Goal: Task Accomplishment & Management: Manage account settings

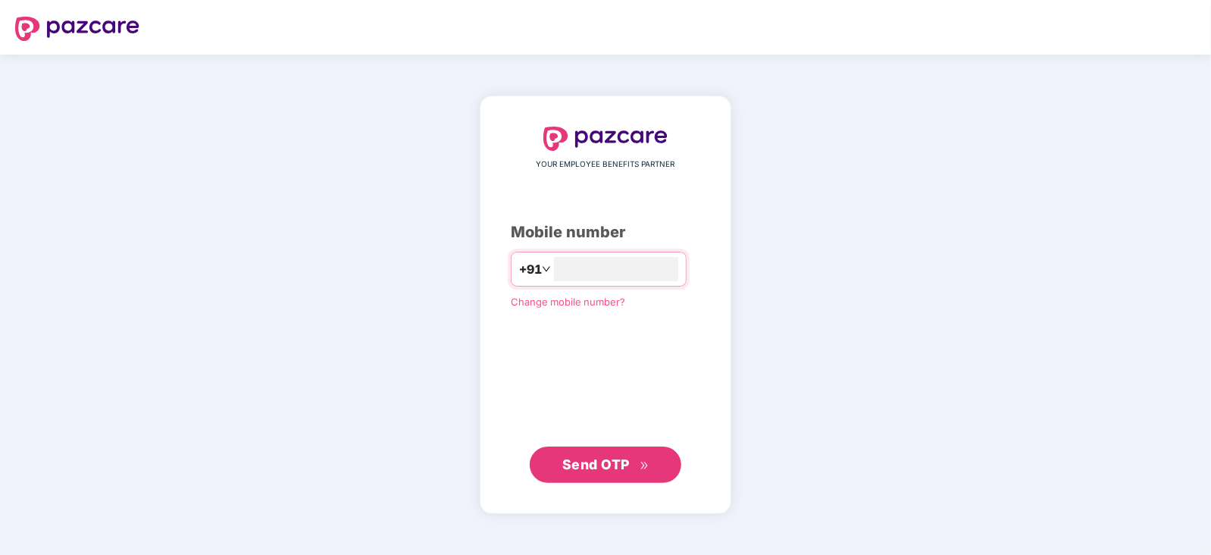
type input "**********"
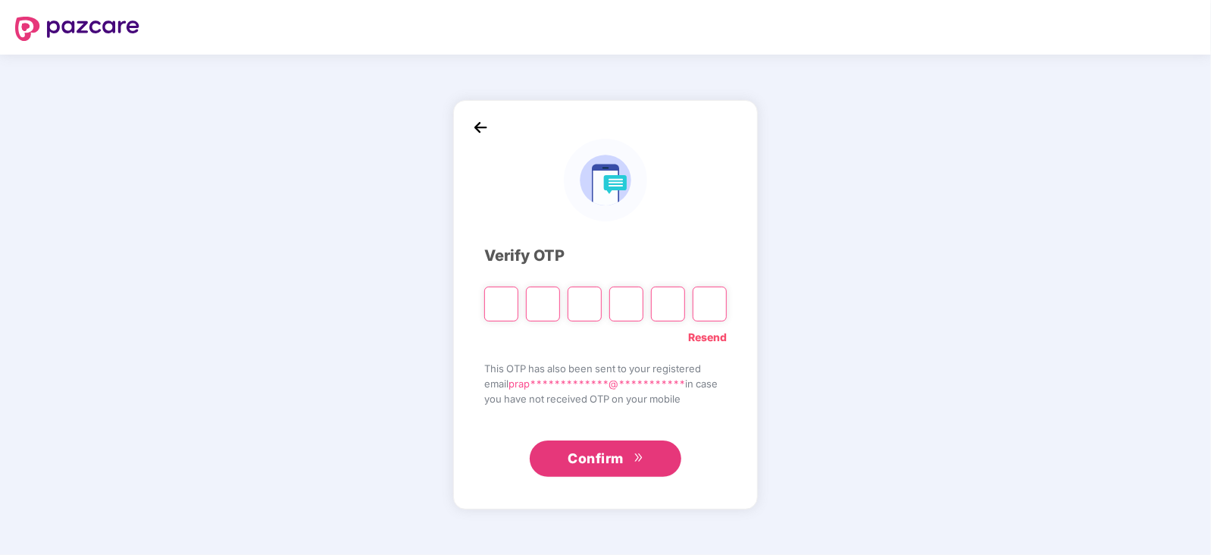
type input "*"
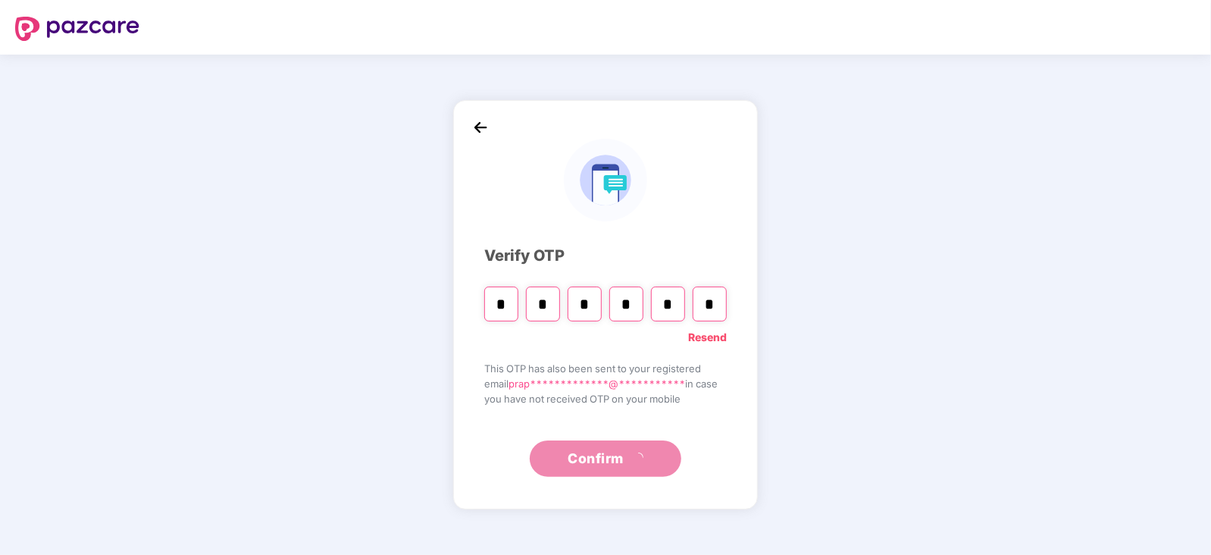
type input "*"
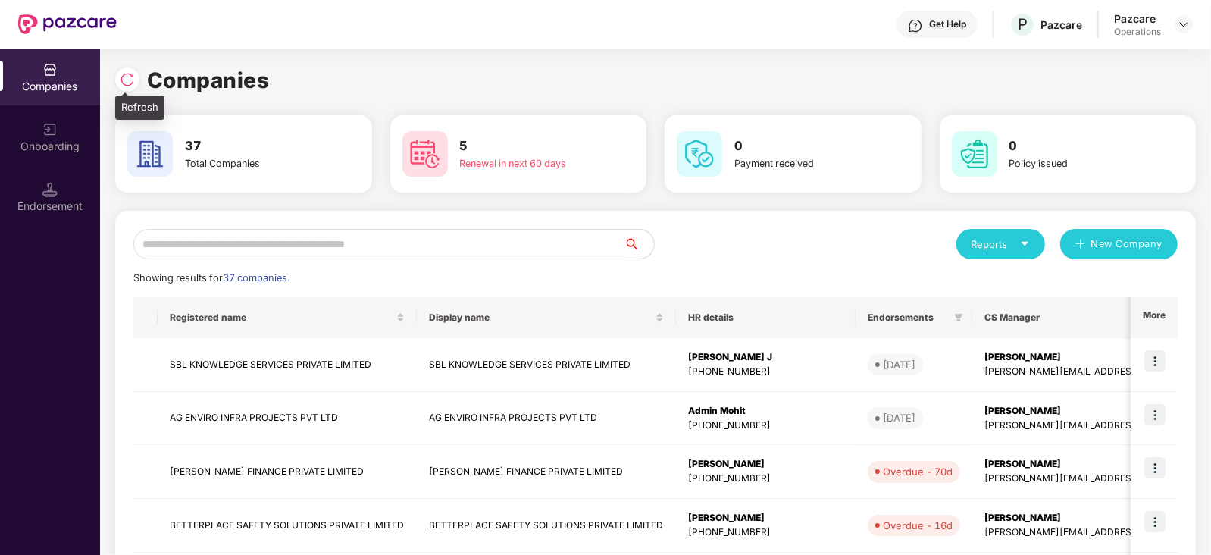
click at [125, 85] on img at bounding box center [127, 79] width 15 height 15
click at [61, 206] on div "Endorsement" at bounding box center [50, 206] width 100 height 15
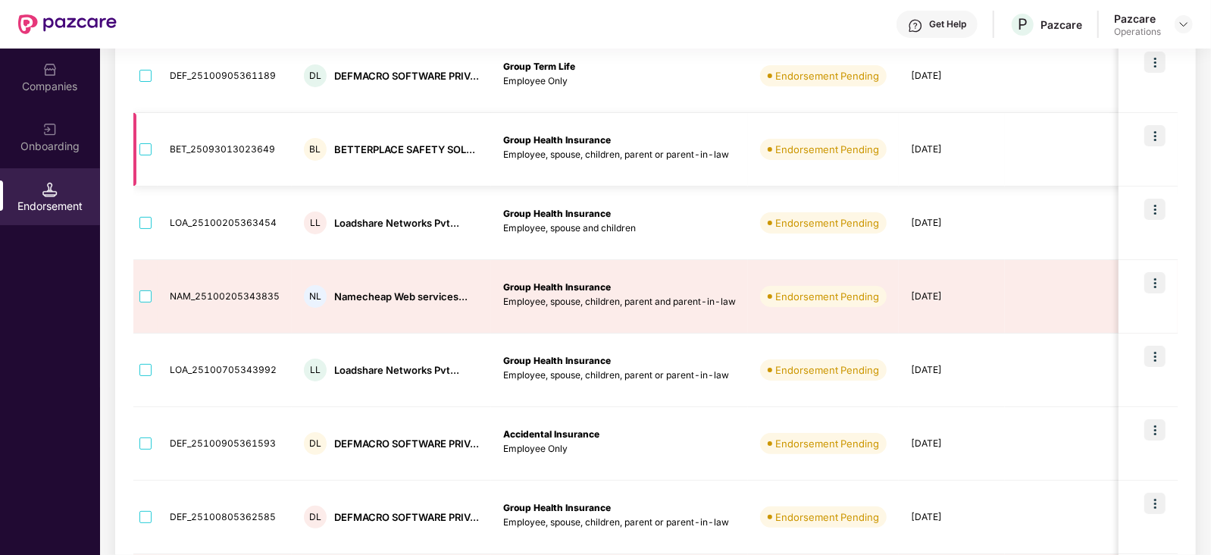
scroll to position [250, 0]
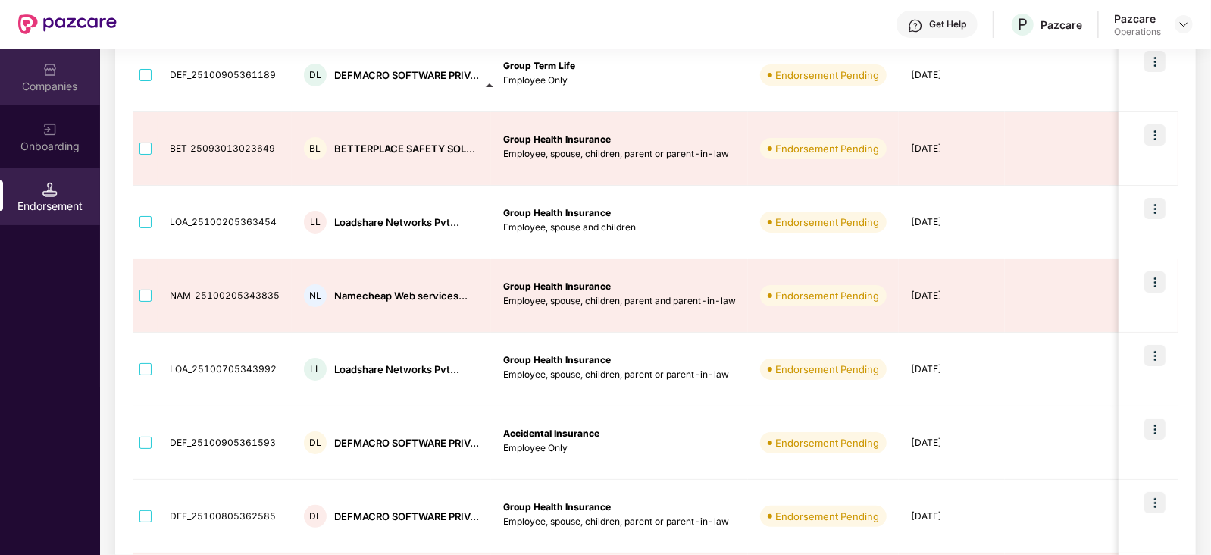
click at [66, 89] on div "Companies" at bounding box center [50, 86] width 100 height 15
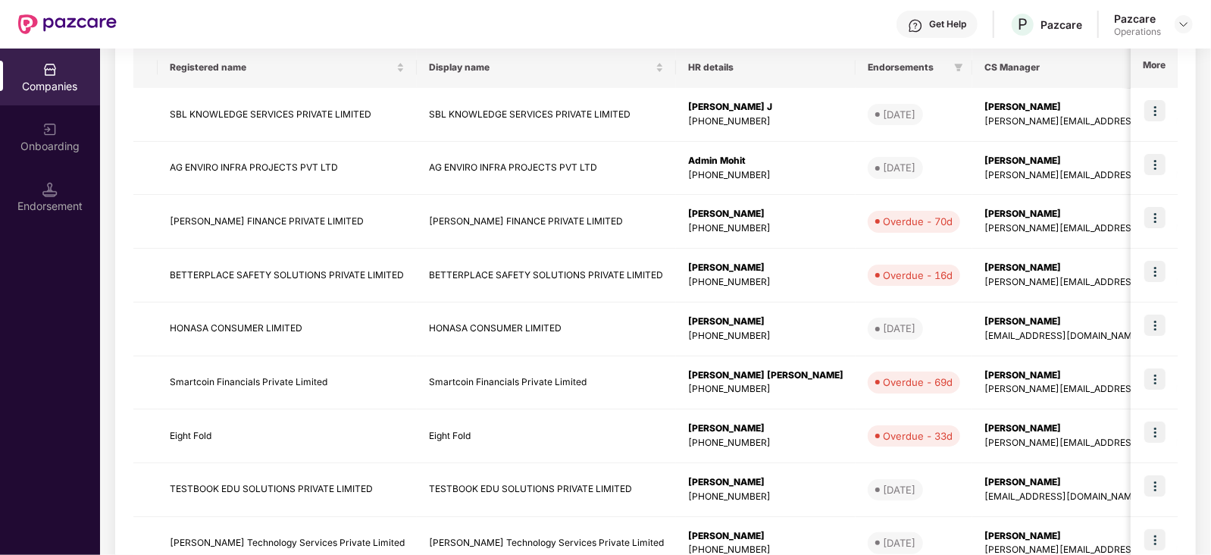
scroll to position [0, 0]
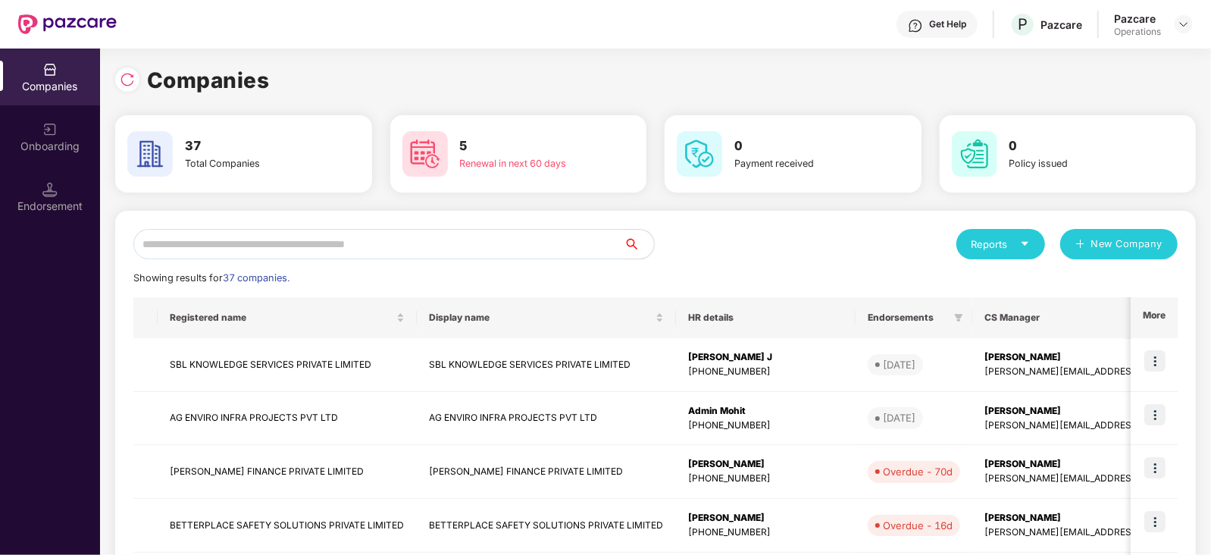
click at [226, 252] on input "text" at bounding box center [378, 244] width 490 height 30
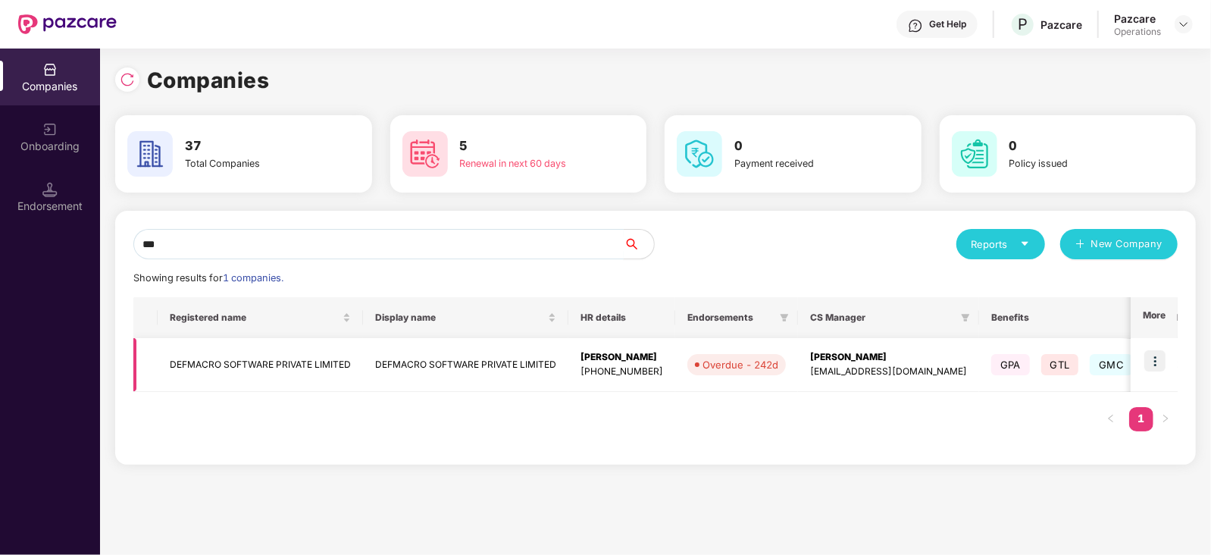
type input "***"
click at [1156, 352] on img at bounding box center [1154, 360] width 21 height 21
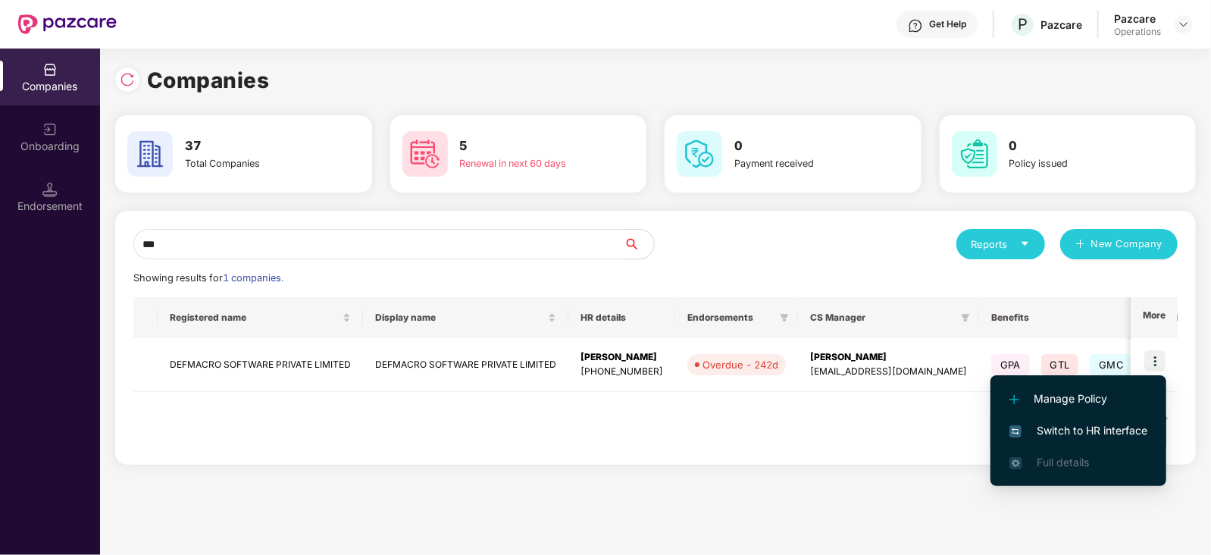
click at [1086, 424] on span "Switch to HR interface" at bounding box center [1078, 430] width 138 height 17
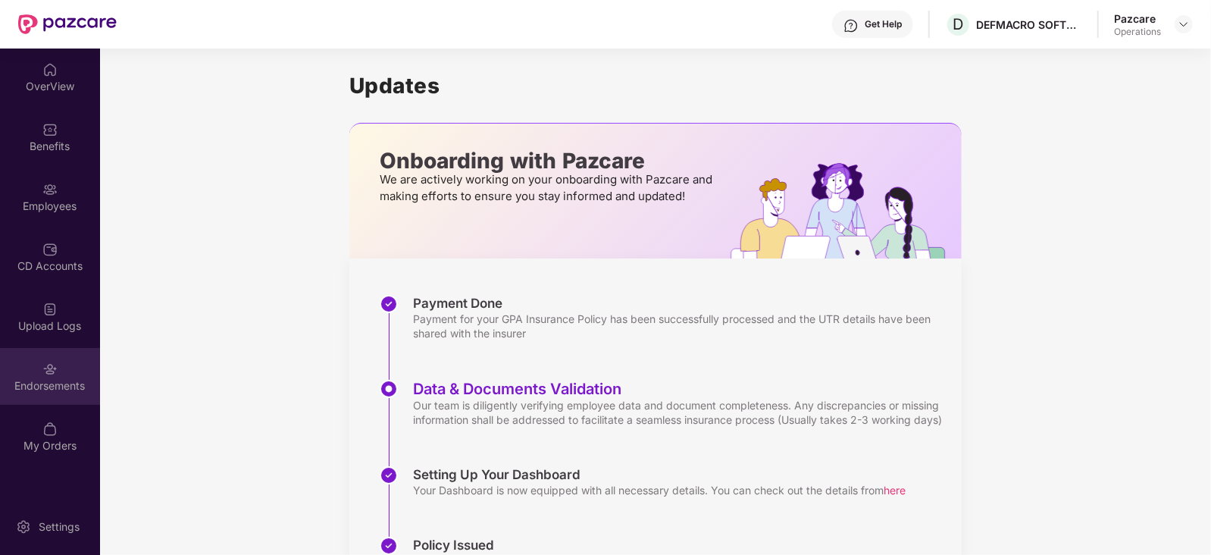
click at [58, 365] on div "Endorsements" at bounding box center [50, 376] width 100 height 57
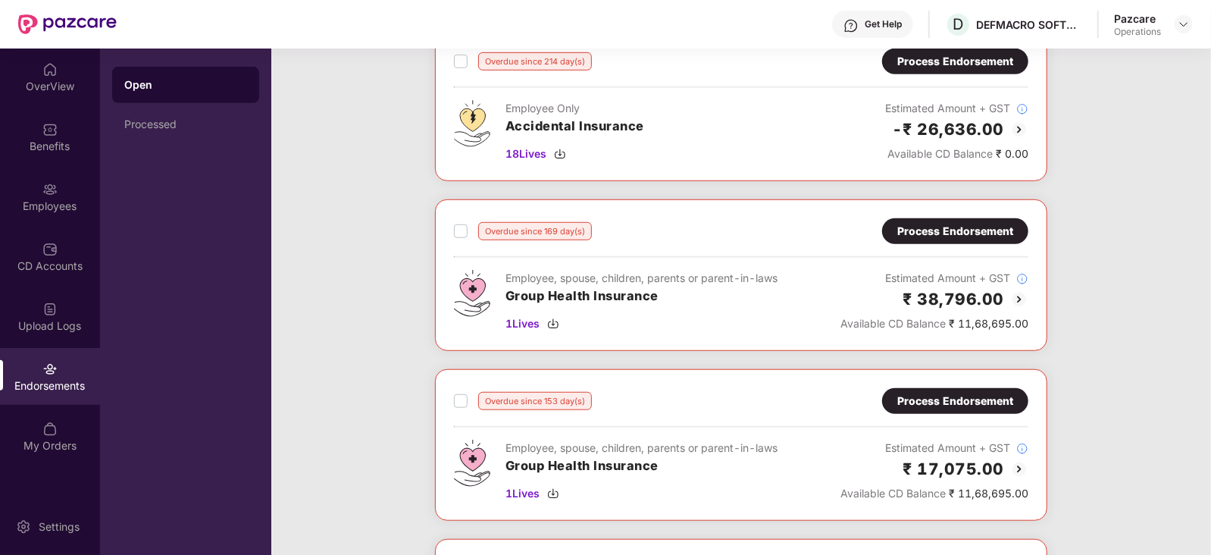
scroll to position [615, 0]
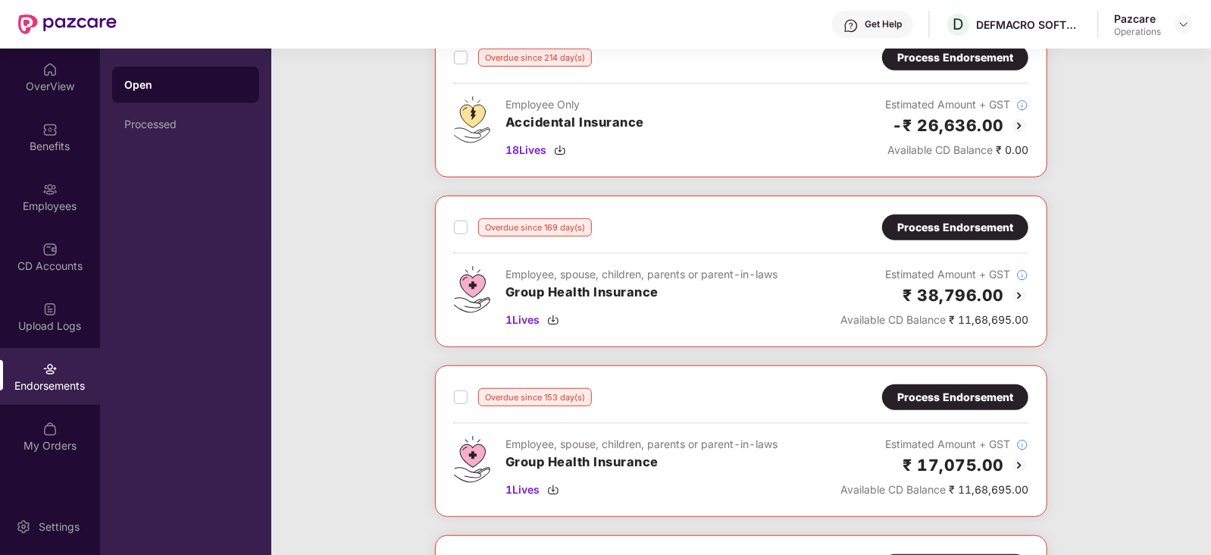
click at [1031, 297] on div "Overdue since 169 day(s) Process Endorsement Employee, spouse, children, parent…" at bounding box center [741, 272] width 612 height 152
click at [1007, 279] on div "Estimated Amount + GST" at bounding box center [934, 274] width 188 height 17
click at [1018, 287] on img at bounding box center [1019, 295] width 18 height 18
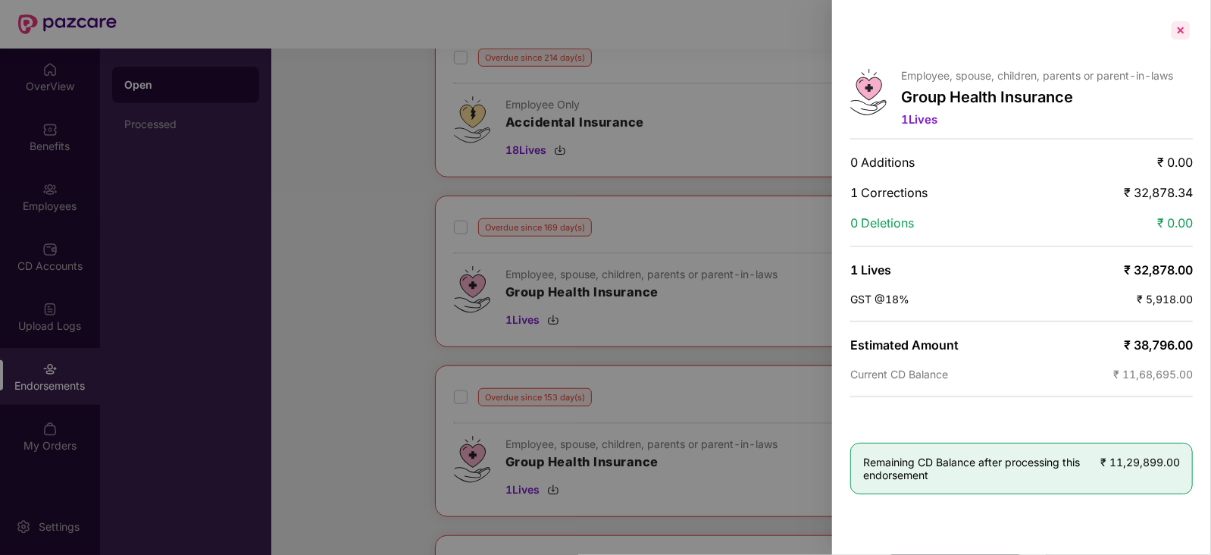
click at [1178, 23] on div at bounding box center [1181, 30] width 24 height 24
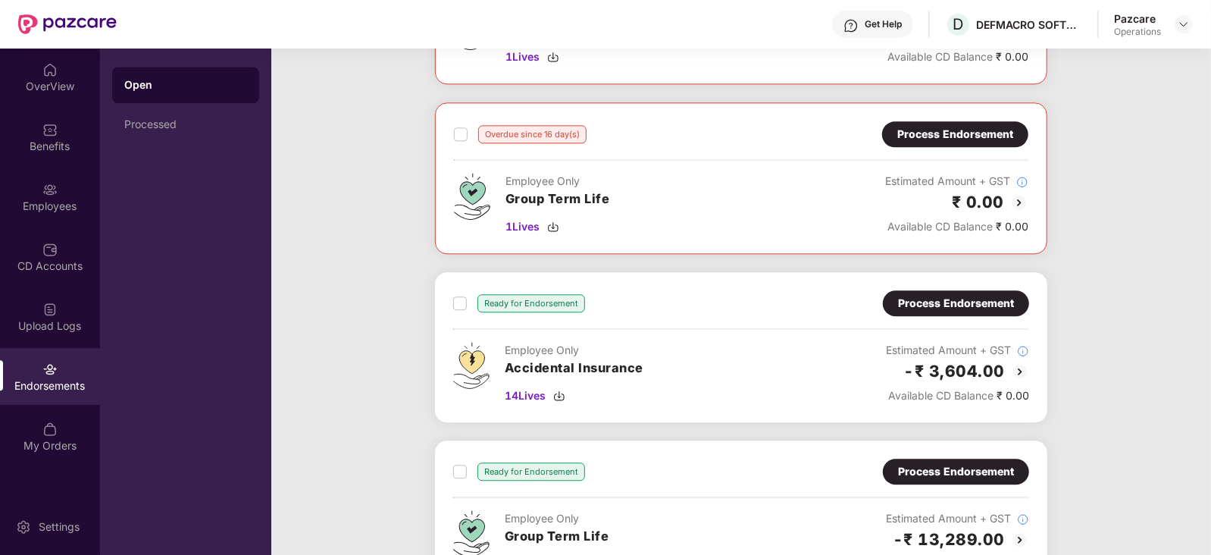
scroll to position [2254, 0]
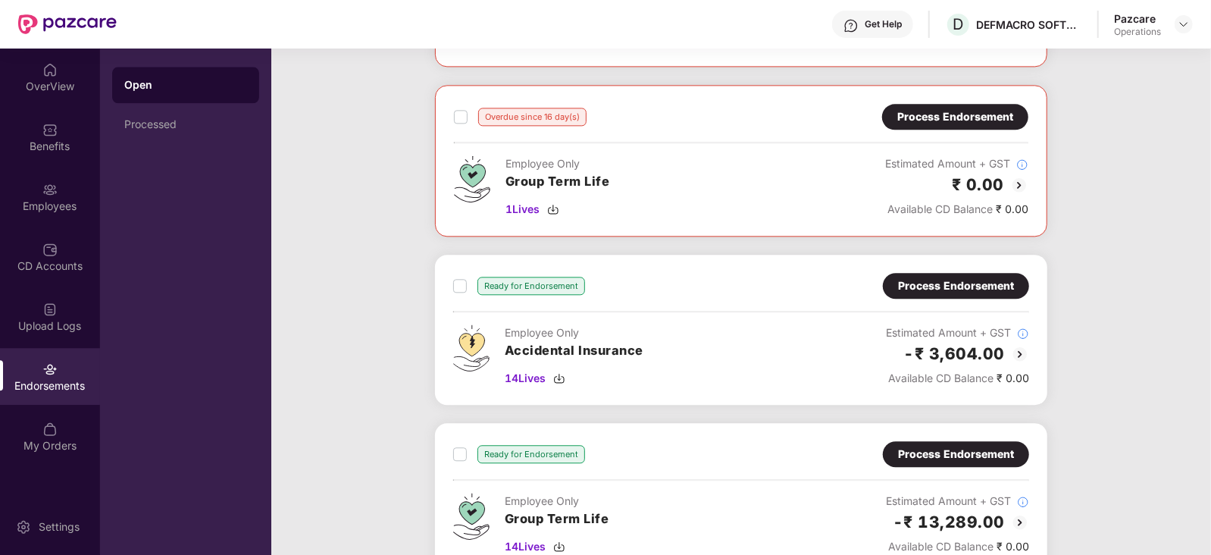
click at [1019, 346] on img at bounding box center [1020, 354] width 18 height 18
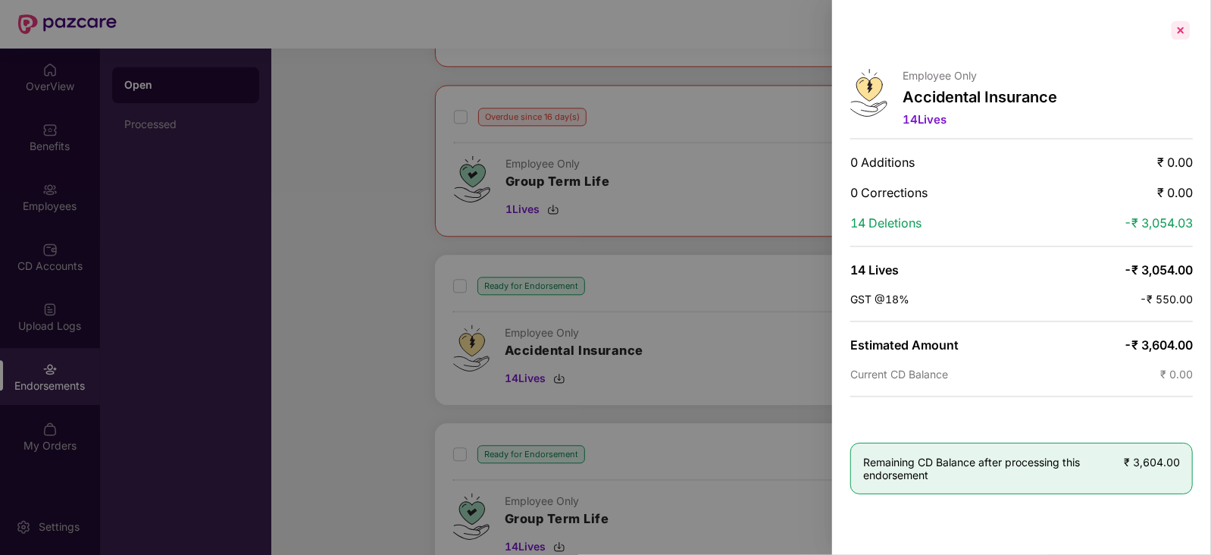
click at [1186, 25] on div at bounding box center [1181, 30] width 24 height 24
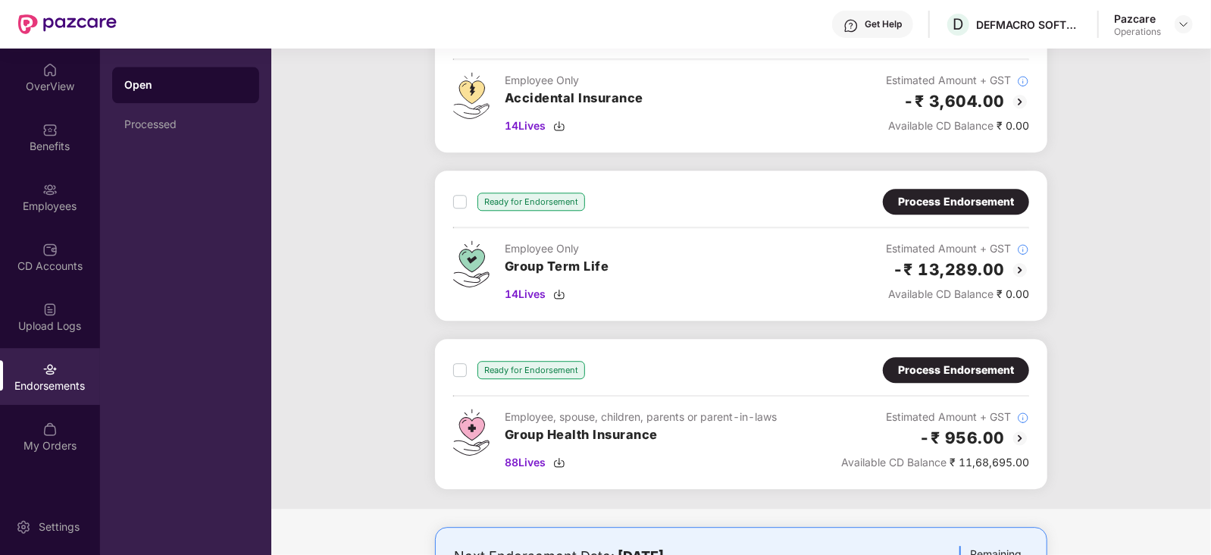
scroll to position [2601, 0]
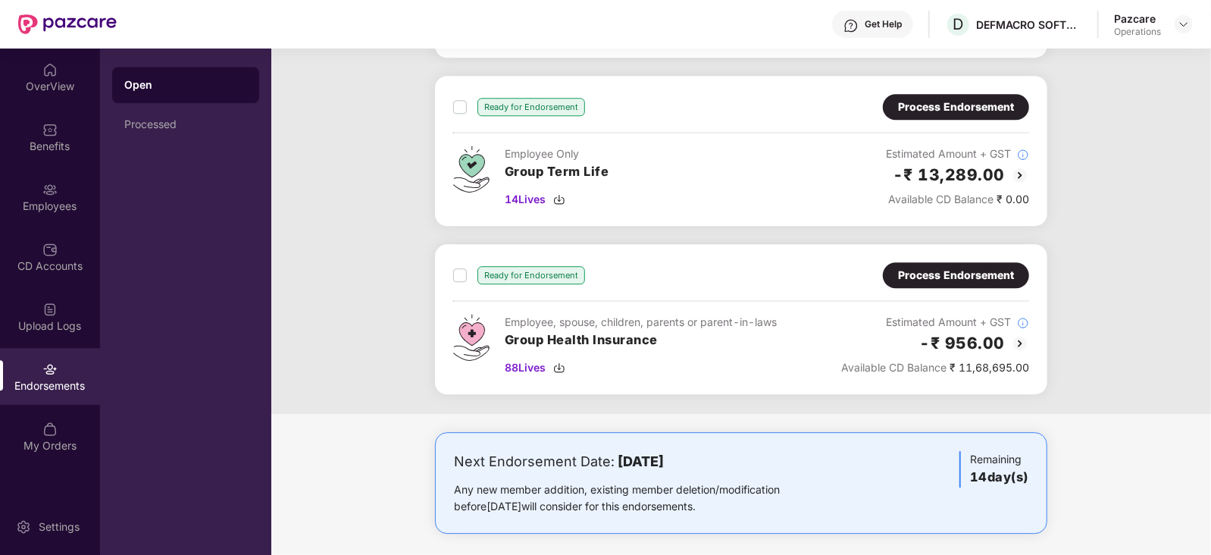
click at [1018, 334] on img at bounding box center [1020, 343] width 18 height 18
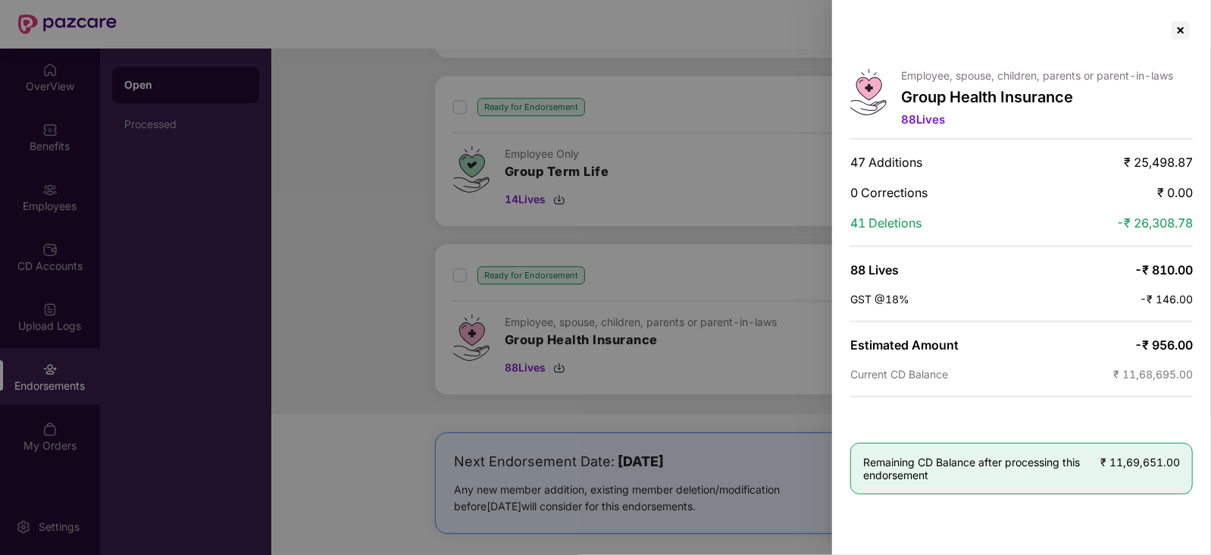
click at [765, 125] on div at bounding box center [605, 277] width 1211 height 555
click at [1183, 33] on div at bounding box center [1181, 30] width 24 height 24
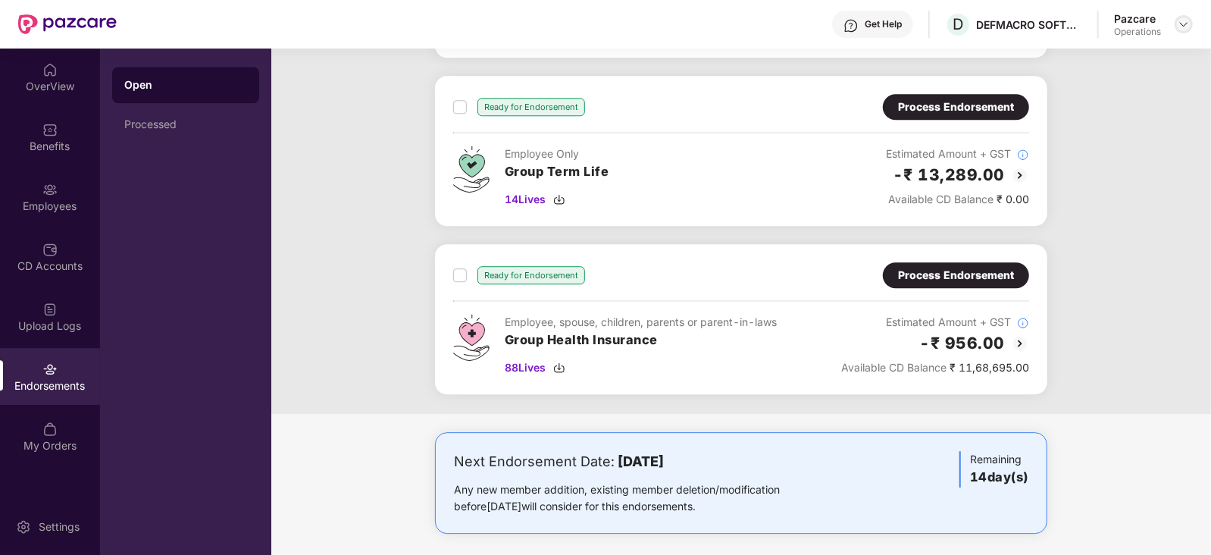
click at [1186, 27] on img at bounding box center [1184, 24] width 12 height 12
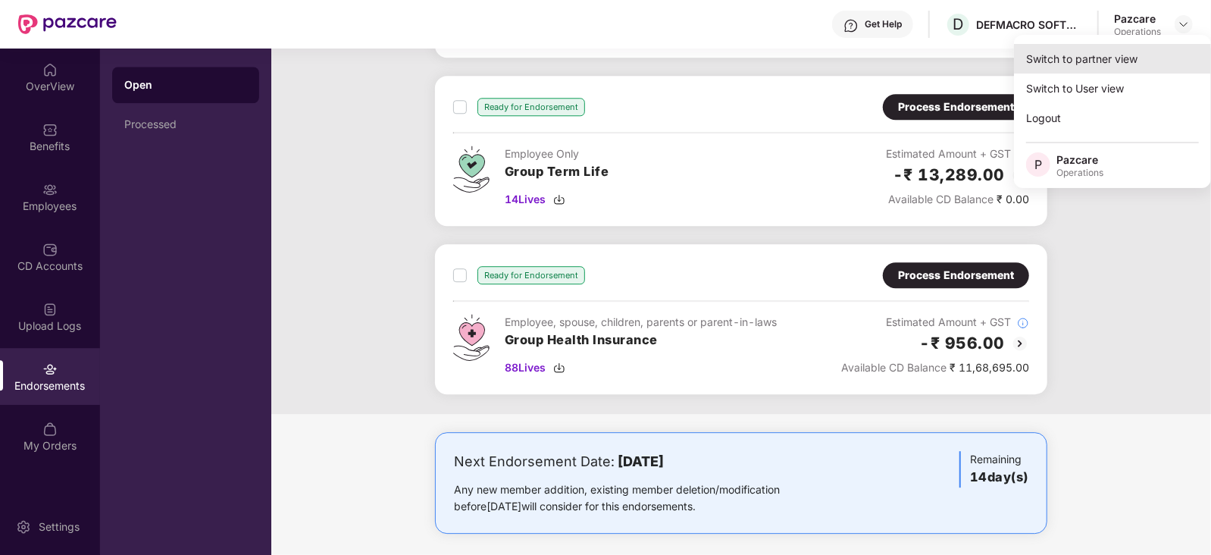
click at [1100, 65] on div "Switch to partner view" at bounding box center [1112, 59] width 197 height 30
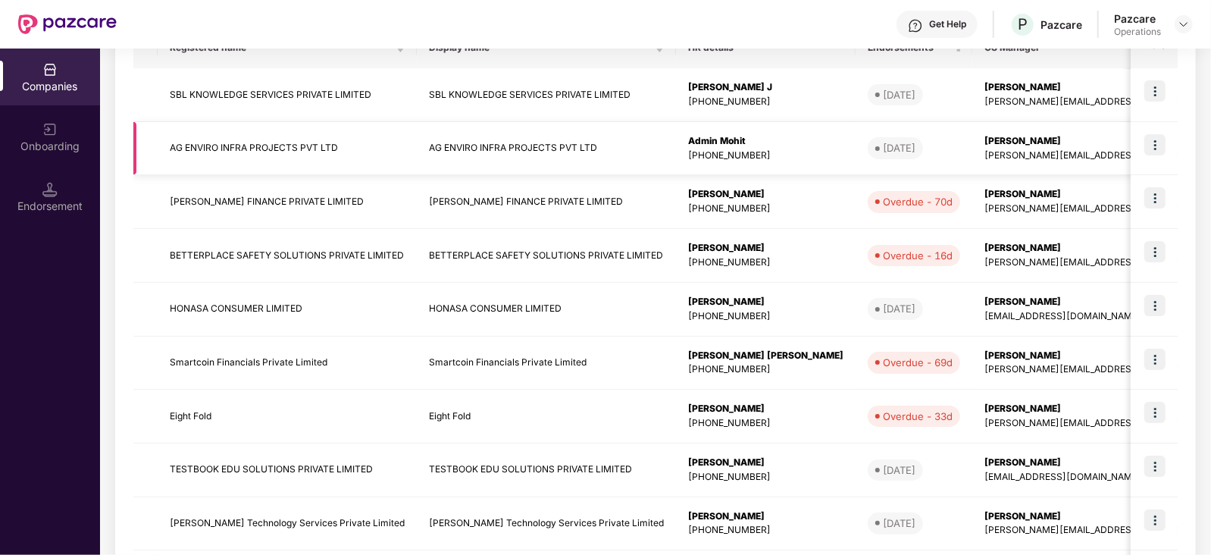
scroll to position [0, 0]
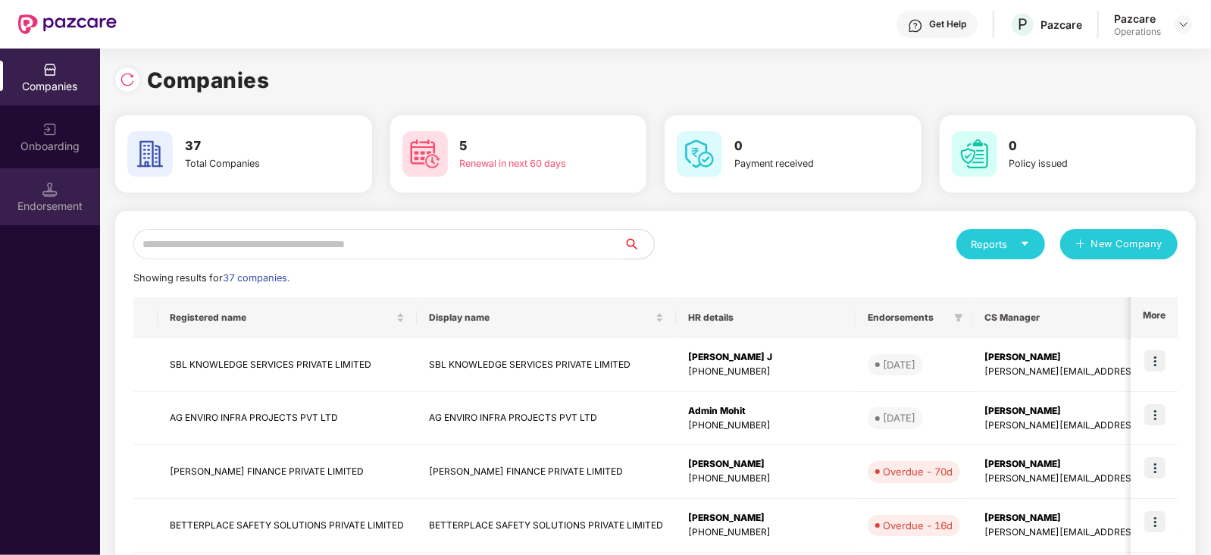
click at [28, 207] on div "Endorsement" at bounding box center [50, 206] width 100 height 15
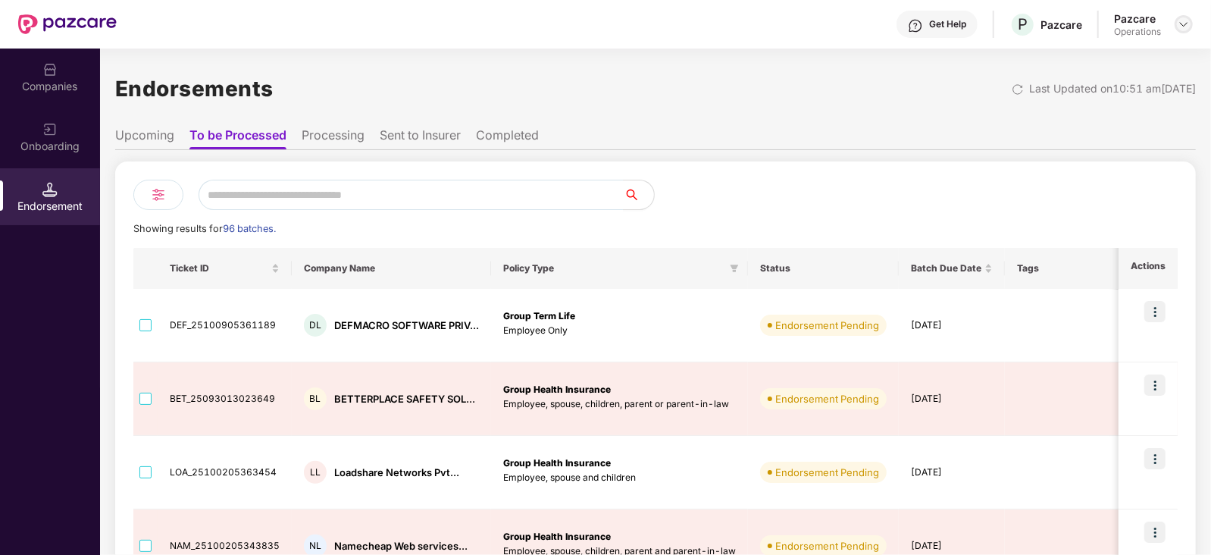
click at [1186, 24] on img at bounding box center [1184, 24] width 12 height 12
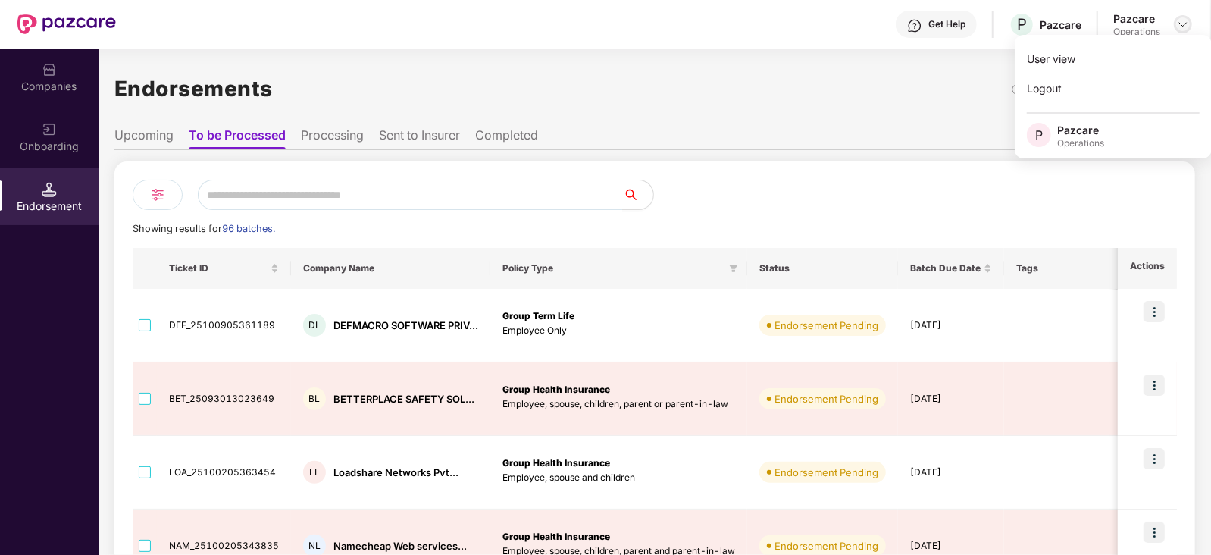
click at [1187, 28] on img at bounding box center [1183, 24] width 12 height 12
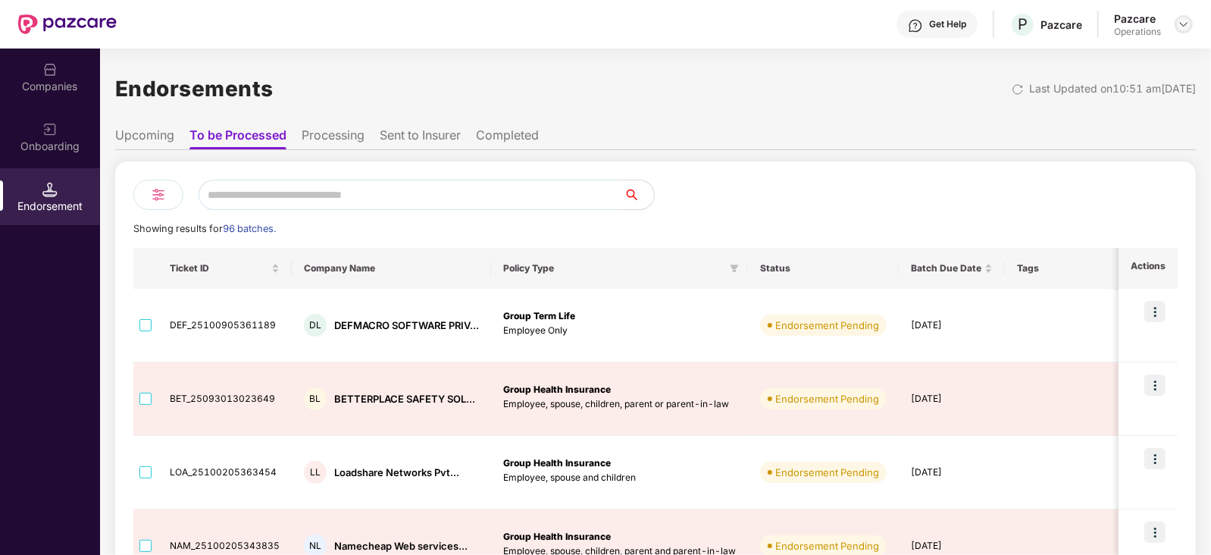
click at [1187, 30] on img at bounding box center [1184, 24] width 12 height 12
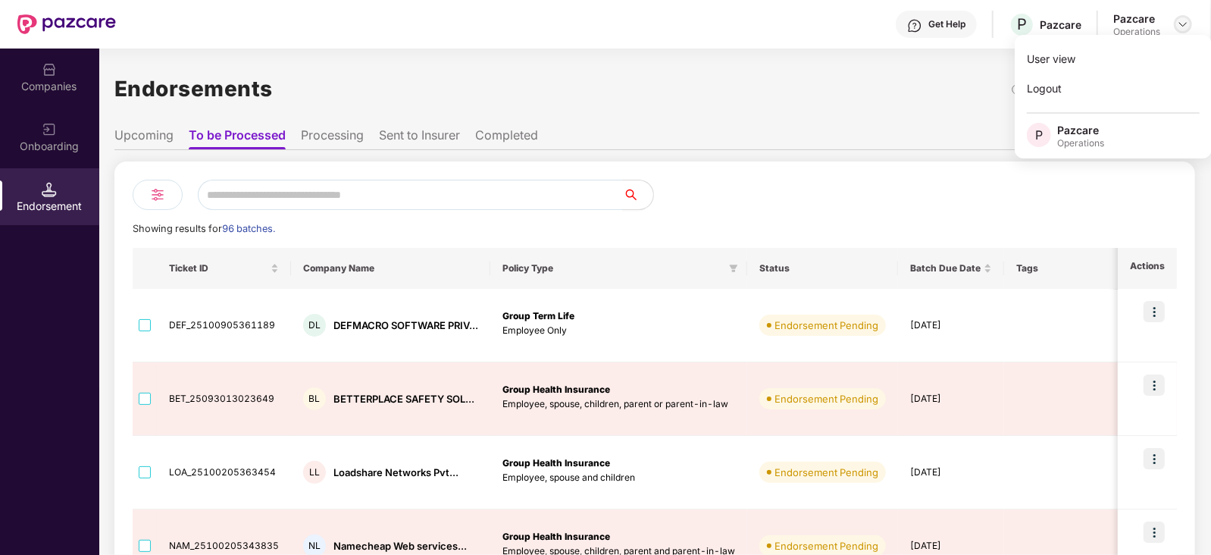
click at [1177, 23] on img at bounding box center [1183, 24] width 12 height 12
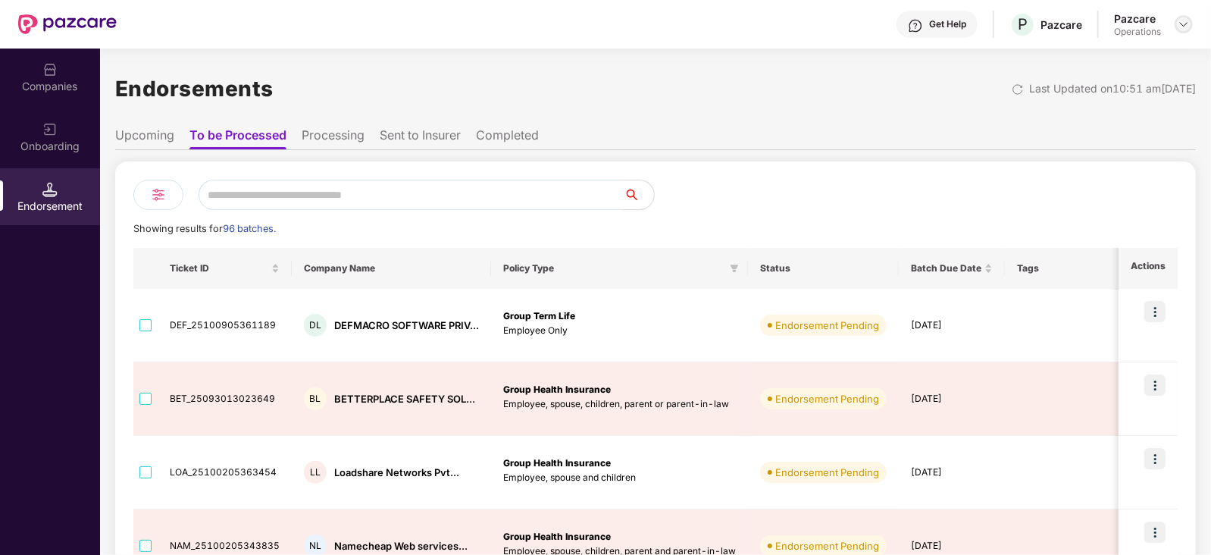
click at [1175, 25] on div at bounding box center [1184, 24] width 18 height 18
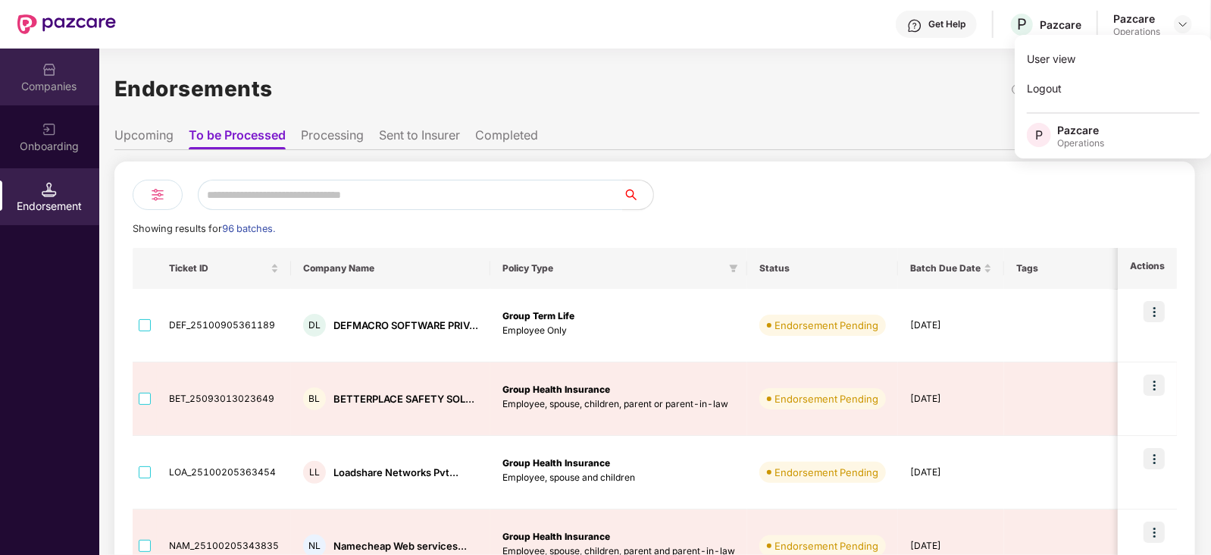
click at [65, 95] on div "Companies" at bounding box center [49, 77] width 100 height 57
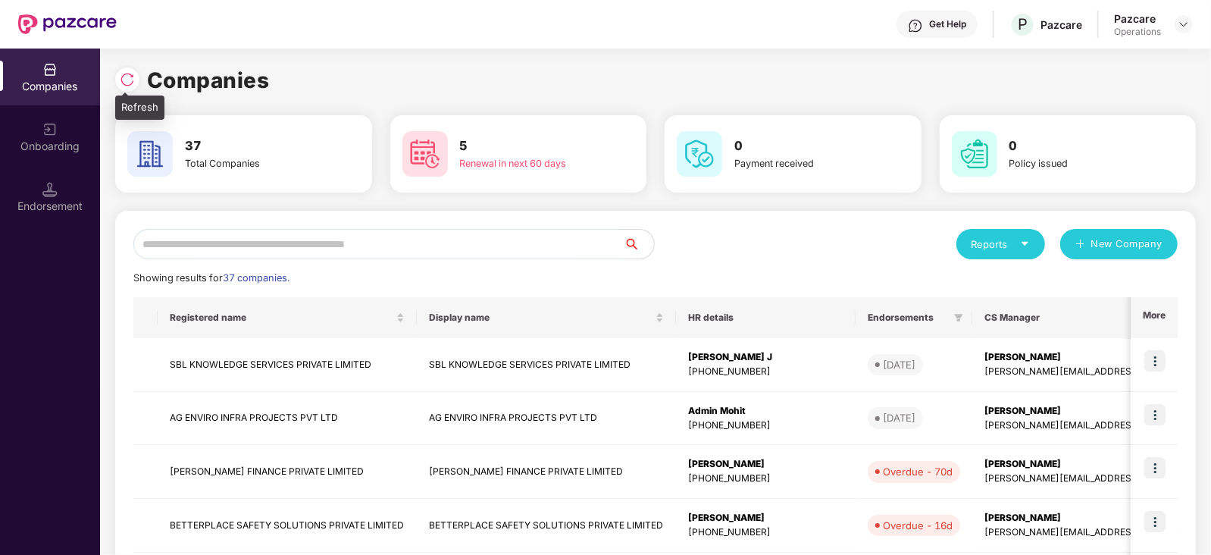
click at [120, 78] on img at bounding box center [127, 79] width 15 height 15
click at [124, 81] on img at bounding box center [127, 79] width 15 height 15
click at [379, 246] on input "text" at bounding box center [378, 244] width 490 height 30
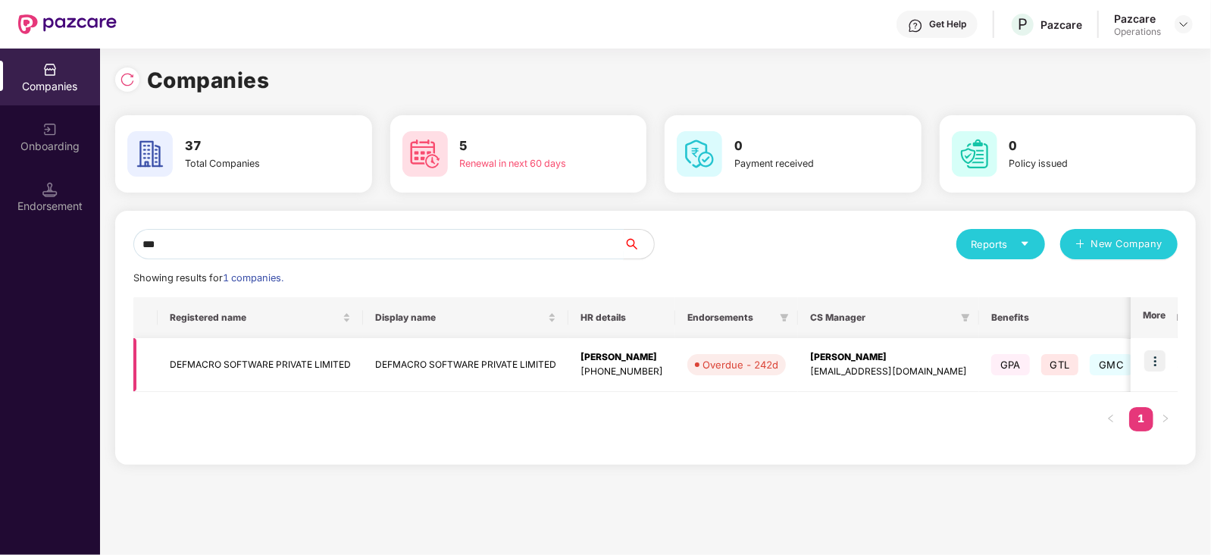
type input "***"
click at [1169, 358] on td at bounding box center [1154, 365] width 47 height 54
click at [1163, 361] on img at bounding box center [1154, 360] width 21 height 21
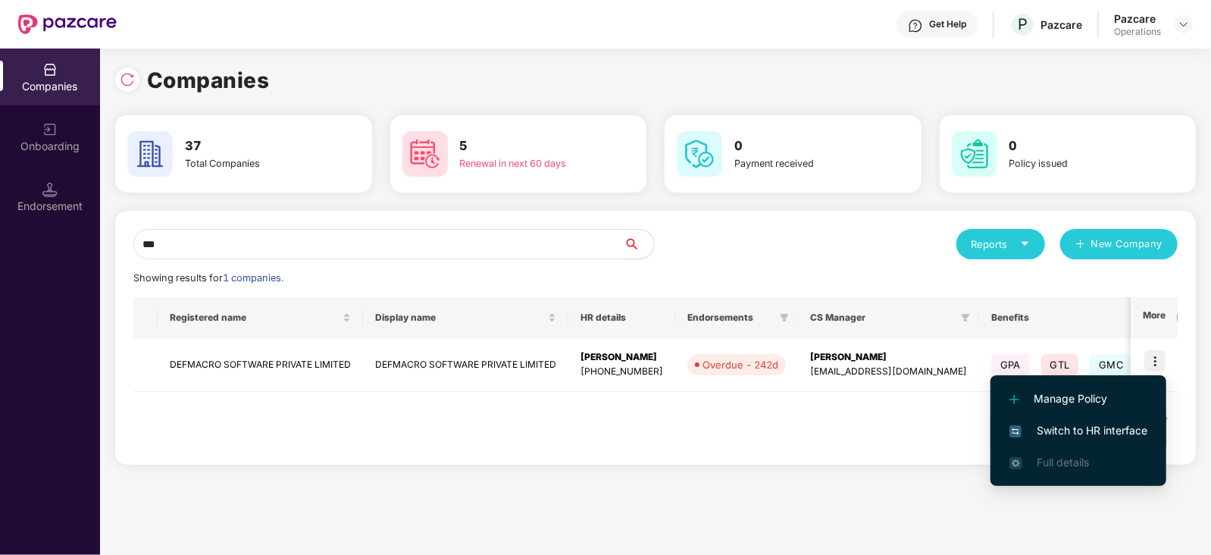
click at [1085, 428] on span "Switch to HR interface" at bounding box center [1078, 430] width 138 height 17
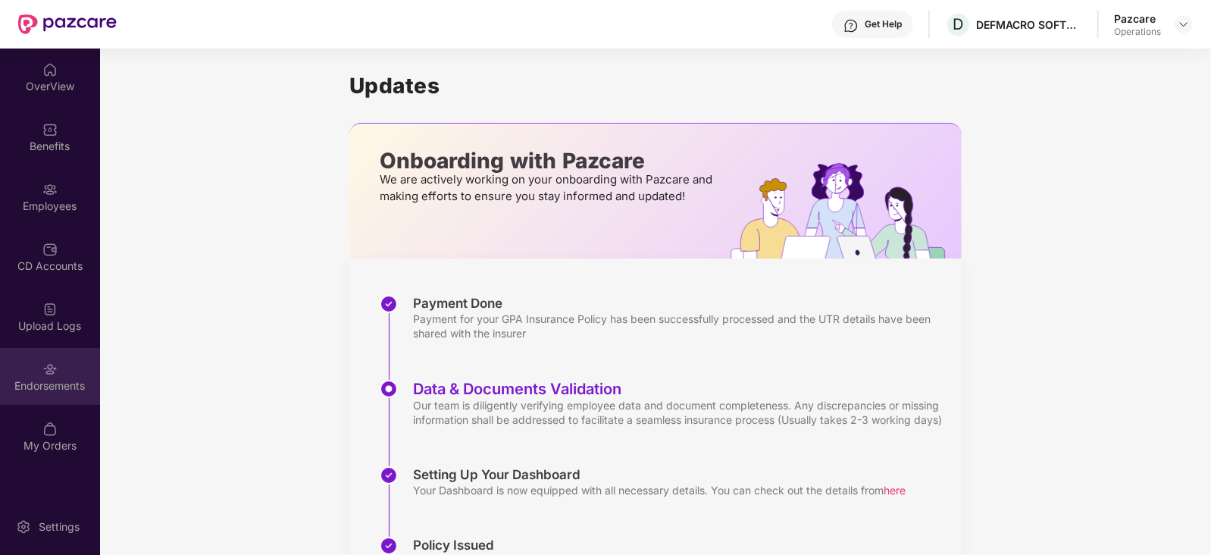
click at [46, 374] on img at bounding box center [49, 368] width 15 height 15
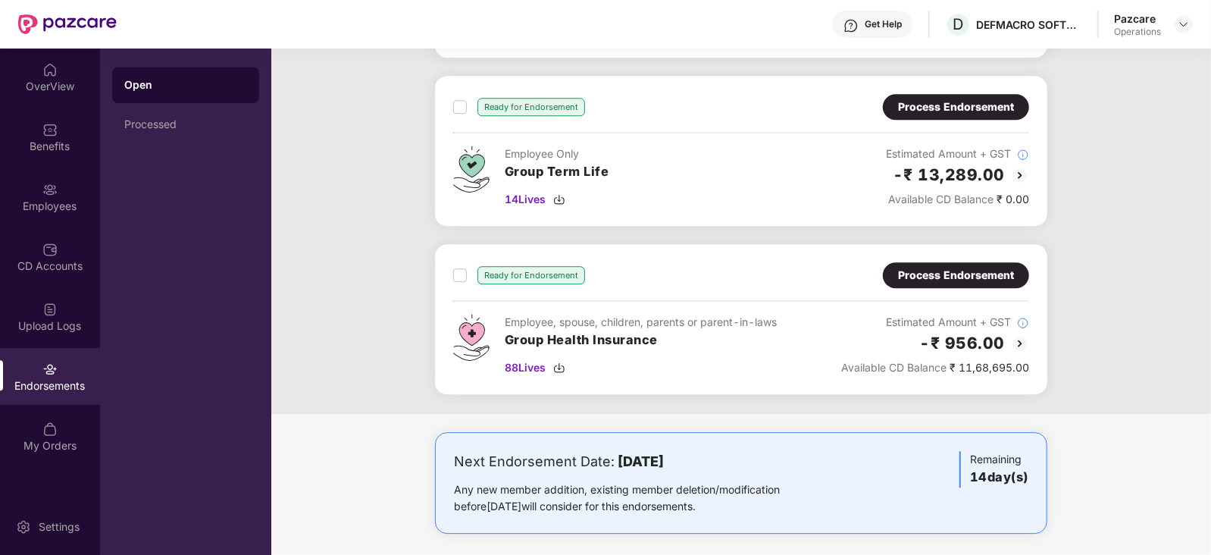
scroll to position [2506, 0]
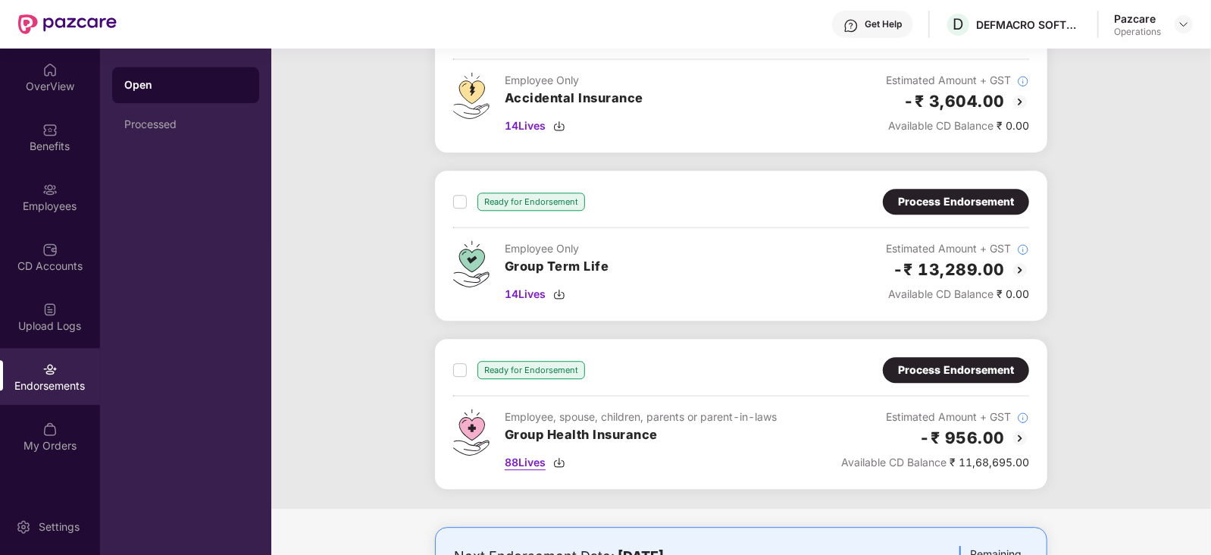
click at [553, 454] on div "88 Lives" at bounding box center [641, 462] width 272 height 17
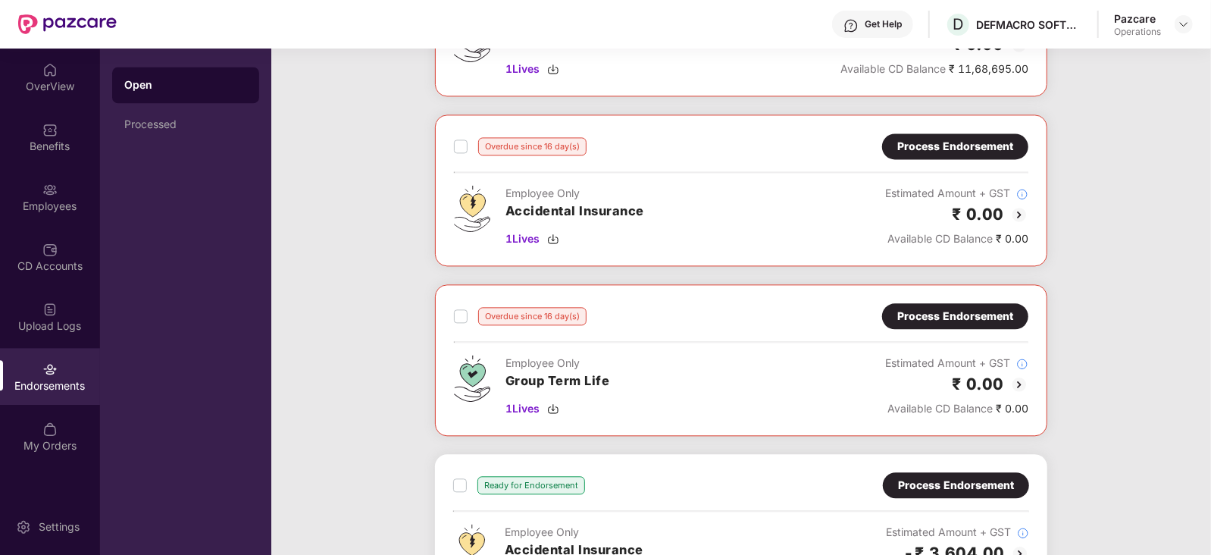
scroll to position [2055, 0]
click at [1012, 312] on div "Process Endorsement" at bounding box center [955, 315] width 116 height 17
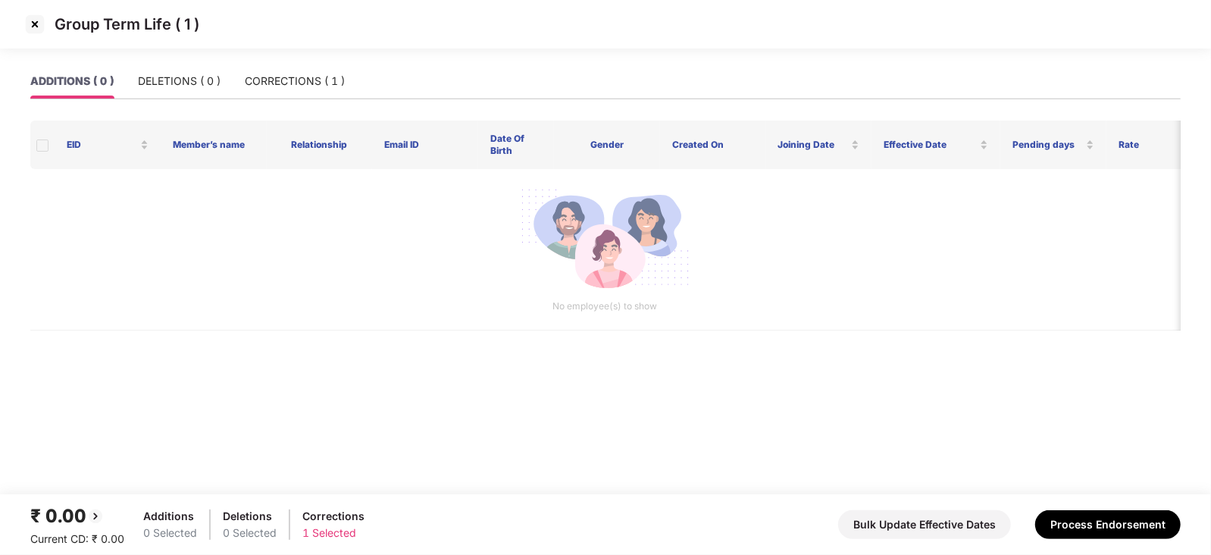
click at [34, 23] on img at bounding box center [35, 24] width 24 height 24
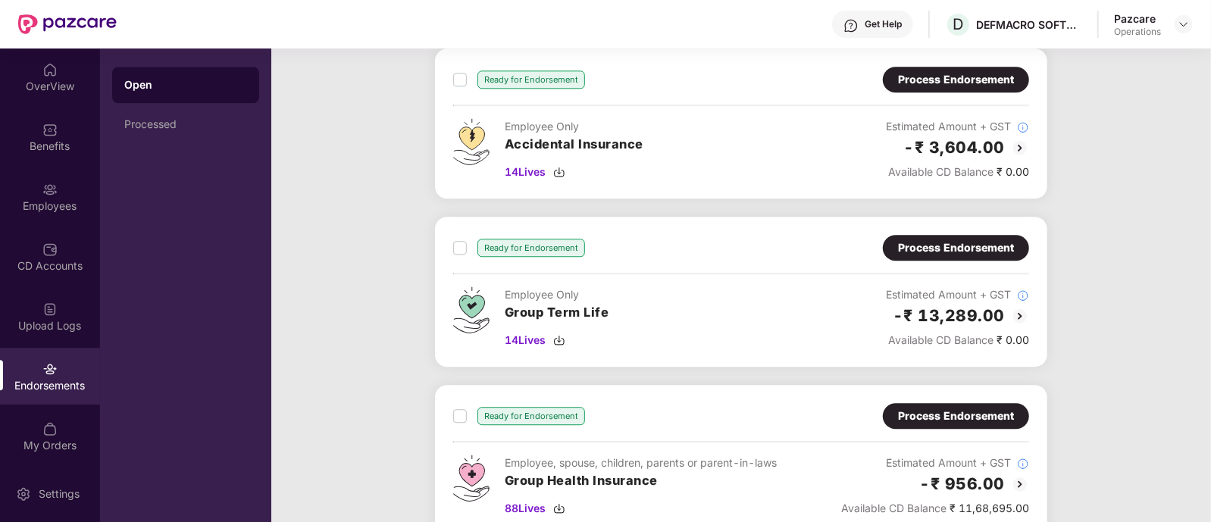
scroll to position [2633, 0]
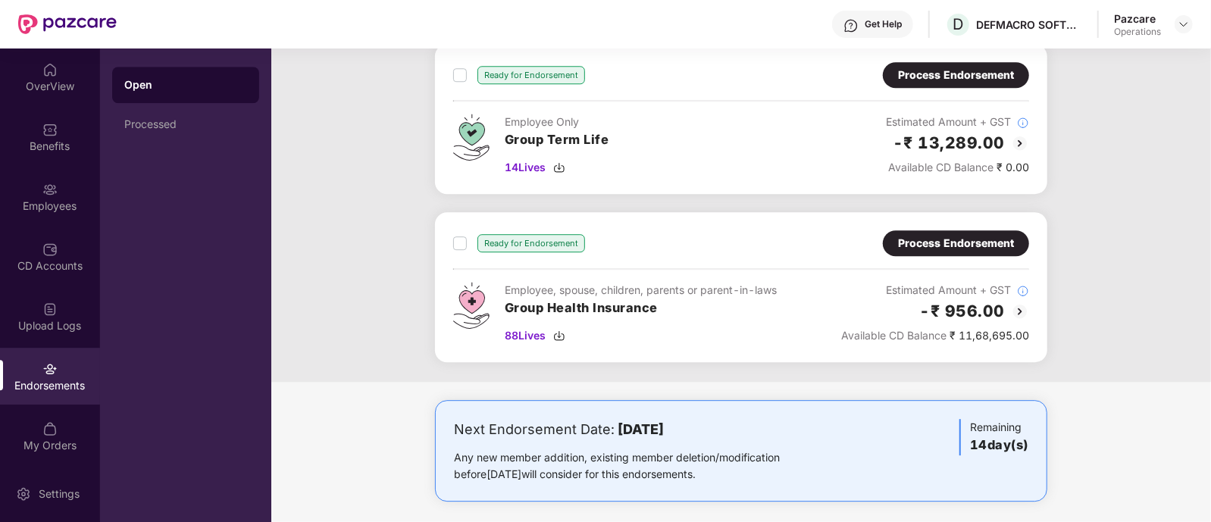
click at [979, 235] on div "Process Endorsement" at bounding box center [956, 243] width 116 height 17
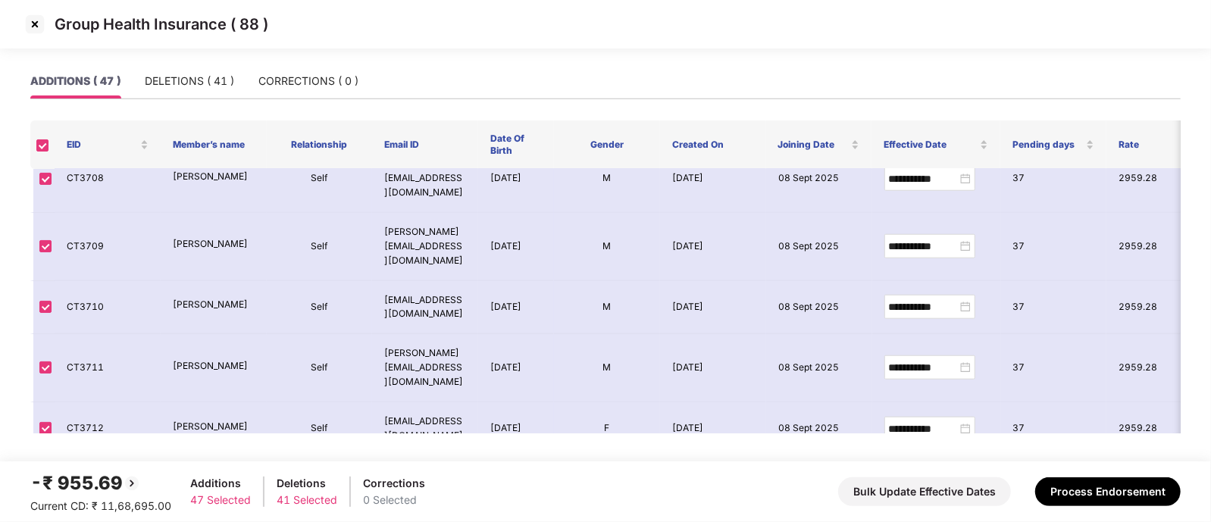
scroll to position [0, 0]
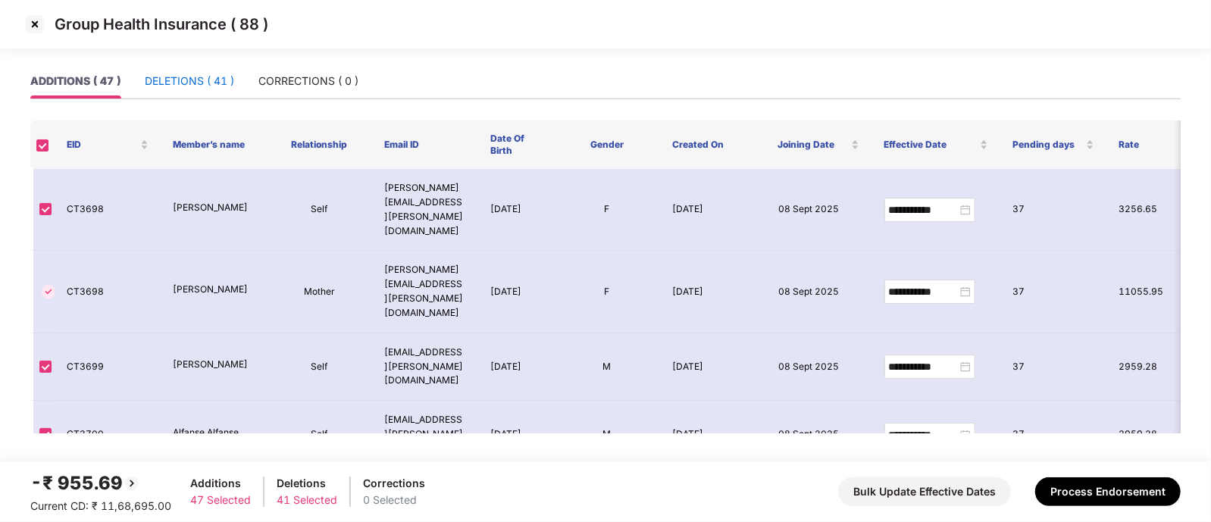
click at [208, 89] on div "DELETIONS ( 41 )" at bounding box center [189, 81] width 89 height 17
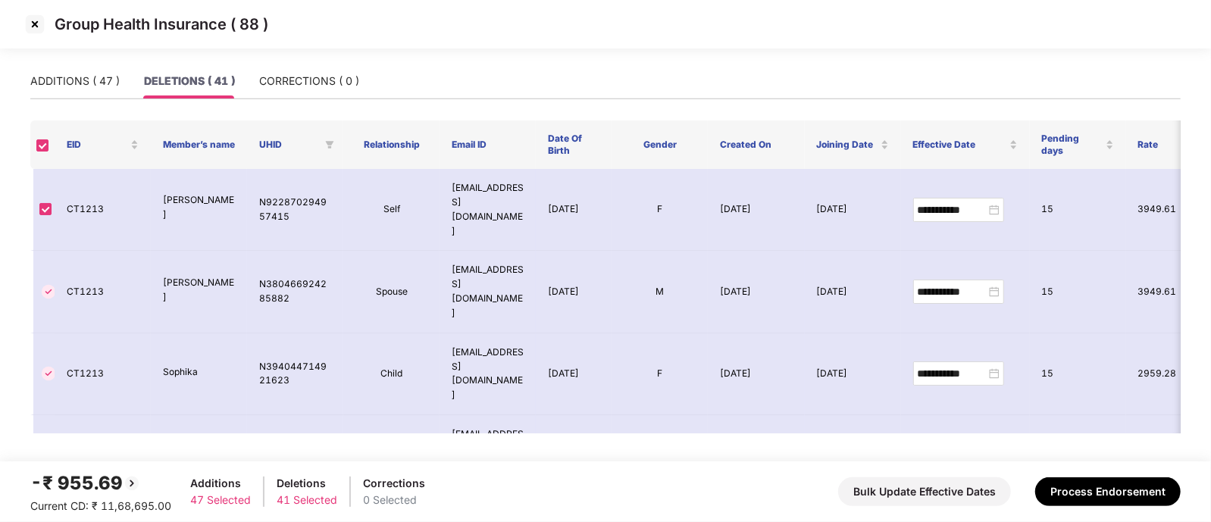
click at [124, 484] on img at bounding box center [132, 483] width 18 height 18
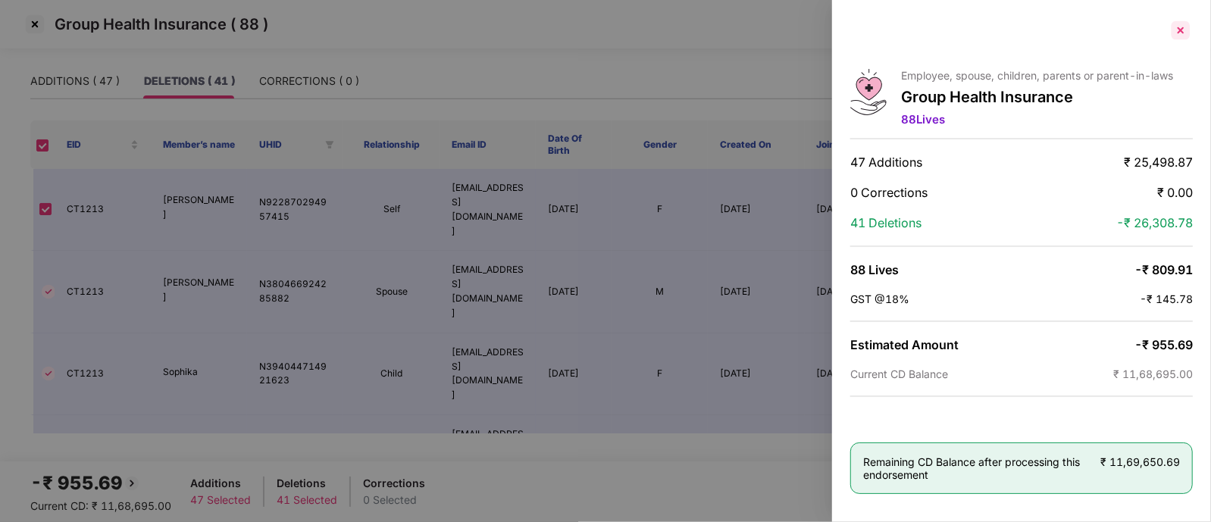
click at [1178, 30] on div at bounding box center [1181, 30] width 24 height 24
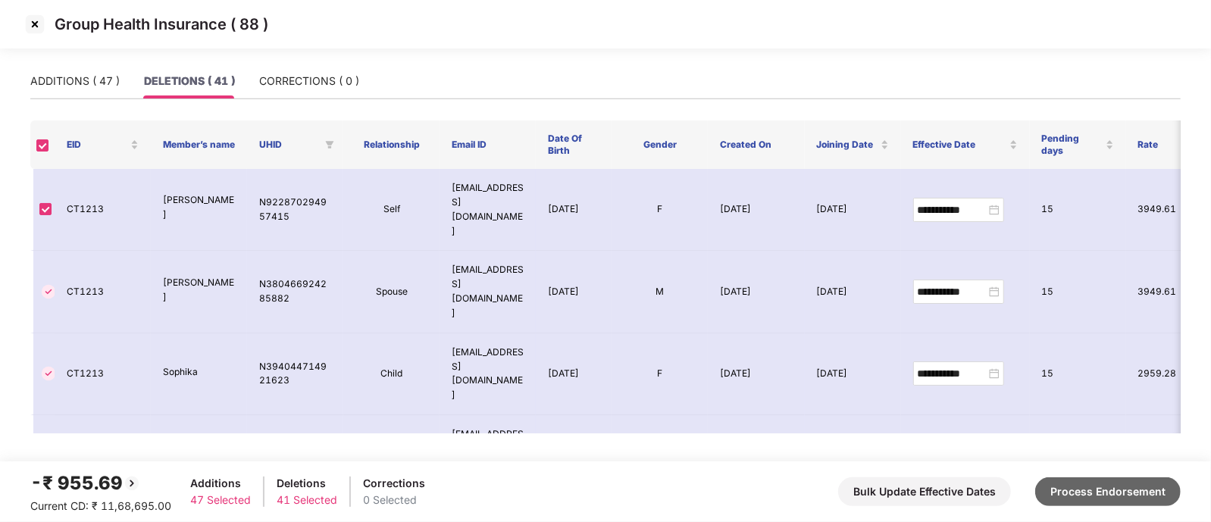
click at [1066, 491] on button "Process Endorsement" at bounding box center [1108, 491] width 146 height 29
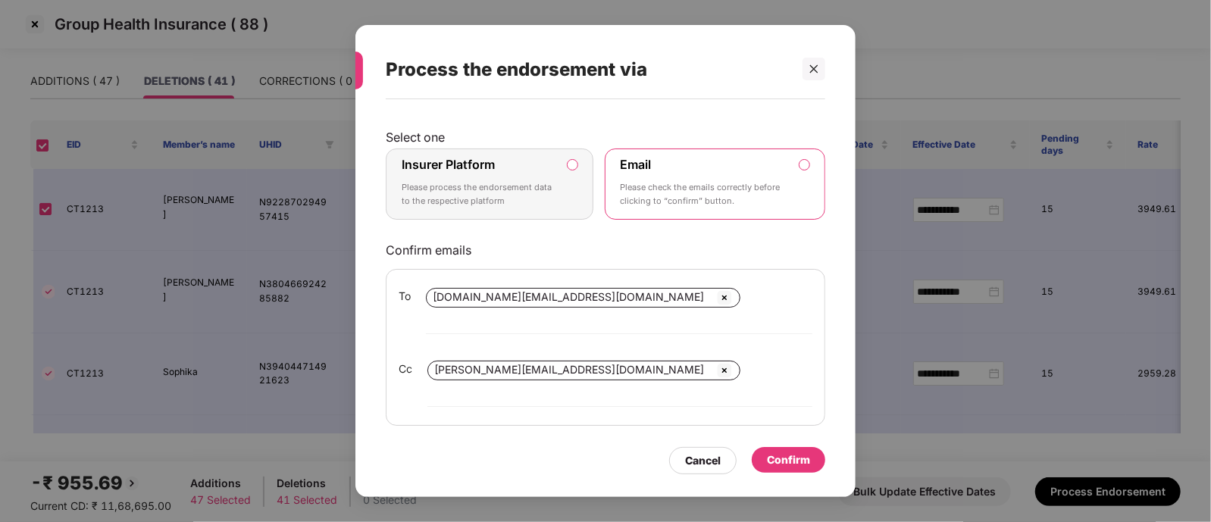
click at [769, 452] on div "Confirm" at bounding box center [788, 460] width 43 height 17
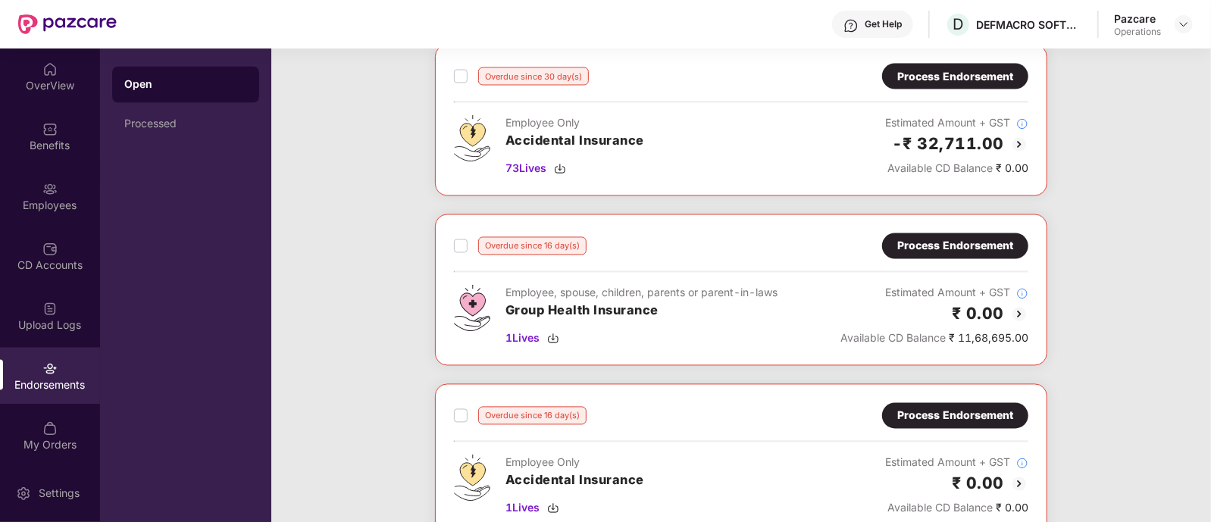
scroll to position [1785, 0]
click at [945, 242] on div "Process Endorsement" at bounding box center [955, 246] width 116 height 17
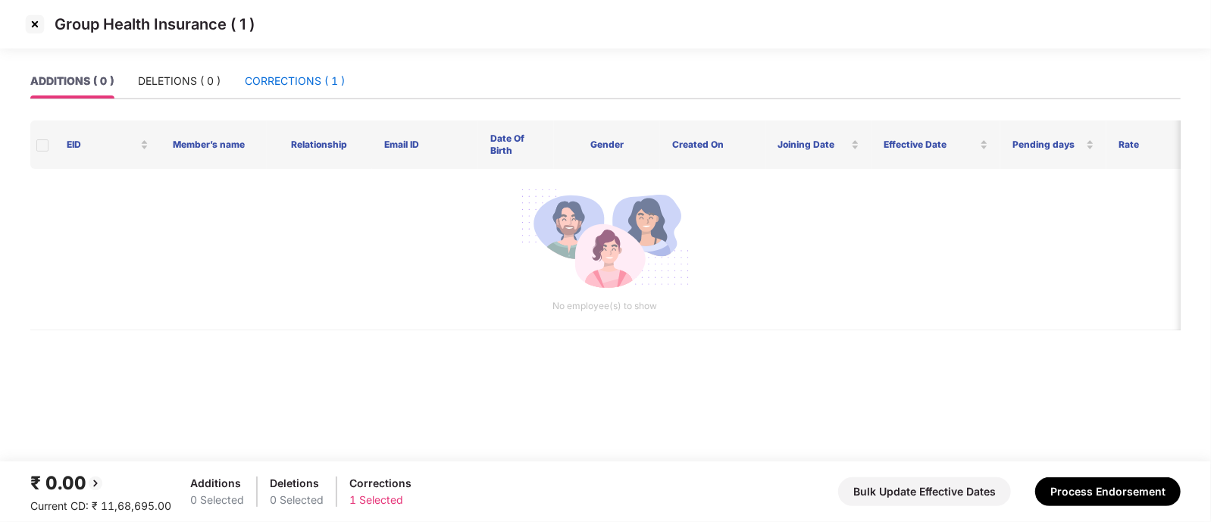
click at [292, 77] on div "CORRECTIONS ( 1 )" at bounding box center [295, 81] width 100 height 17
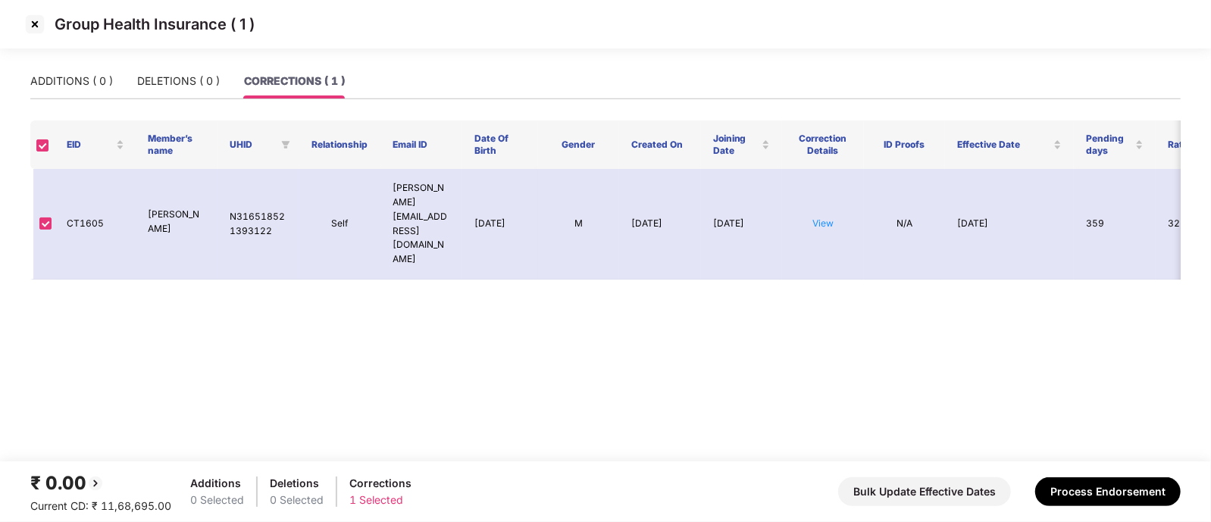
click at [34, 30] on img at bounding box center [35, 24] width 24 height 24
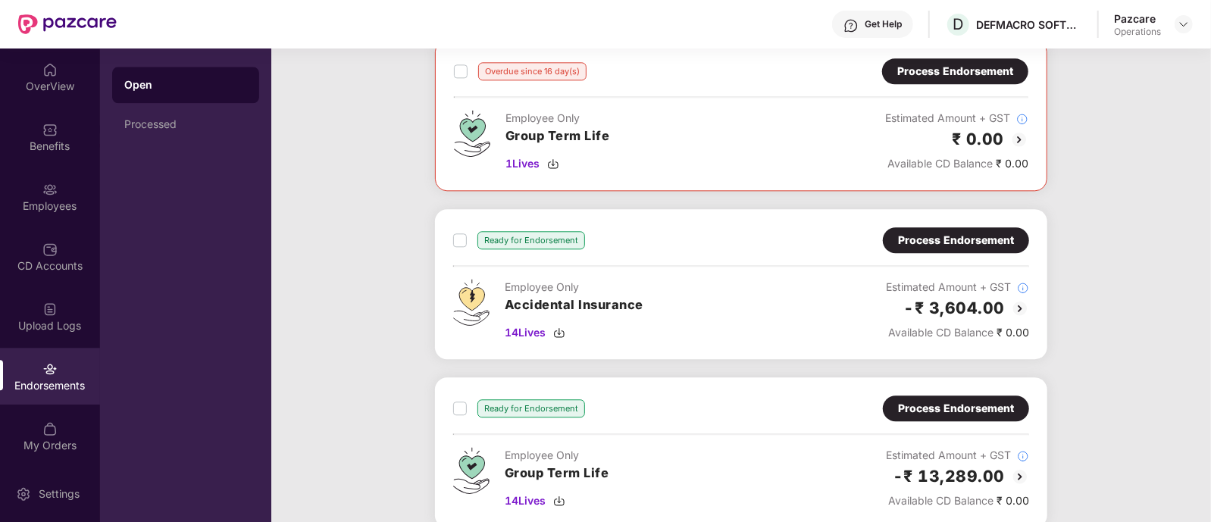
scroll to position [2300, 0]
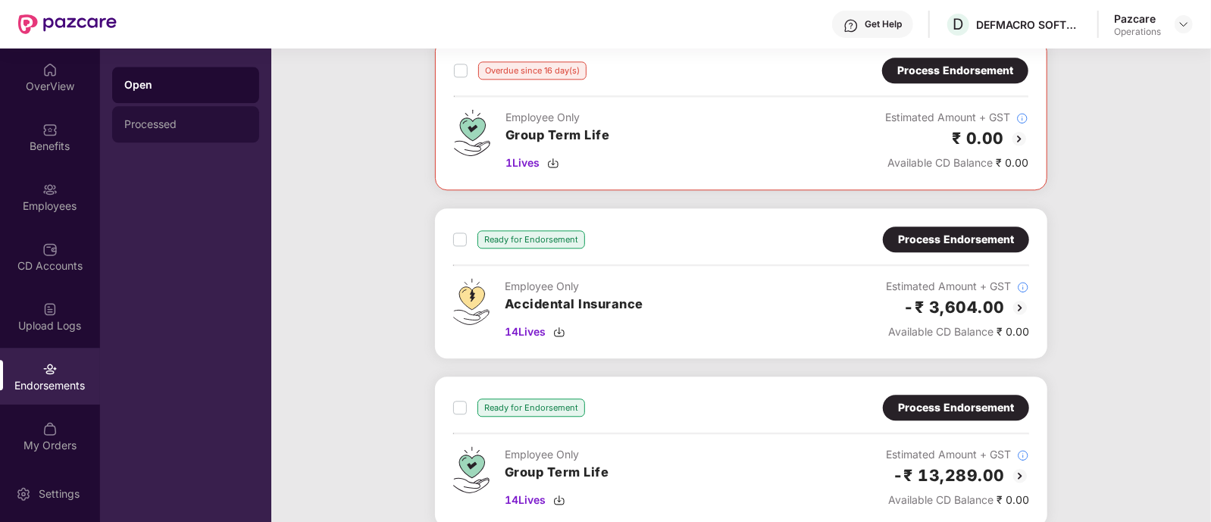
click at [174, 116] on div "Processed" at bounding box center [185, 124] width 147 height 36
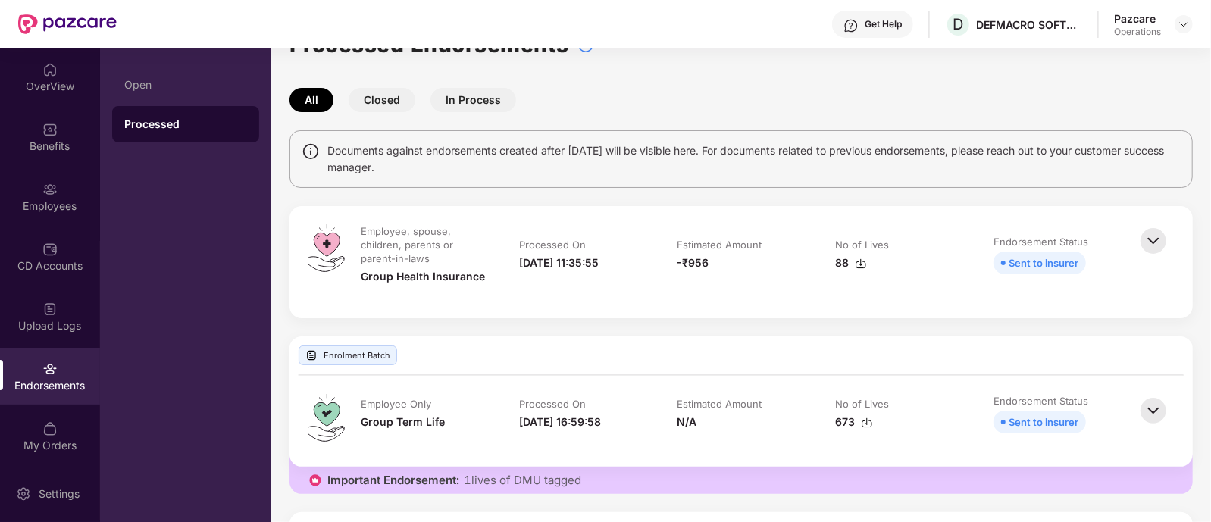
scroll to position [41, 0]
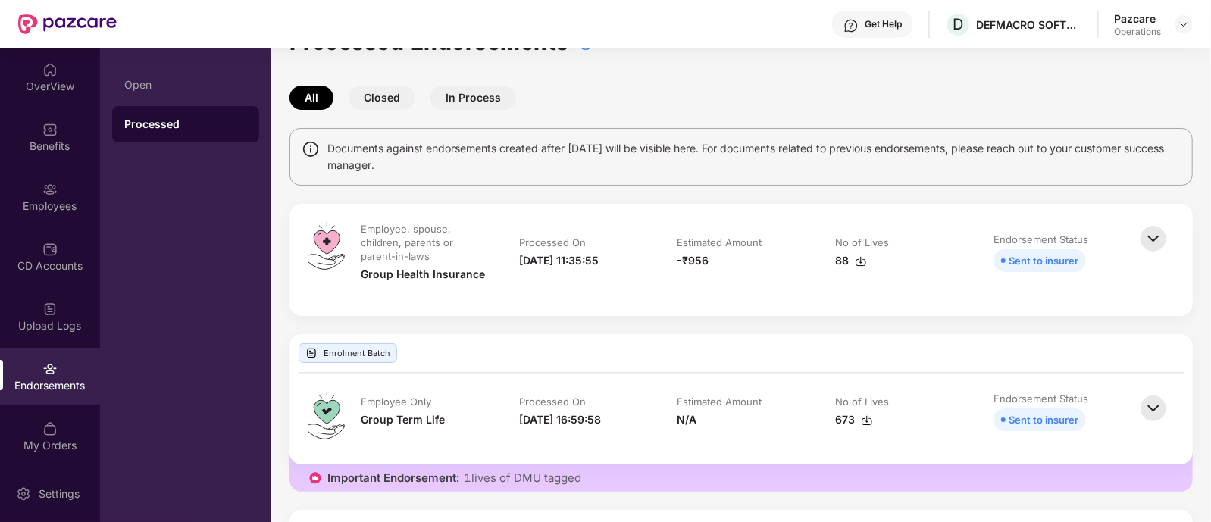
click at [1151, 408] on img at bounding box center [1153, 408] width 33 height 33
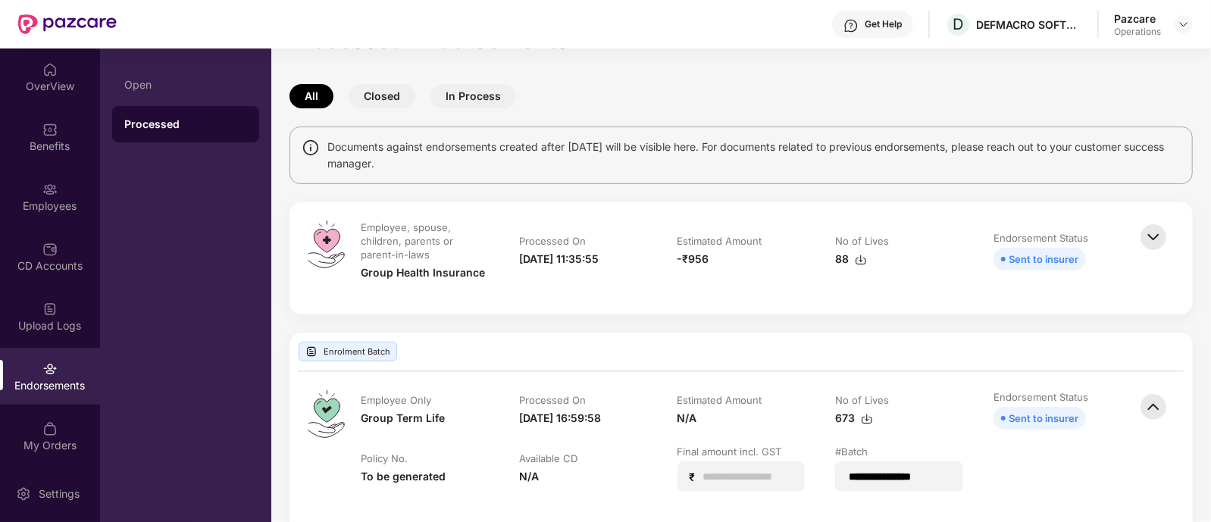
scroll to position [0, 0]
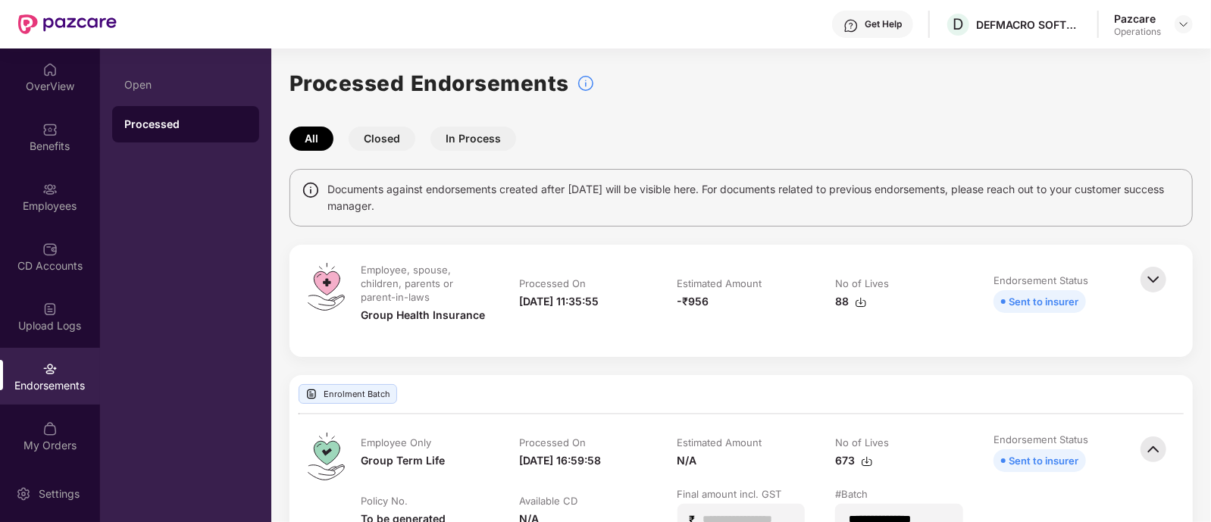
click at [393, 142] on button "Closed" at bounding box center [382, 139] width 67 height 24
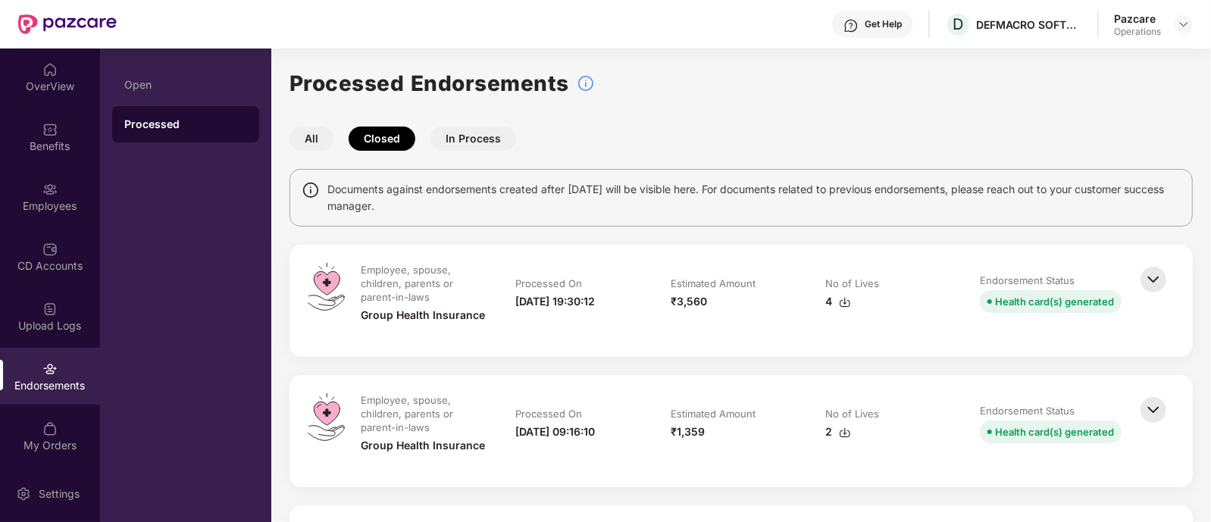
click at [305, 133] on button "All" at bounding box center [311, 139] width 44 height 24
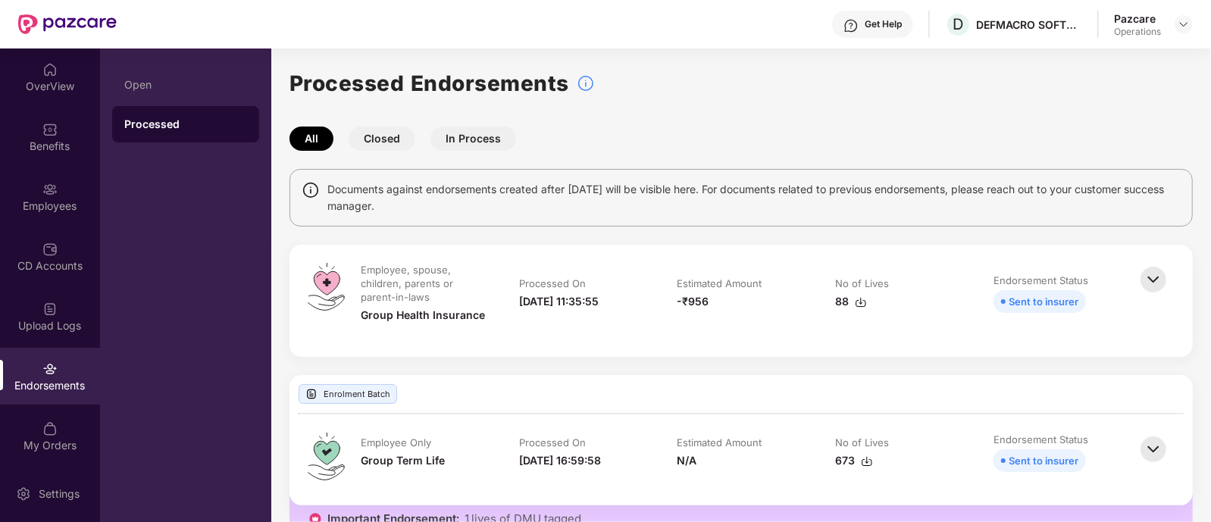
click at [1186, 34] on div "Pazcare Operations" at bounding box center [1153, 24] width 79 height 27
click at [1186, 26] on img at bounding box center [1184, 24] width 12 height 12
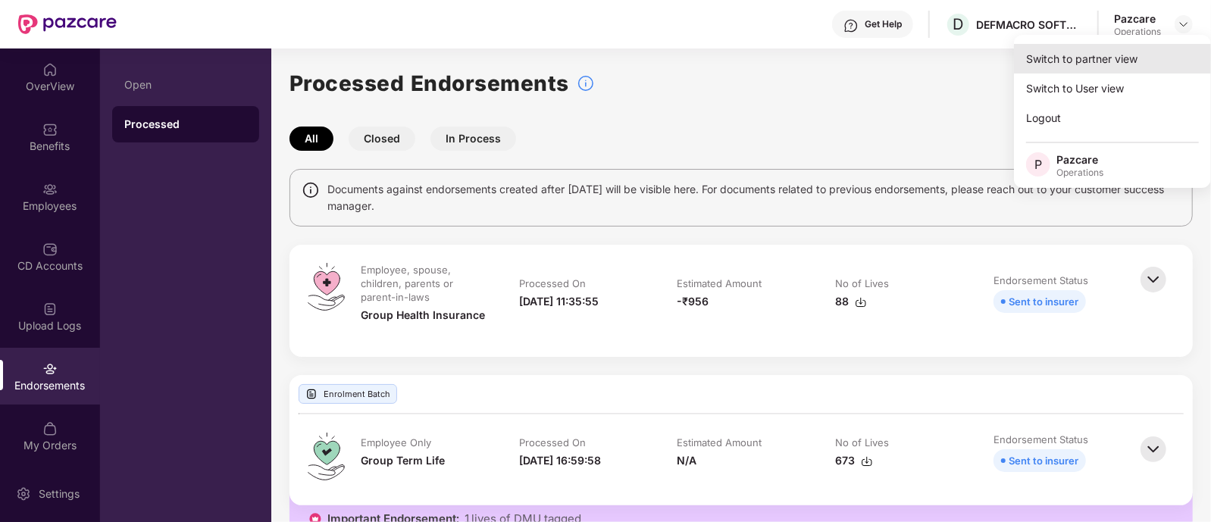
click at [1077, 64] on div "Switch to partner view" at bounding box center [1112, 59] width 197 height 30
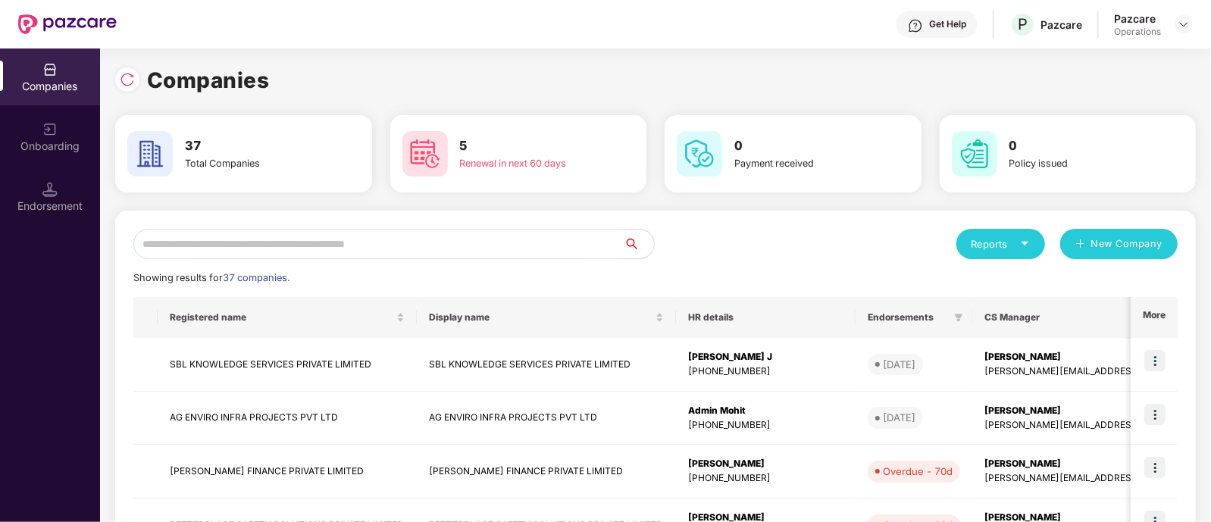
click at [243, 236] on input "text" at bounding box center [378, 244] width 490 height 30
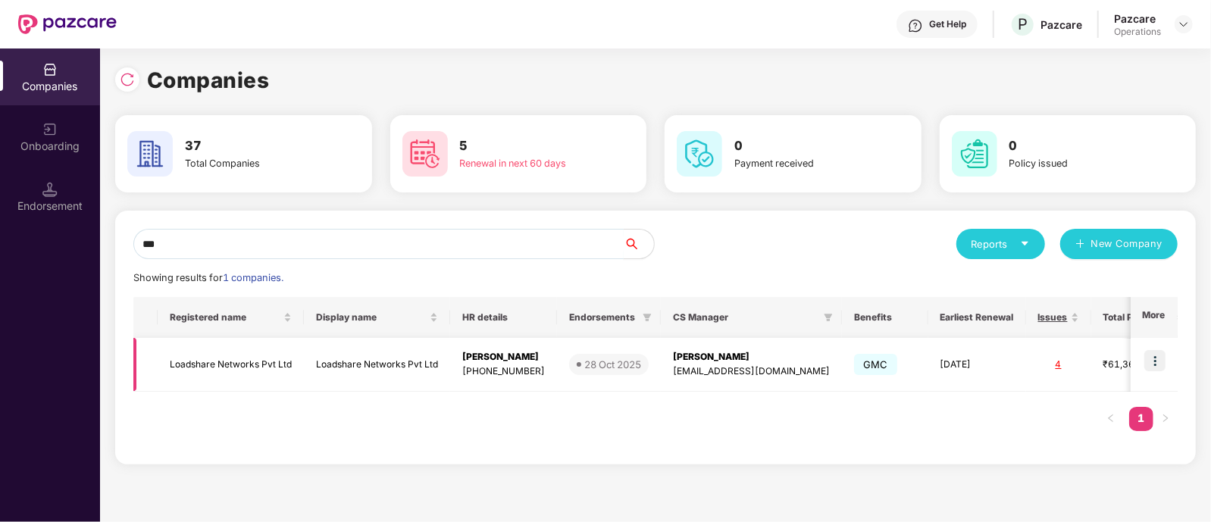
type input "***"
click at [1153, 354] on img at bounding box center [1154, 360] width 21 height 21
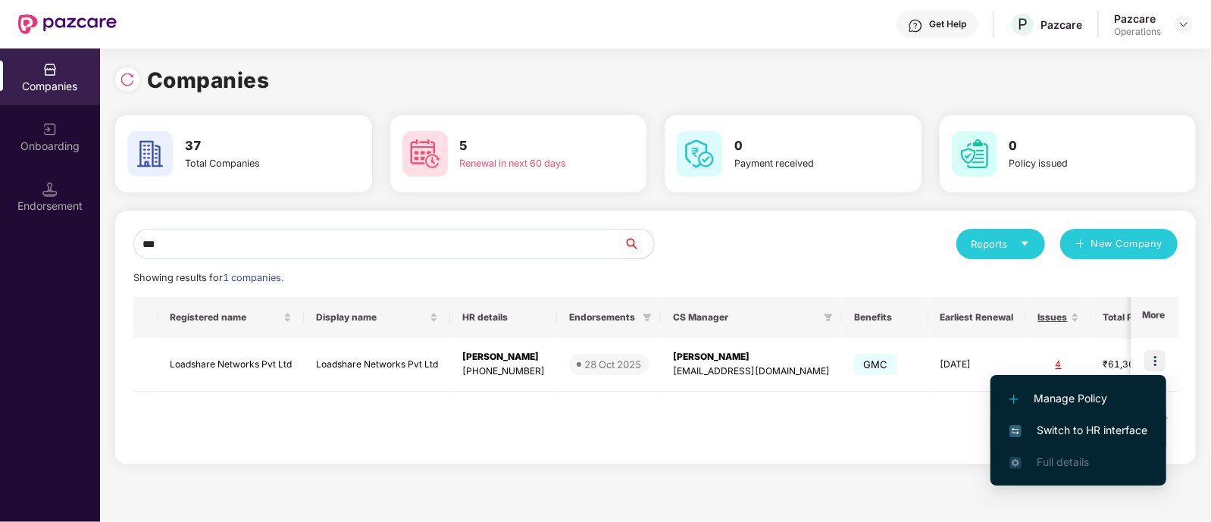
click at [1029, 430] on span "Switch to HR interface" at bounding box center [1078, 430] width 138 height 17
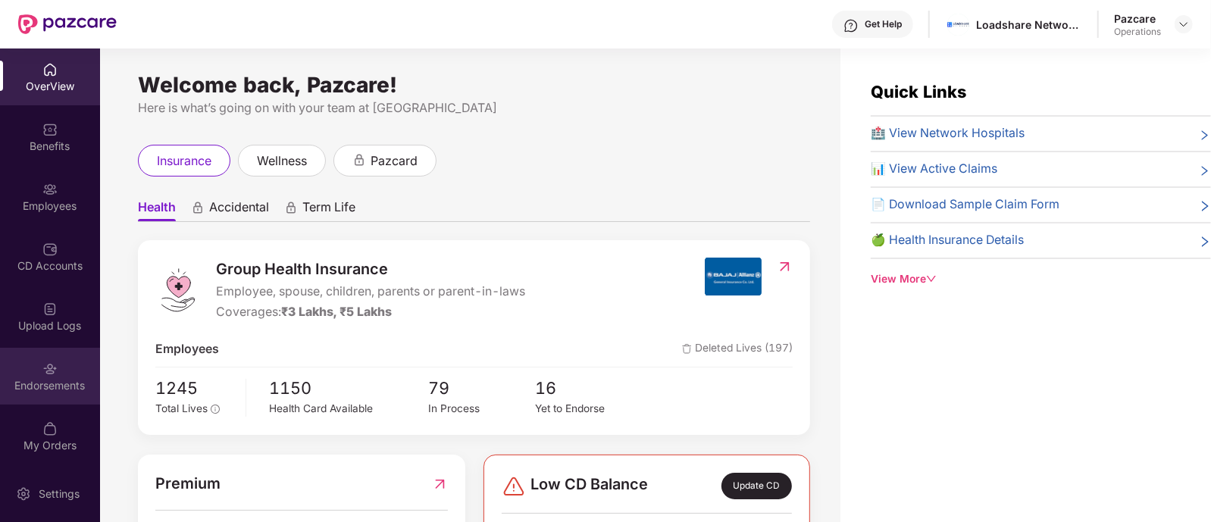
click at [53, 390] on div "Endorsements" at bounding box center [50, 385] width 100 height 15
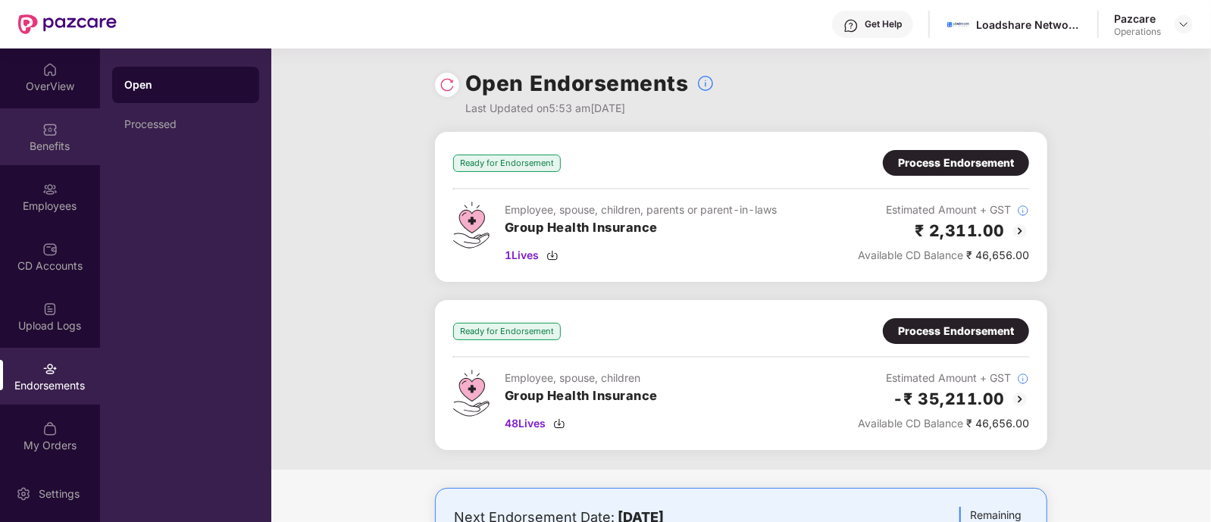
click at [43, 140] on div "Benefits" at bounding box center [50, 146] width 100 height 15
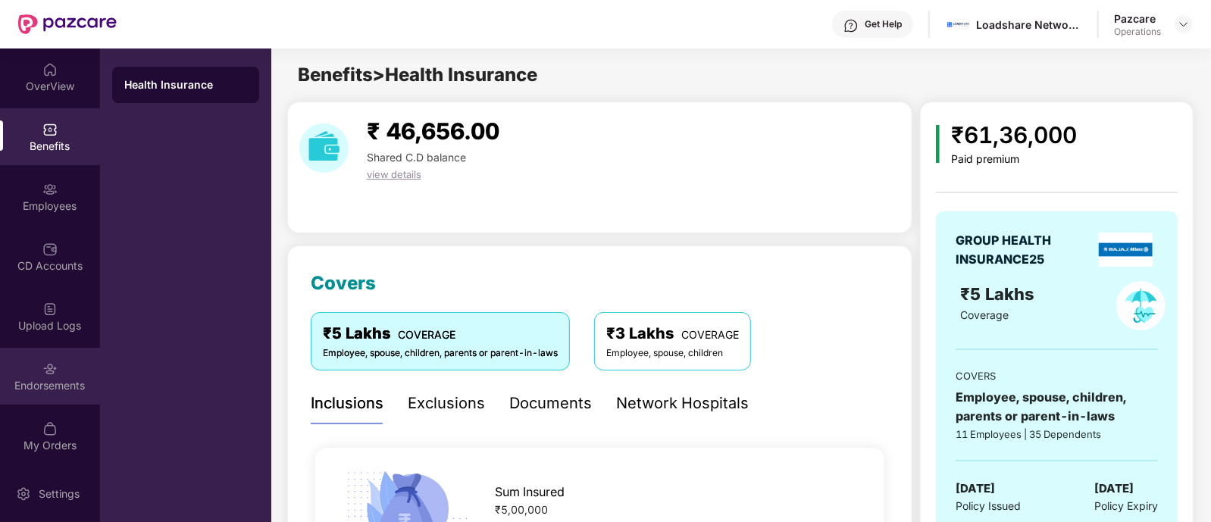
click at [38, 392] on div "Endorsements" at bounding box center [50, 385] width 100 height 15
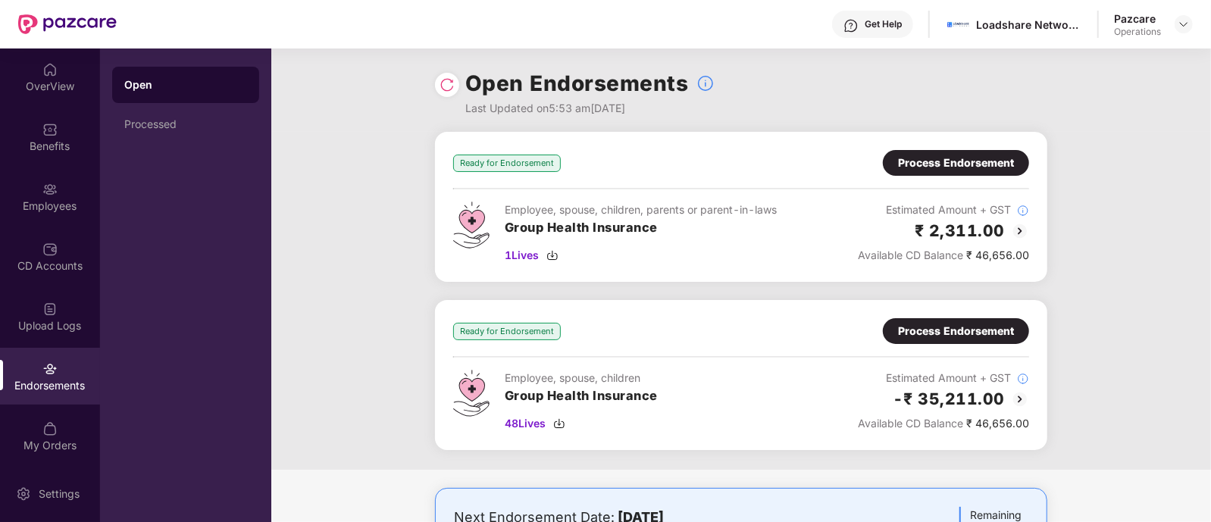
click at [1023, 226] on img at bounding box center [1020, 231] width 18 height 18
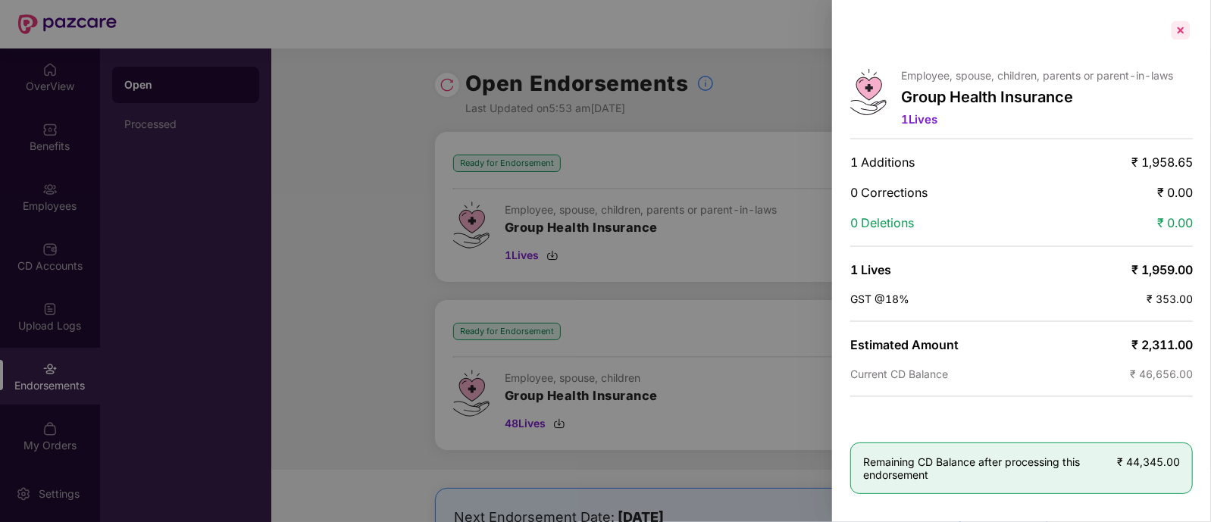
click at [1188, 24] on div at bounding box center [1181, 30] width 24 height 24
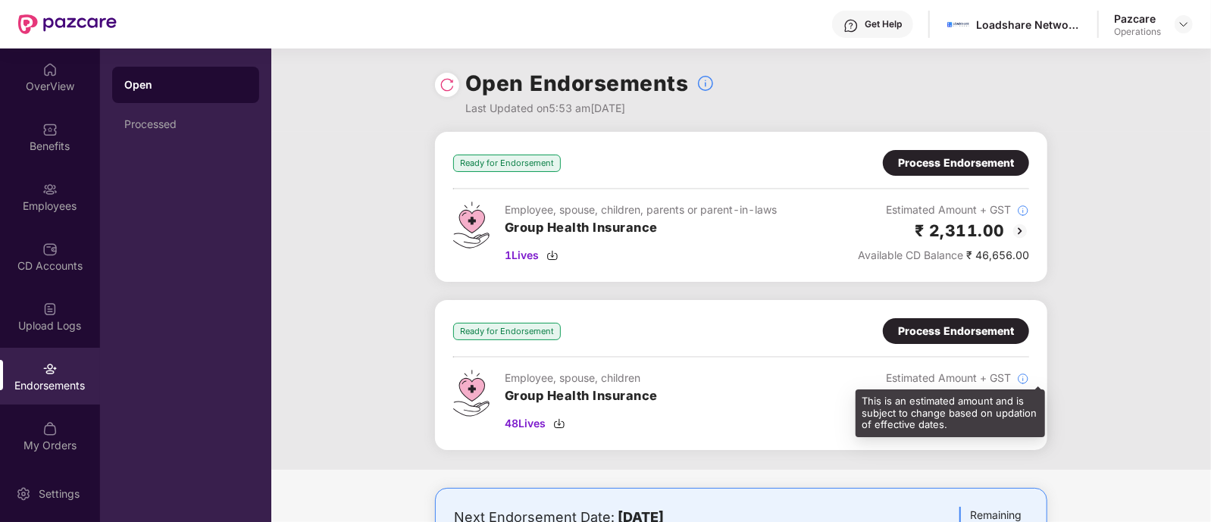
click at [1017, 403] on div "This is an estimated amount and is subject to change based on updation of effec…" at bounding box center [950, 414] width 189 height 48
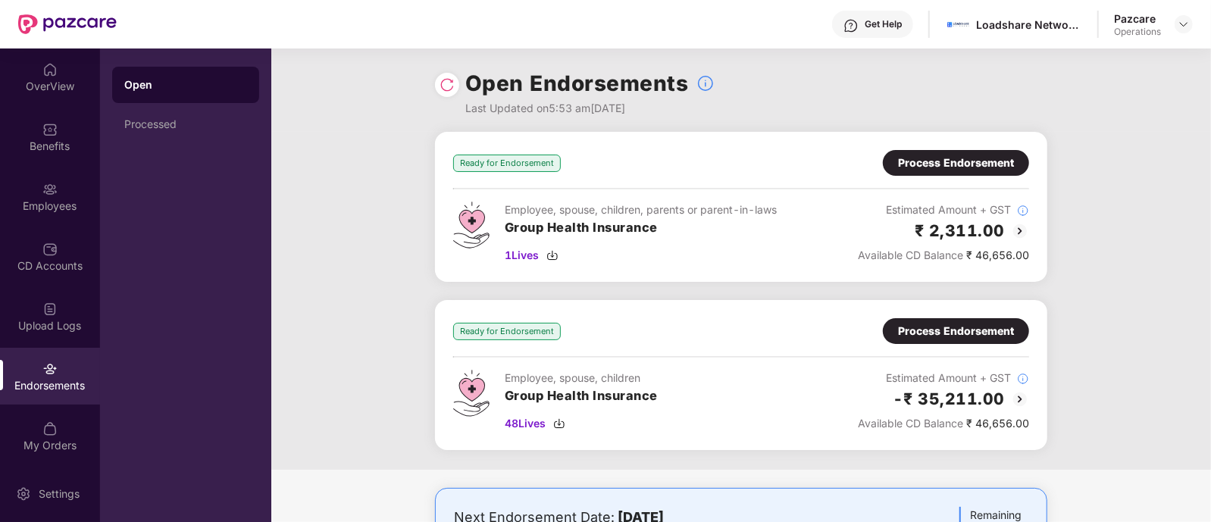
click at [1021, 395] on img at bounding box center [1020, 399] width 18 height 18
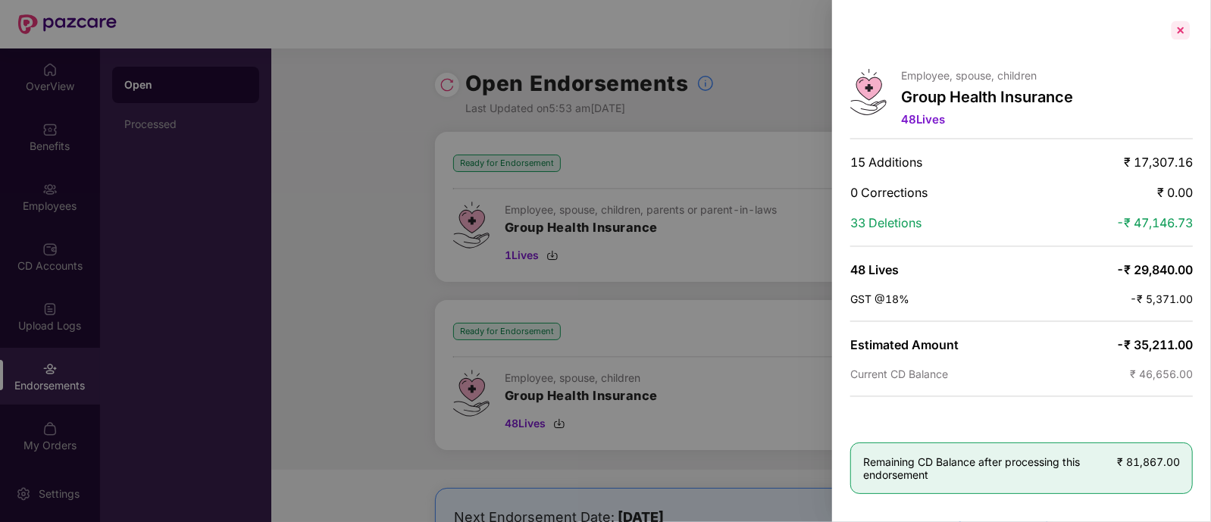
click at [1177, 36] on div at bounding box center [1181, 30] width 24 height 24
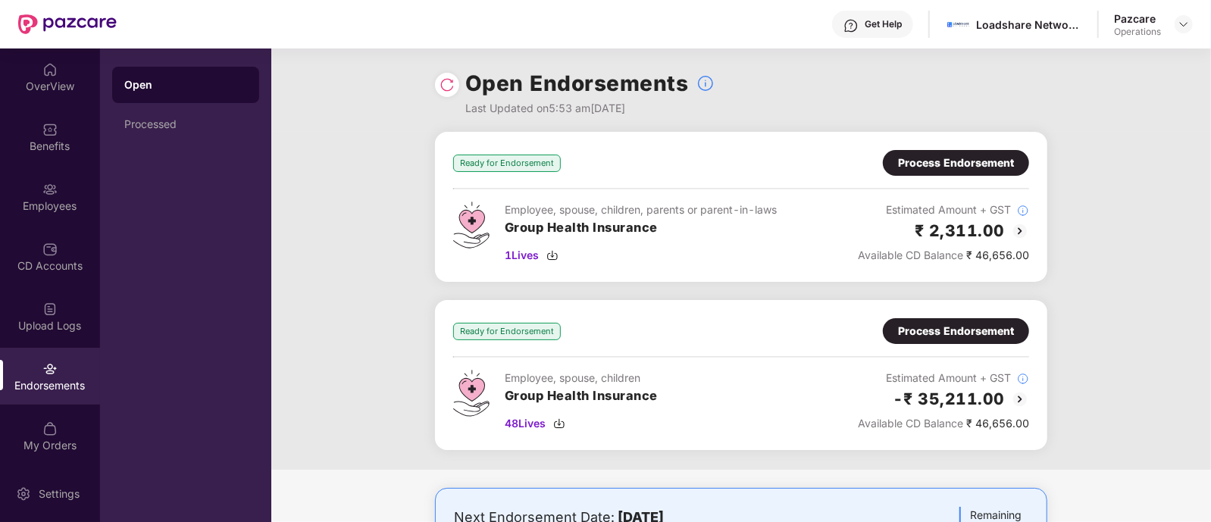
click at [453, 85] on img at bounding box center [447, 84] width 15 height 15
click at [1189, 21] on img at bounding box center [1184, 24] width 12 height 12
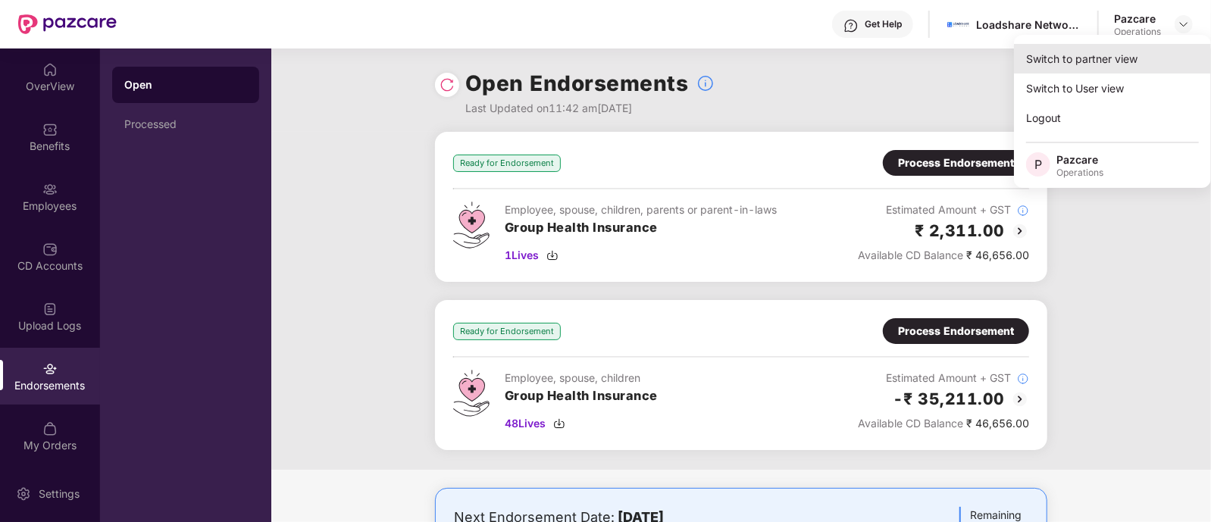
click at [1109, 66] on div "Switch to partner view" at bounding box center [1112, 59] width 197 height 30
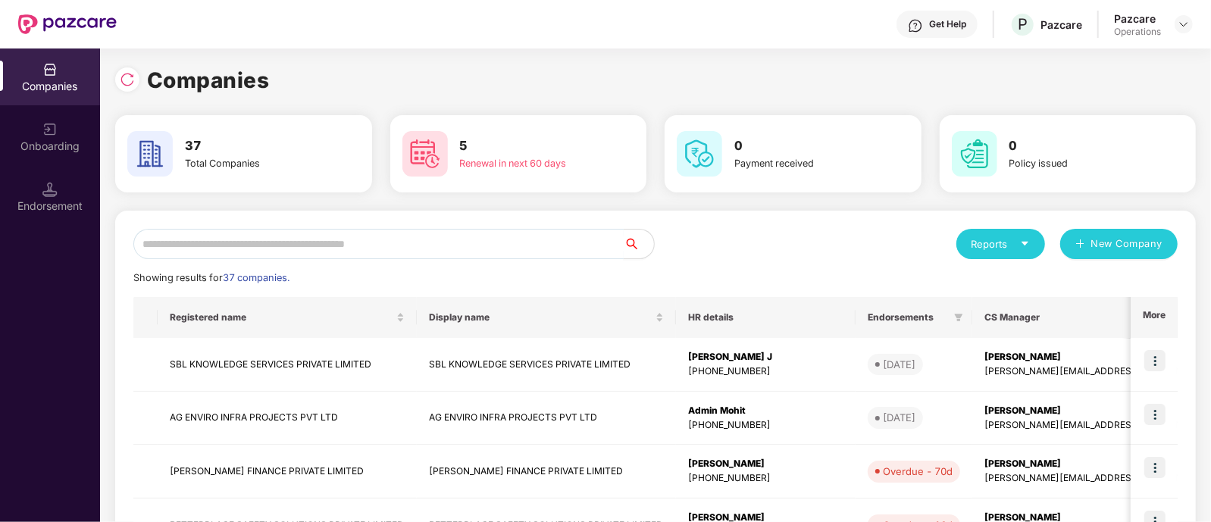
click at [192, 243] on input "text" at bounding box center [378, 244] width 490 height 30
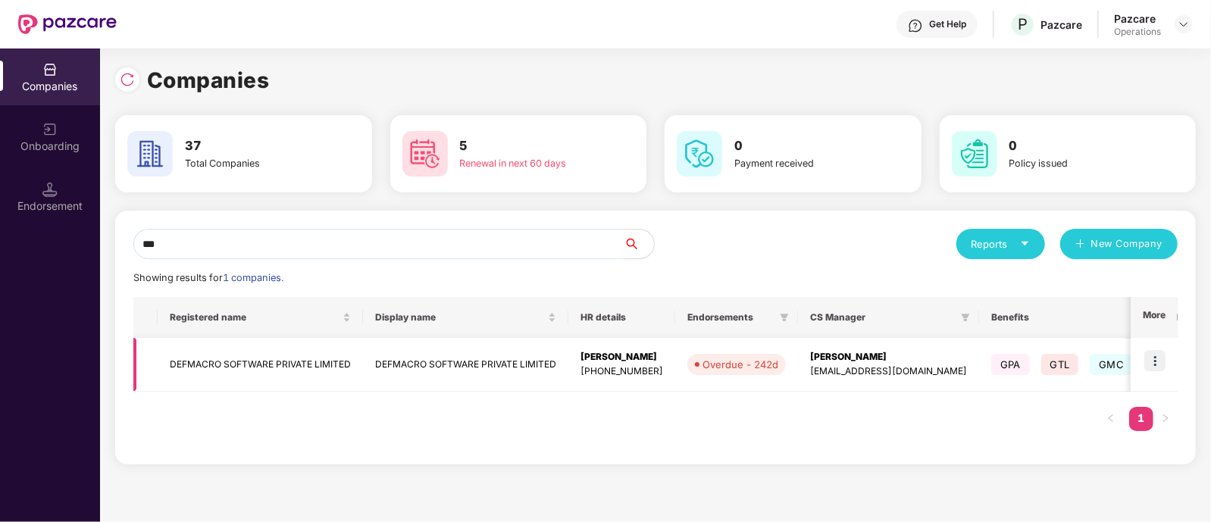
type input "***"
click at [205, 355] on td "DEFMACRO SOFTWARE PRIVATE LIMITED" at bounding box center [260, 365] width 205 height 54
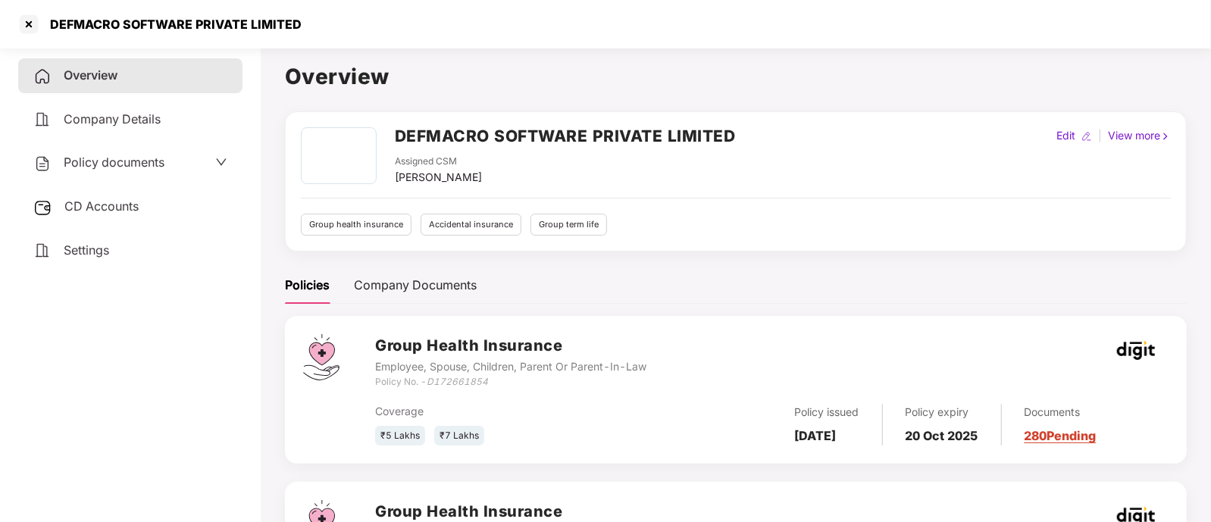
click at [117, 211] on span "CD Accounts" at bounding box center [101, 206] width 74 height 15
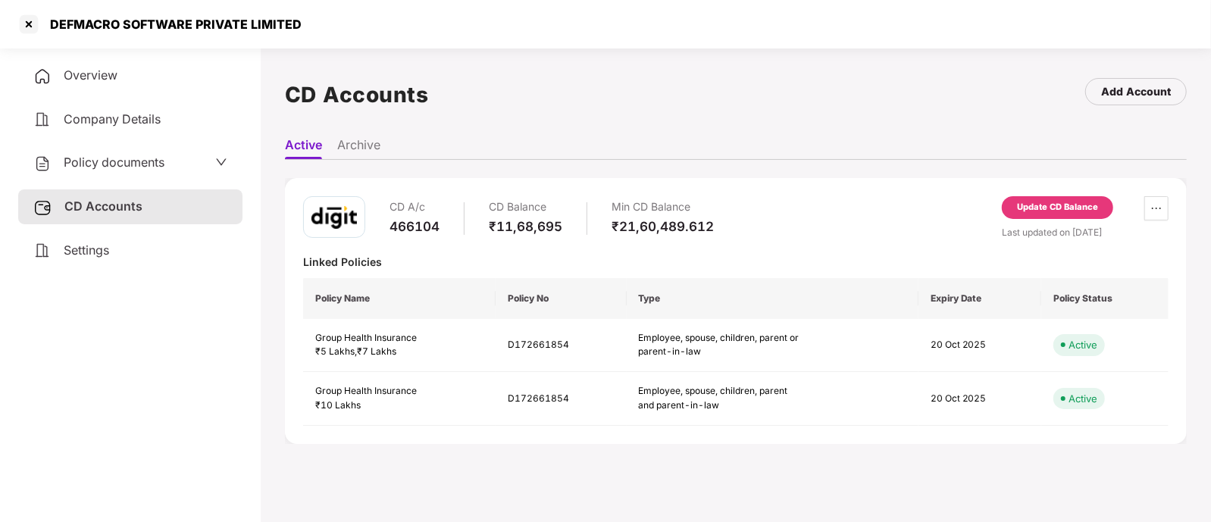
click at [1090, 212] on div "Update CD Balance" at bounding box center [1057, 208] width 81 height 14
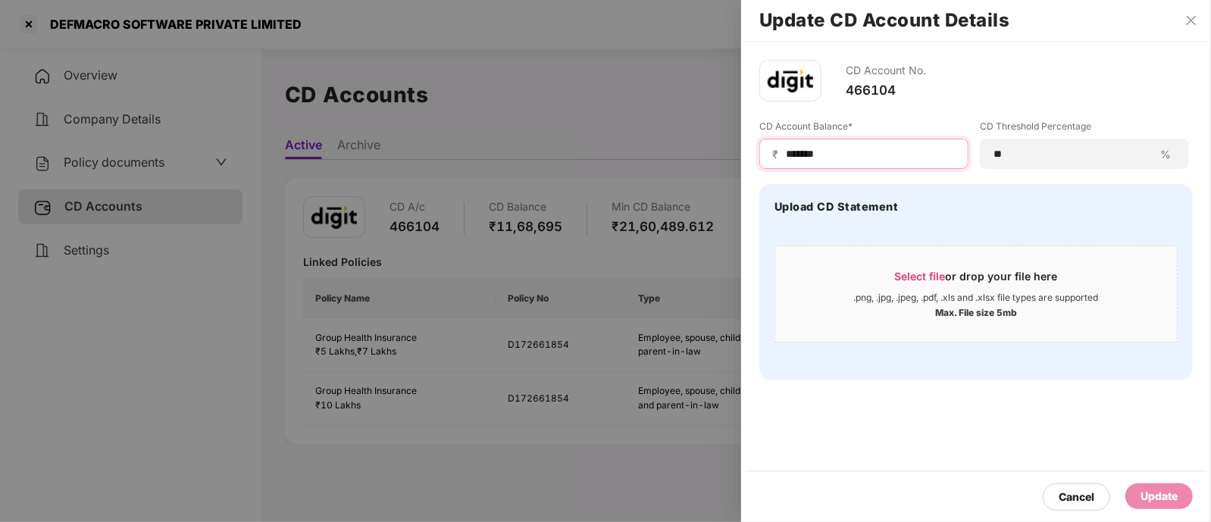
drag, startPoint x: 861, startPoint y: 146, endPoint x: 708, endPoint y: 149, distance: 153.1
click at [708, 149] on div "Update CD Account Details CD Account No. 466104 CD Account Balance* ₹ ******* C…" at bounding box center [605, 261] width 1211 height 522
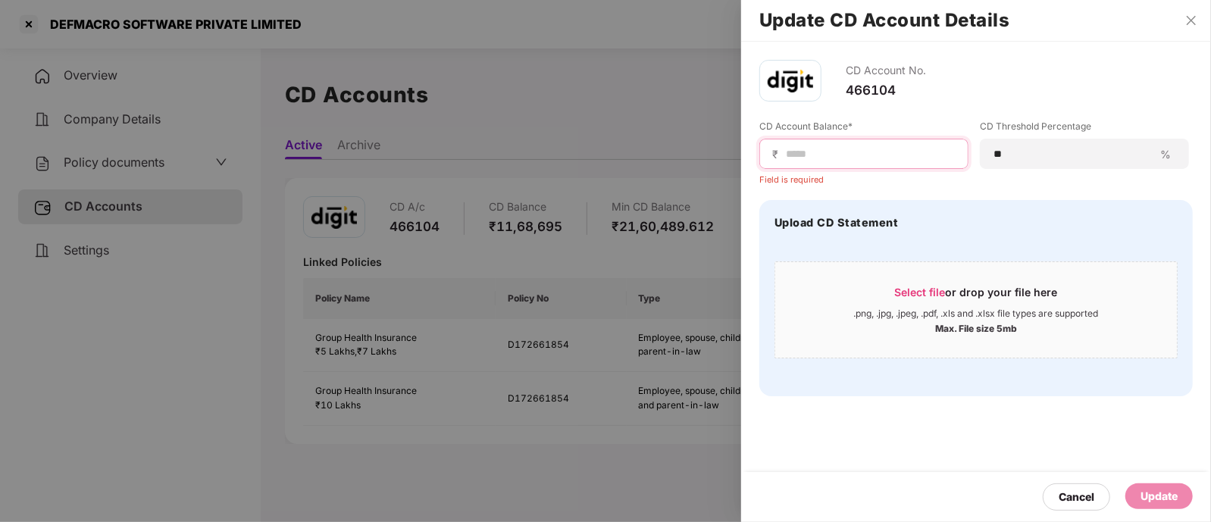
paste input "*******"
click at [791, 152] on input "*******" at bounding box center [869, 154] width 171 height 16
click at [787, 154] on input "*******" at bounding box center [869, 154] width 171 height 16
click at [894, 146] on input "*******" at bounding box center [869, 154] width 171 height 16
type input "*"
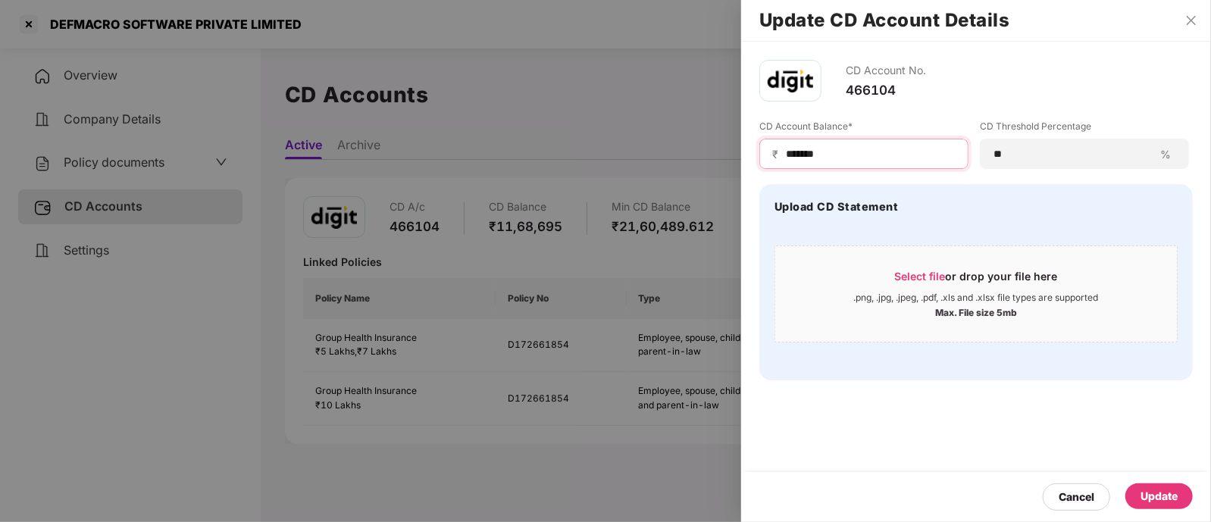
type input "*******"
click at [1149, 493] on div "Update" at bounding box center [1159, 496] width 37 height 17
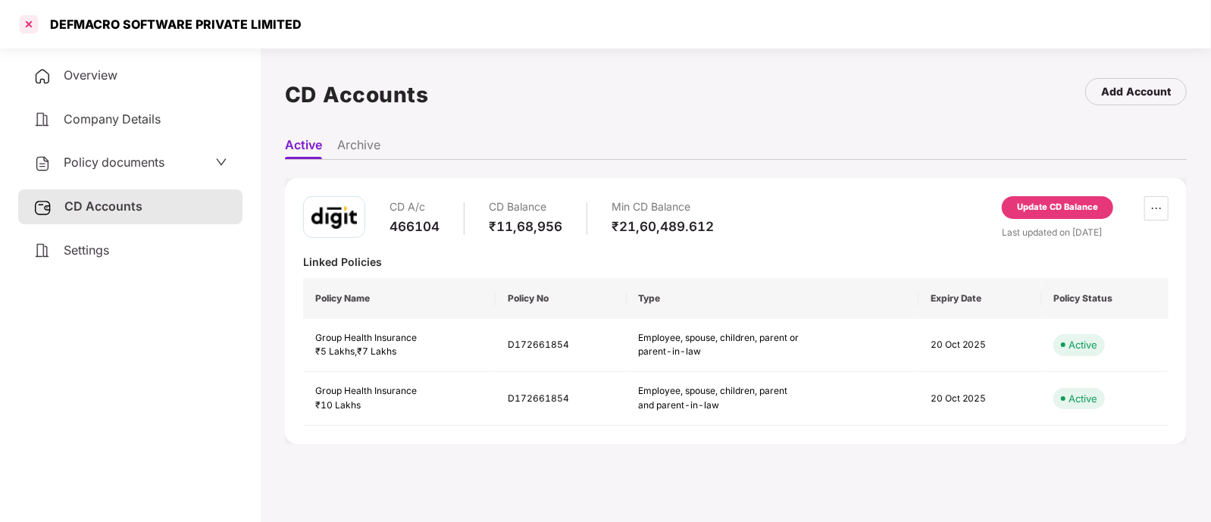
click at [27, 24] on div at bounding box center [29, 24] width 24 height 24
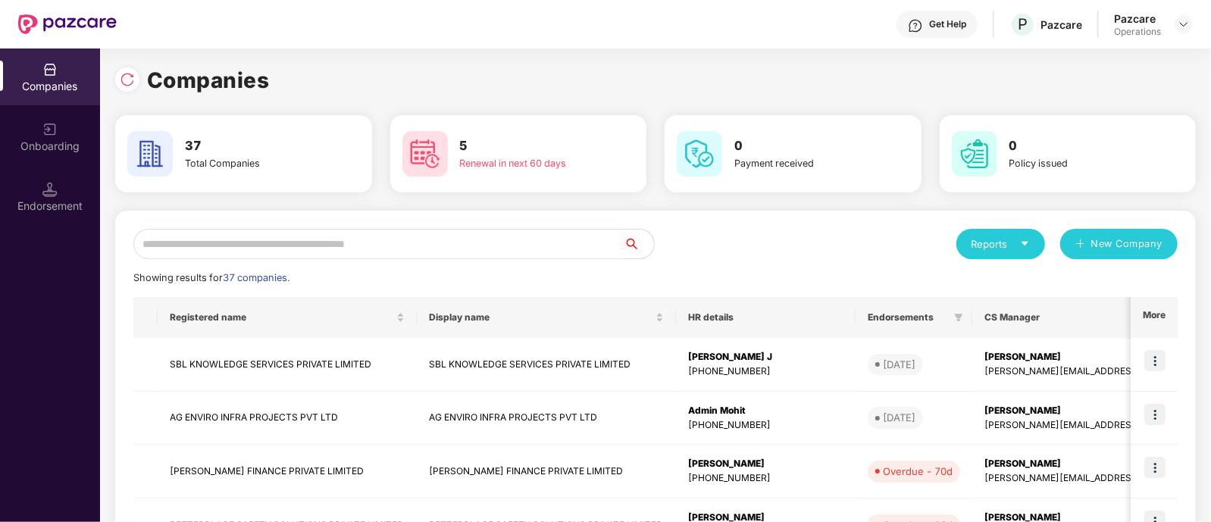
click at [374, 252] on input "text" at bounding box center [378, 244] width 490 height 30
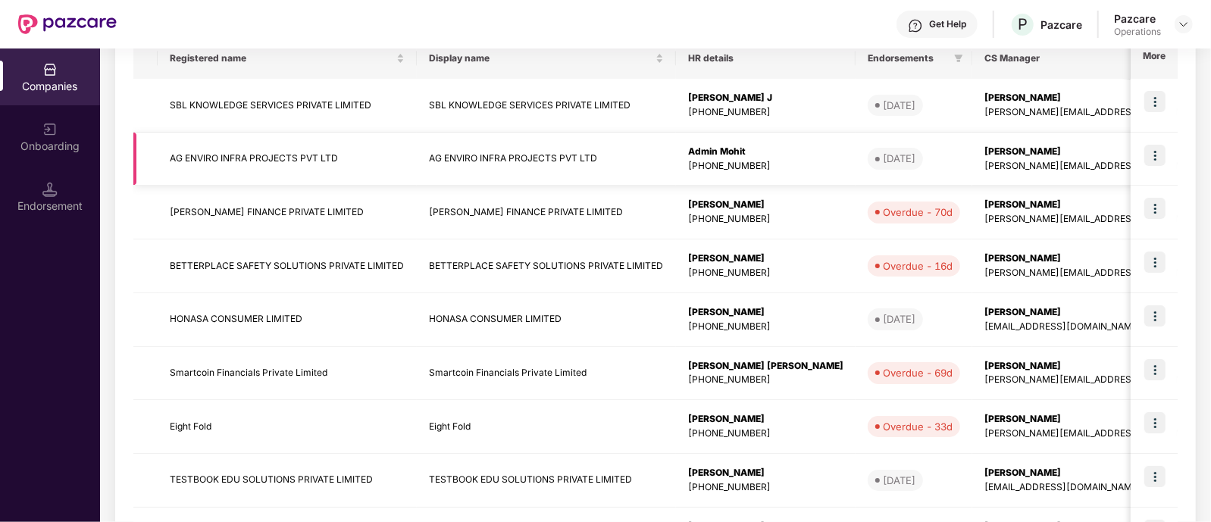
scroll to position [280, 0]
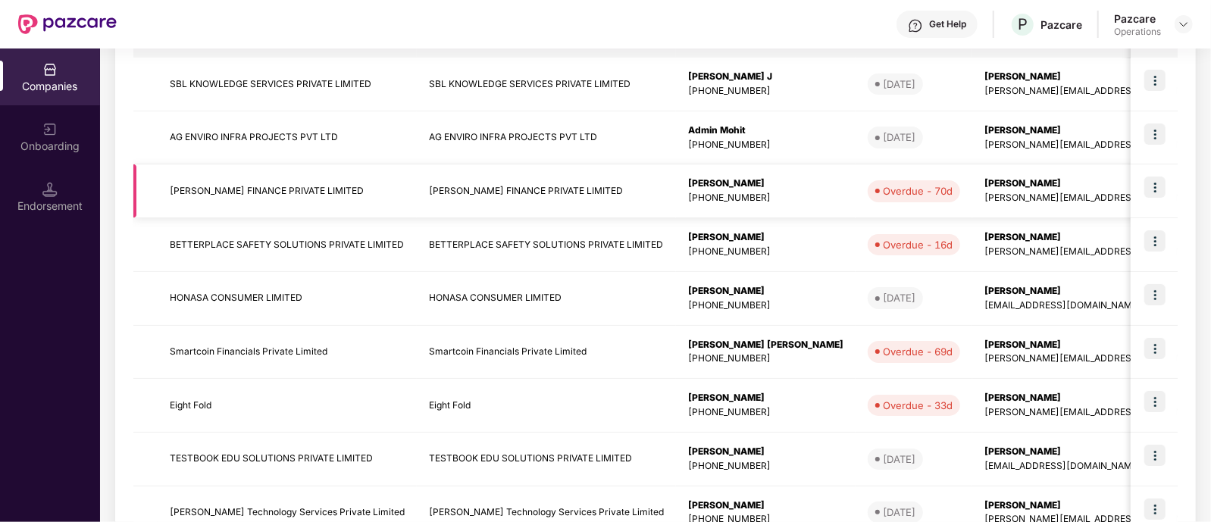
click at [1159, 183] on img at bounding box center [1154, 187] width 21 height 21
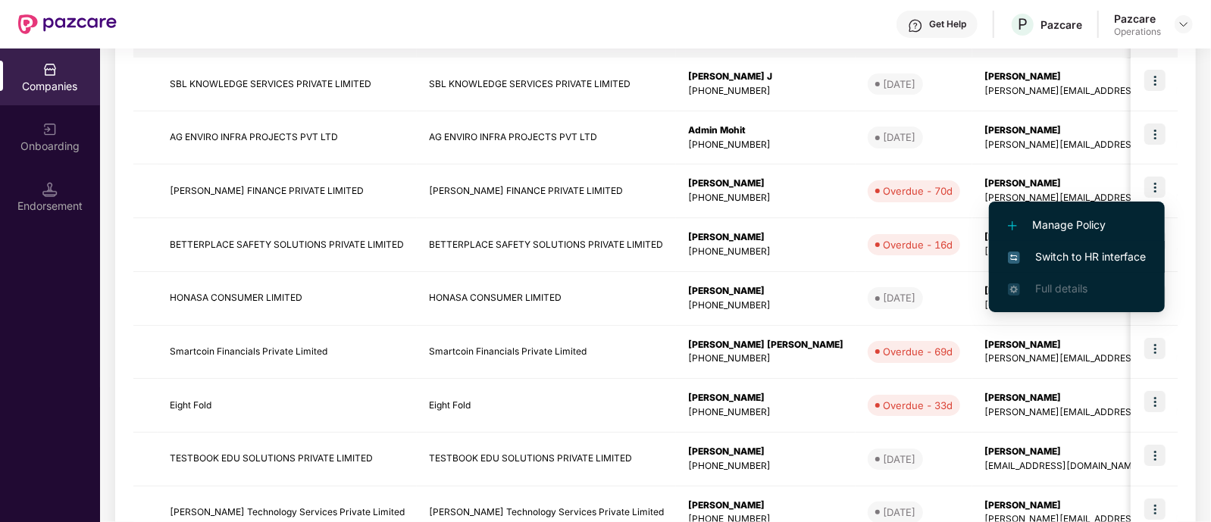
click at [1091, 251] on span "Switch to HR interface" at bounding box center [1077, 257] width 138 height 17
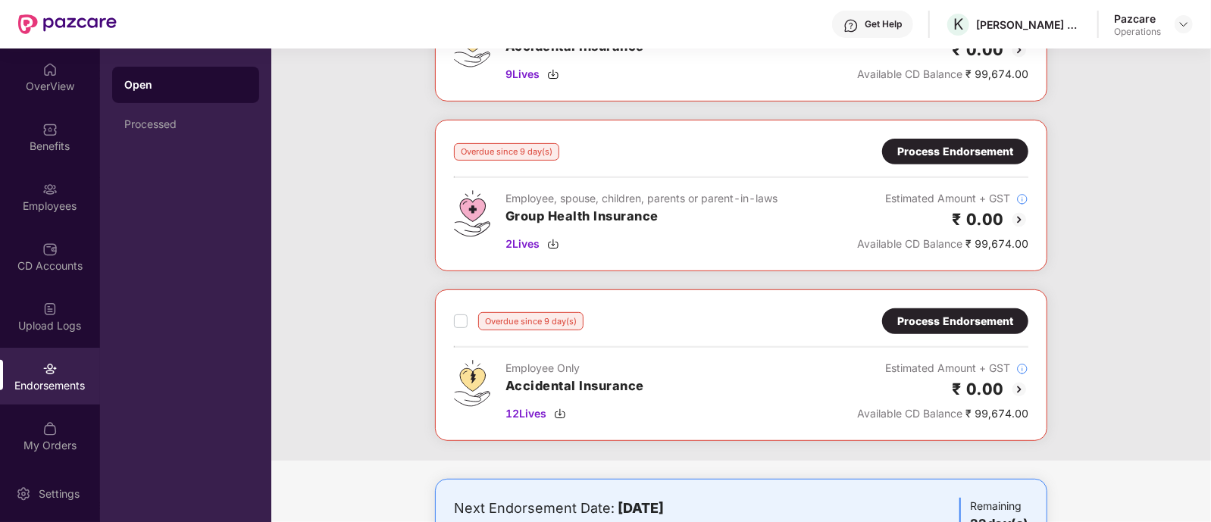
scroll to position [352, 0]
click at [1018, 214] on img at bounding box center [1019, 219] width 18 height 18
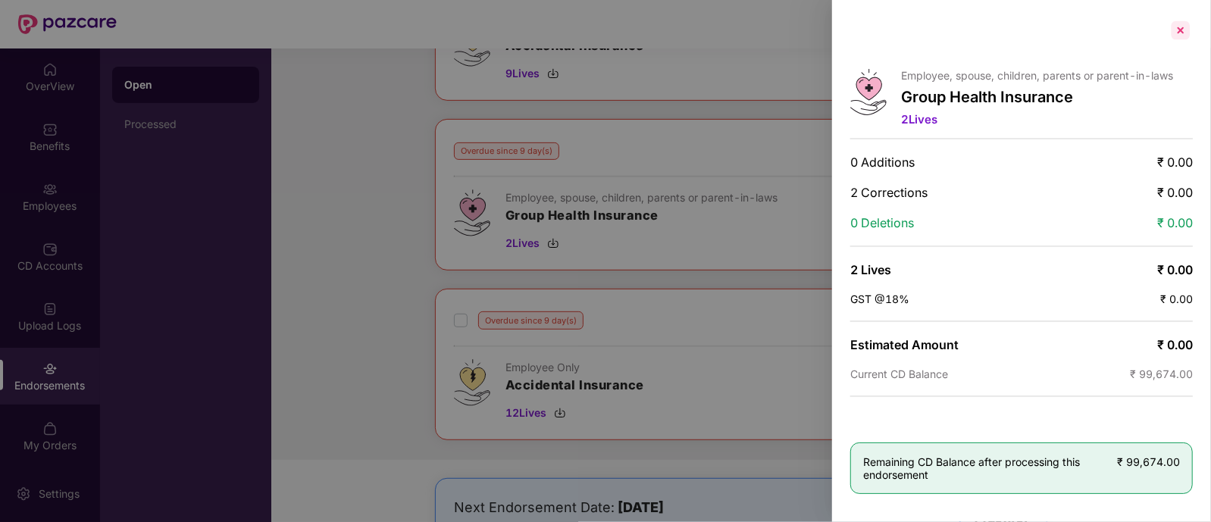
click at [1181, 21] on div at bounding box center [1181, 30] width 24 height 24
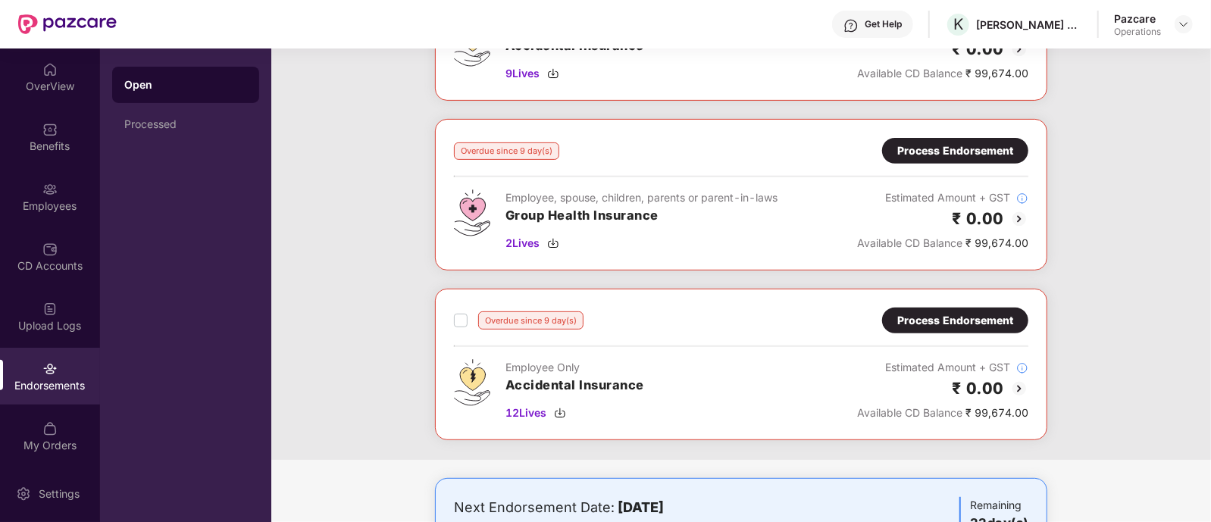
click at [1019, 381] on img at bounding box center [1019, 389] width 18 height 18
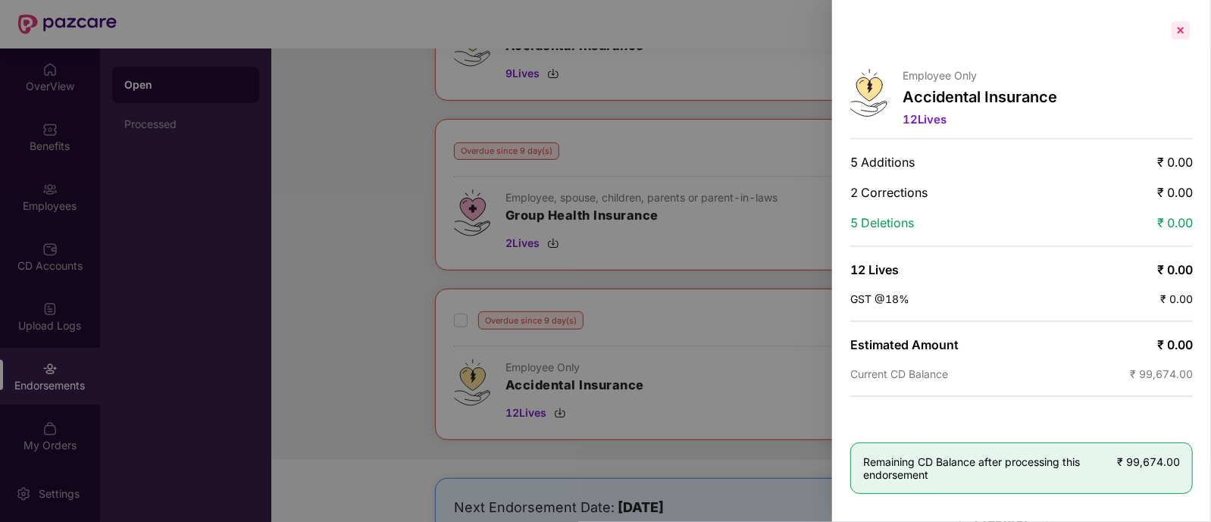
click at [1182, 32] on div at bounding box center [1181, 30] width 24 height 24
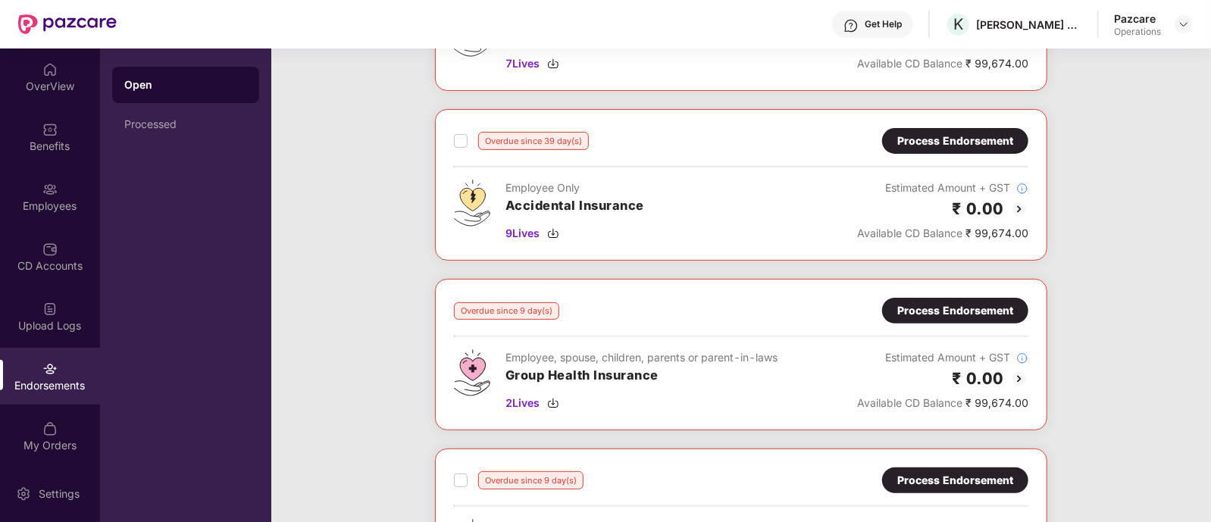
scroll to position [191, 0]
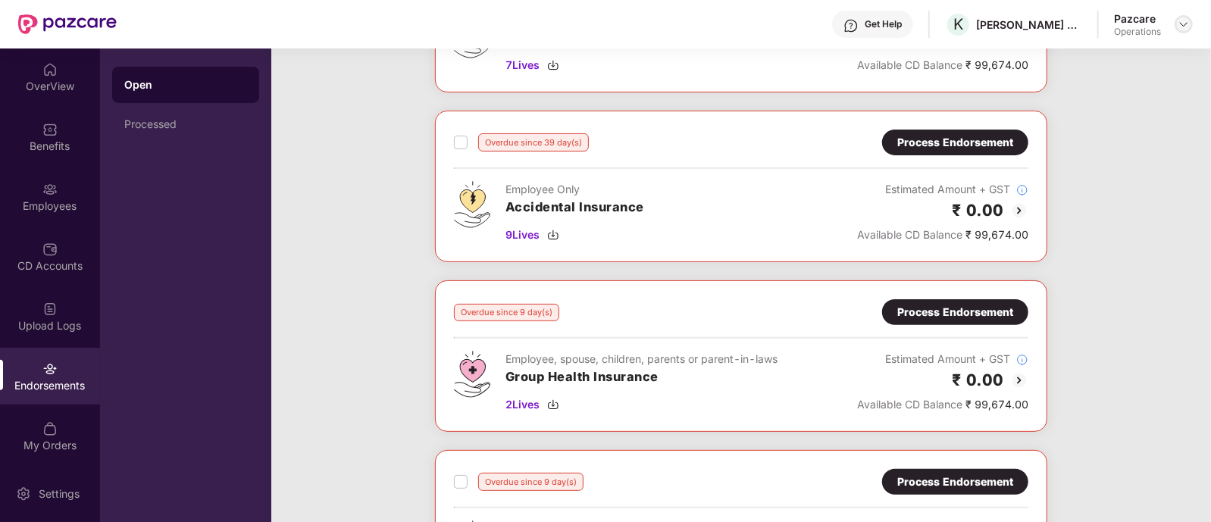
click at [1190, 26] on img at bounding box center [1184, 24] width 12 height 12
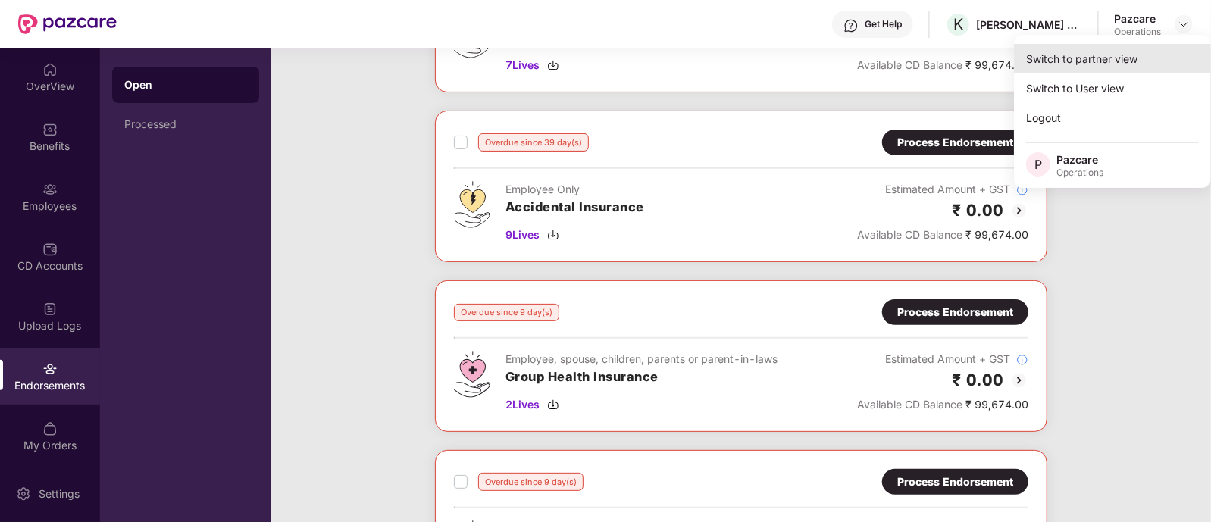
click at [1072, 58] on div "Switch to partner view" at bounding box center [1112, 59] width 197 height 30
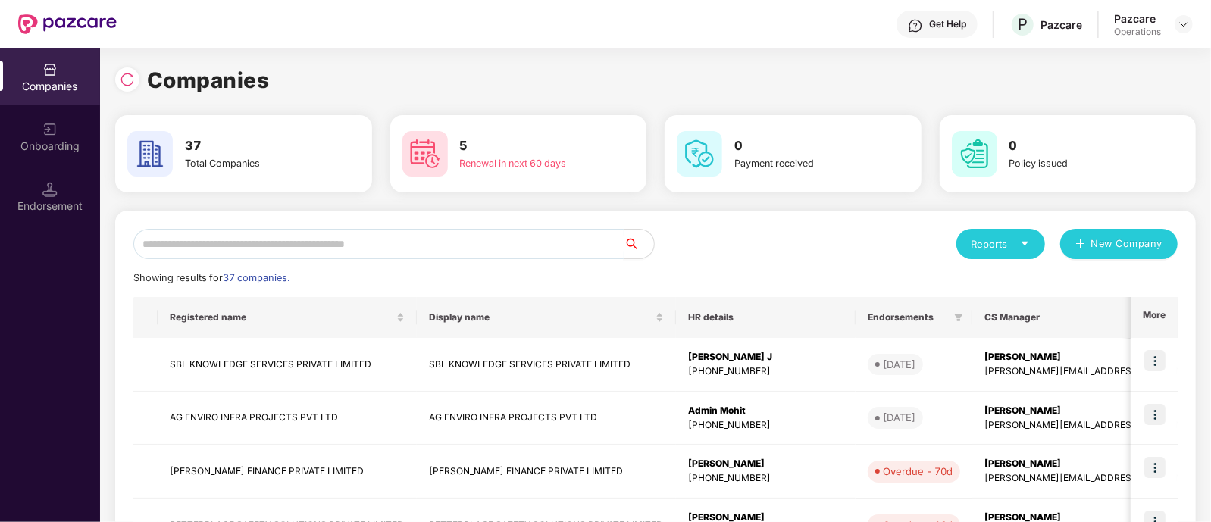
click at [314, 240] on input "text" at bounding box center [378, 244] width 490 height 30
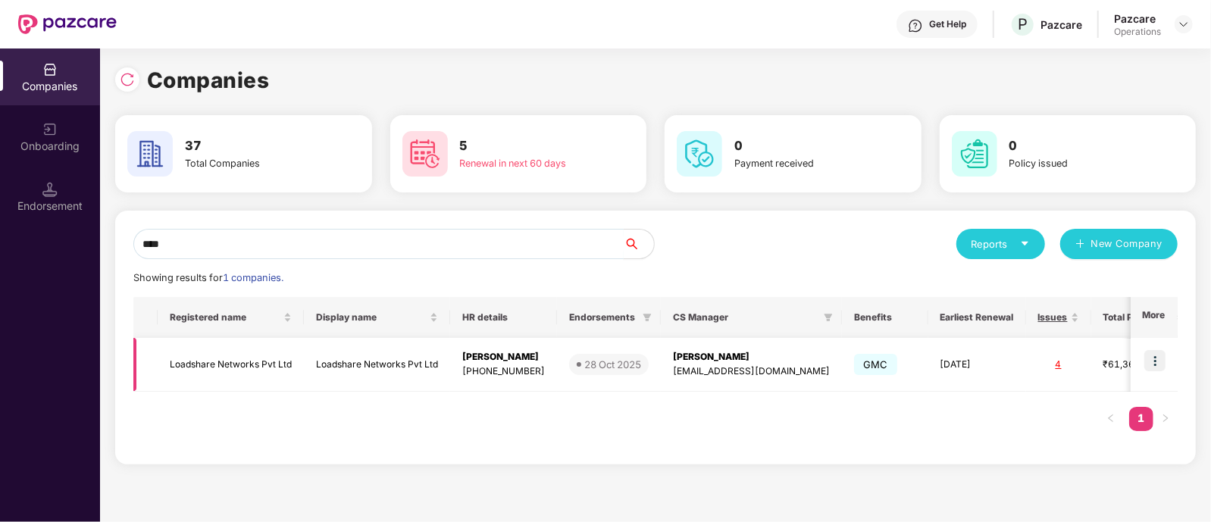
type input "****"
click at [1153, 365] on img at bounding box center [1154, 360] width 21 height 21
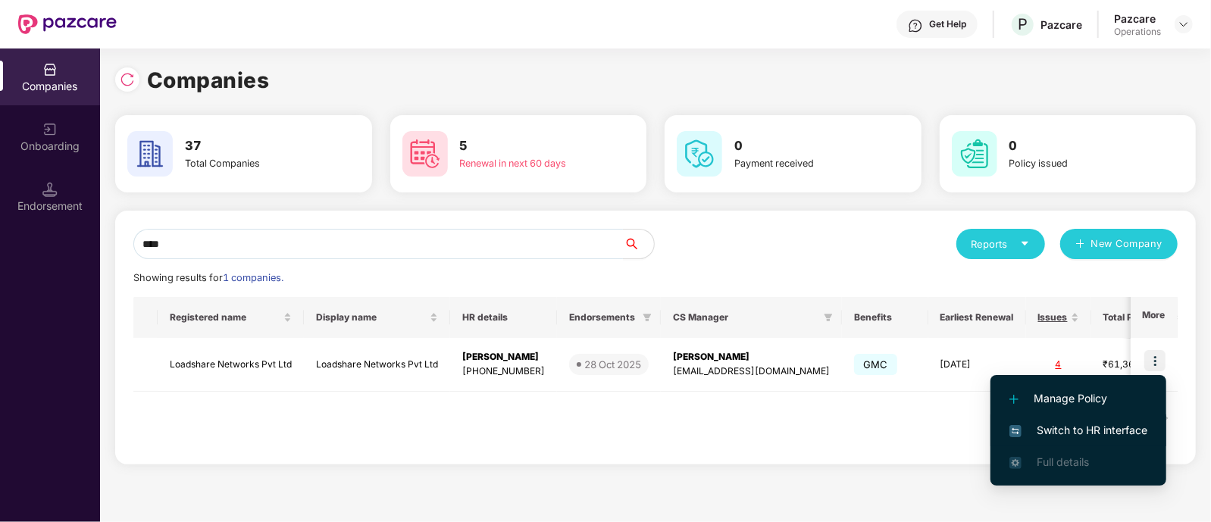
click at [1046, 427] on span "Switch to HR interface" at bounding box center [1078, 430] width 138 height 17
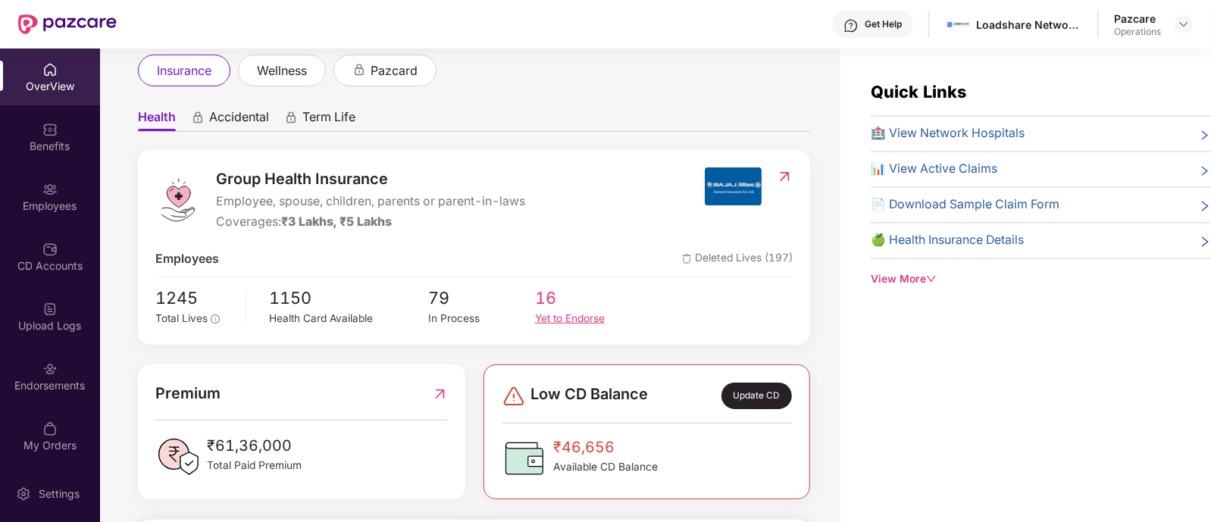
scroll to position [113, 0]
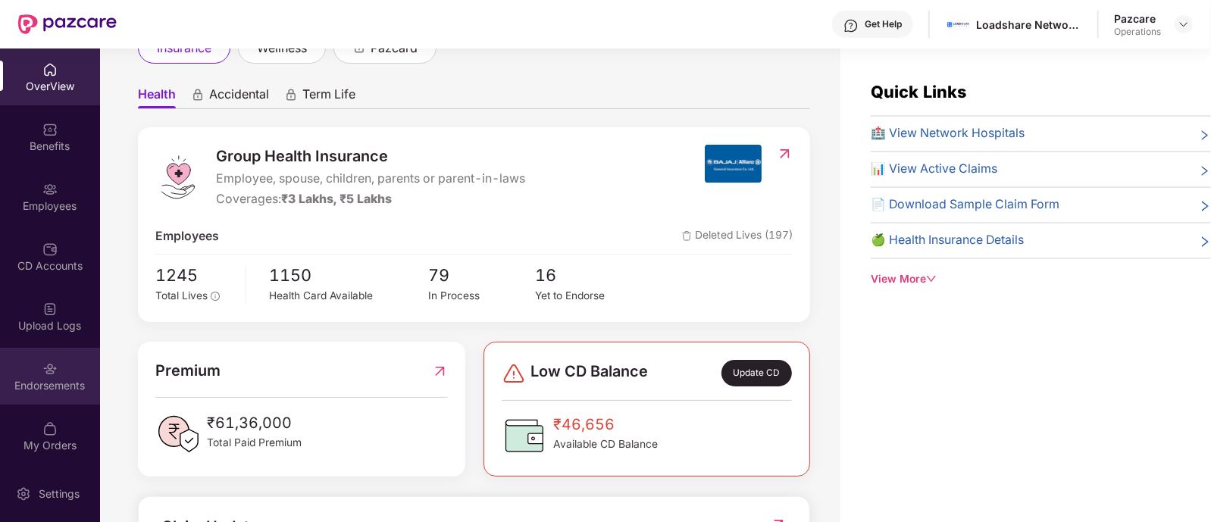
click at [53, 368] on img at bounding box center [49, 368] width 15 height 15
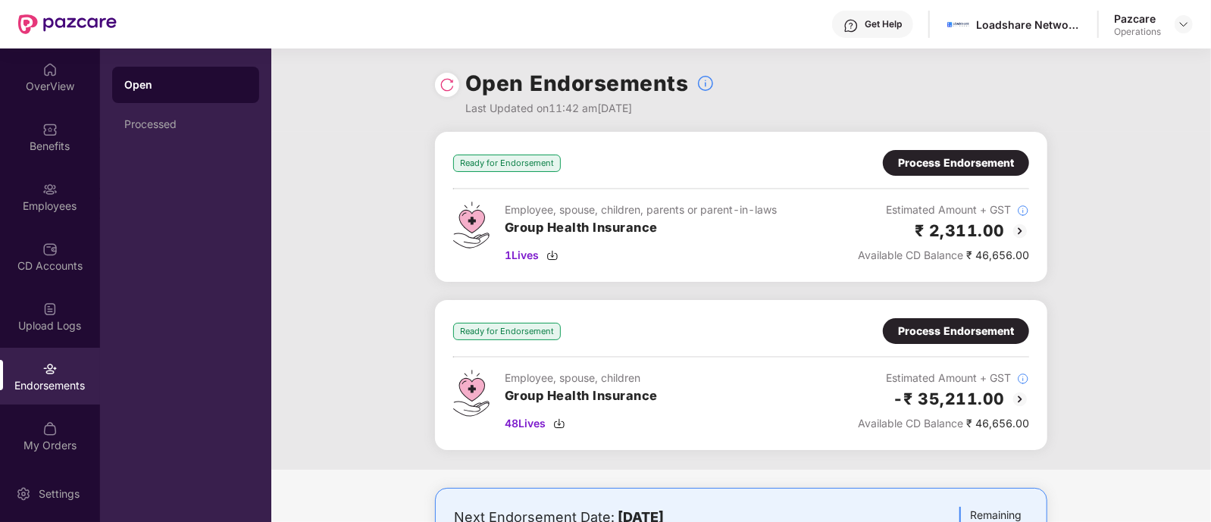
scroll to position [27, 0]
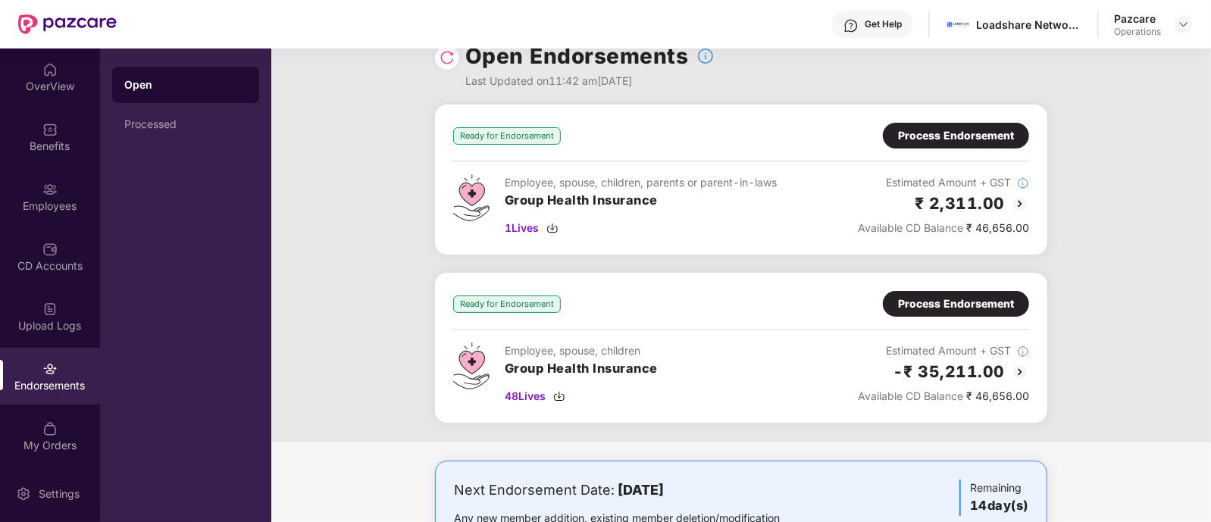
click at [1021, 369] on img at bounding box center [1020, 372] width 18 height 18
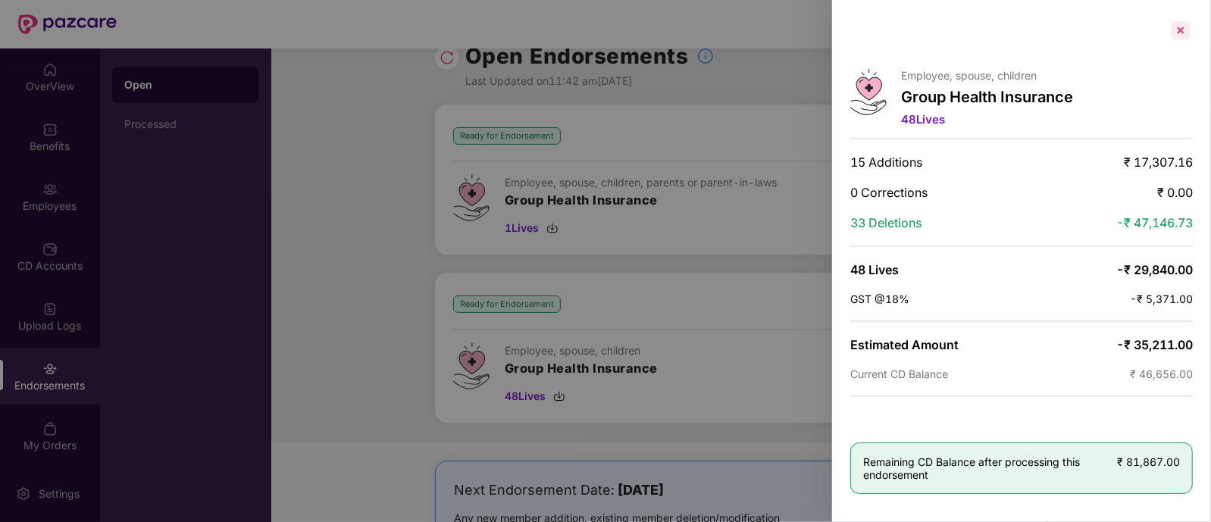
click at [1176, 30] on div at bounding box center [1181, 30] width 24 height 24
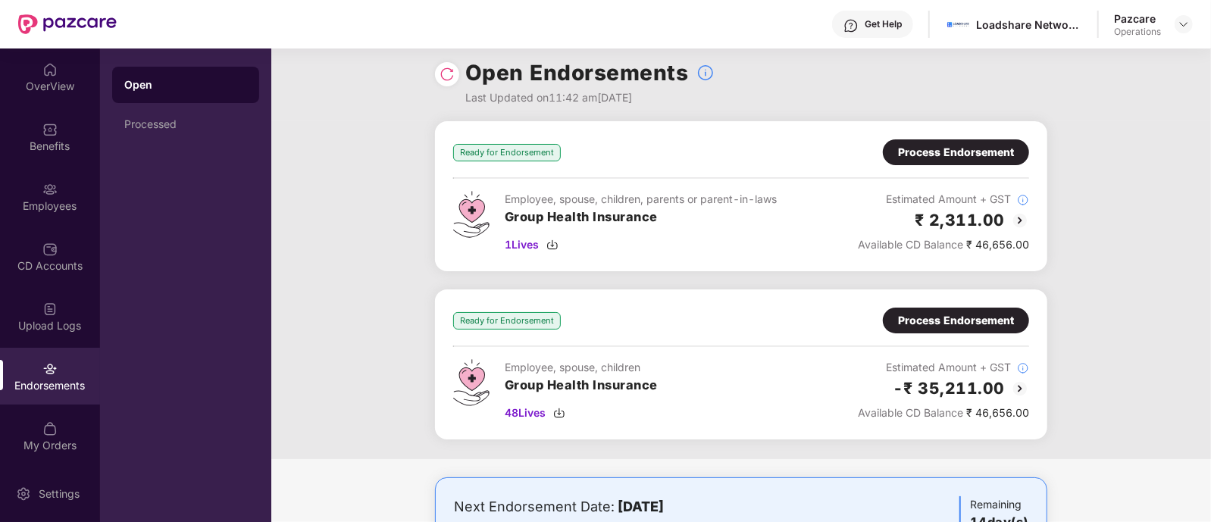
scroll to position [0, 0]
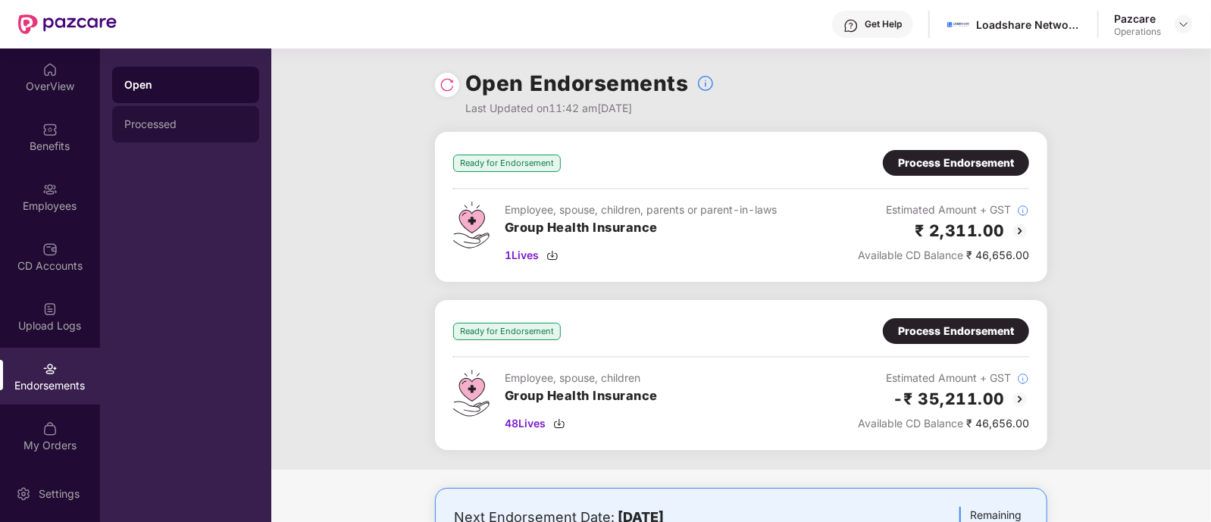
click at [199, 117] on div "Processed" at bounding box center [185, 124] width 147 height 36
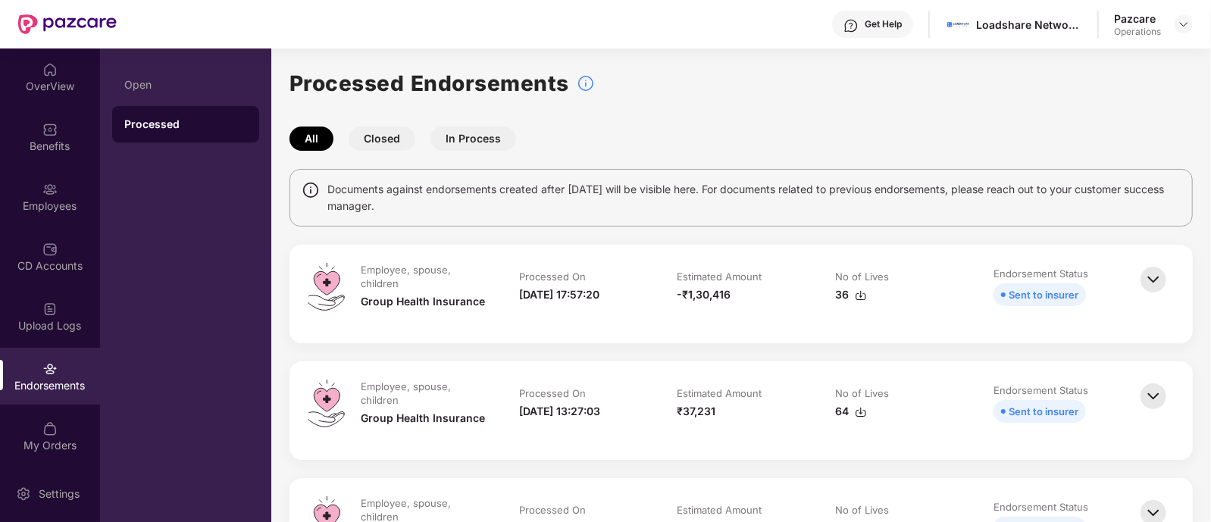
click at [1179, 9] on div "Get Help Loadshare Networks Pvt Ltd Pazcare Operations" at bounding box center [655, 24] width 1076 height 49
click at [1179, 18] on img at bounding box center [1184, 24] width 12 height 12
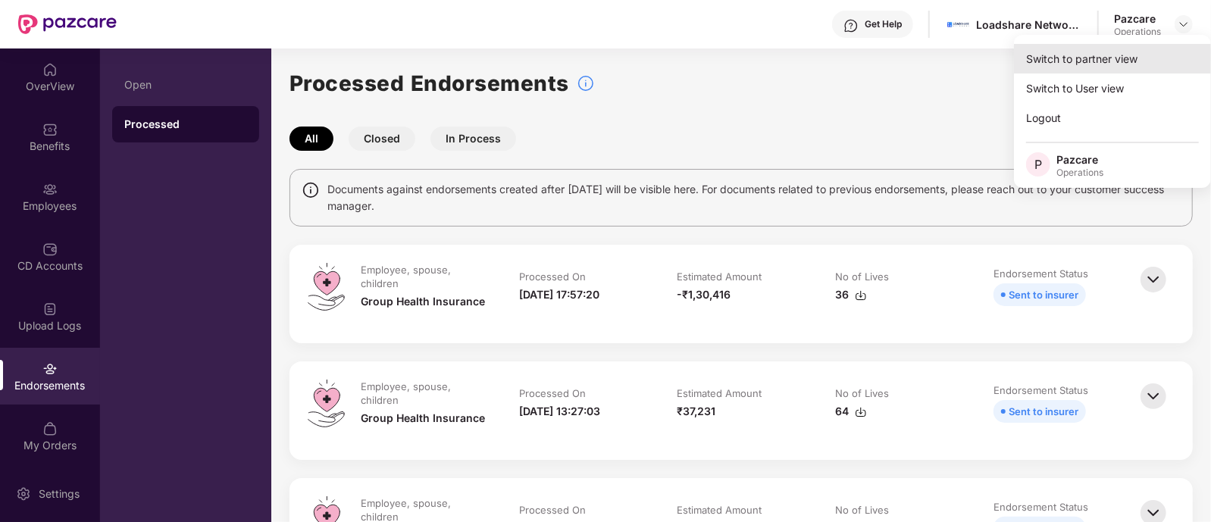
click at [1089, 60] on div "Switch to partner view" at bounding box center [1112, 59] width 197 height 30
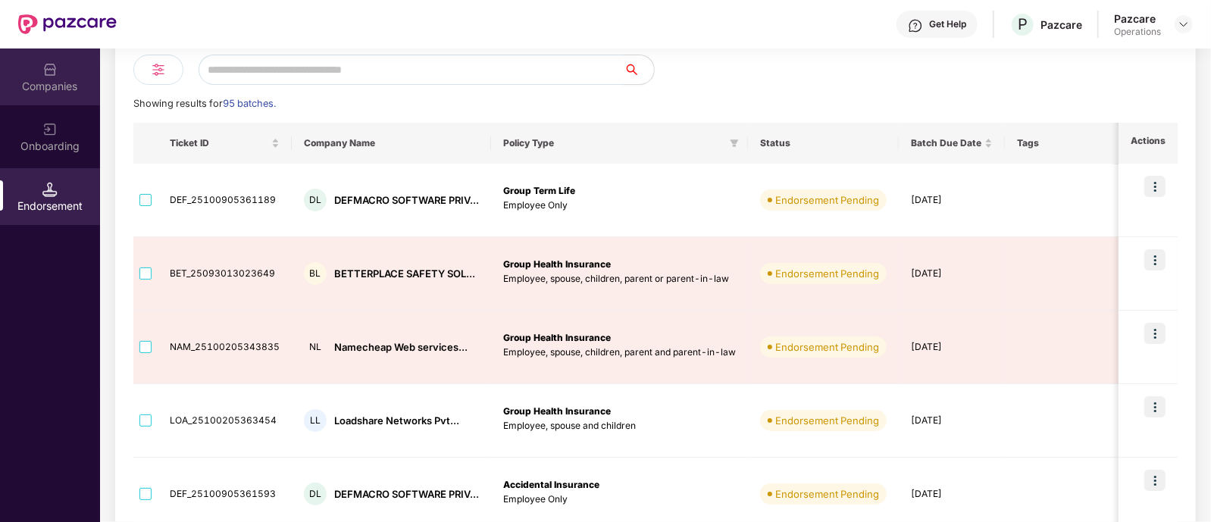
click at [64, 85] on div "Companies" at bounding box center [50, 86] width 100 height 15
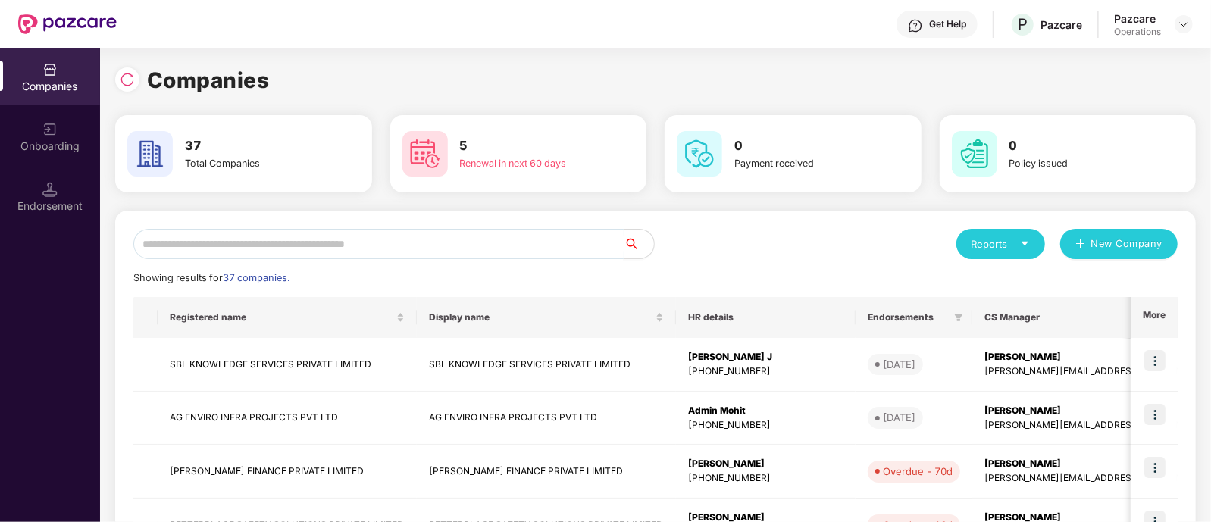
click at [185, 238] on input "text" at bounding box center [378, 244] width 490 height 30
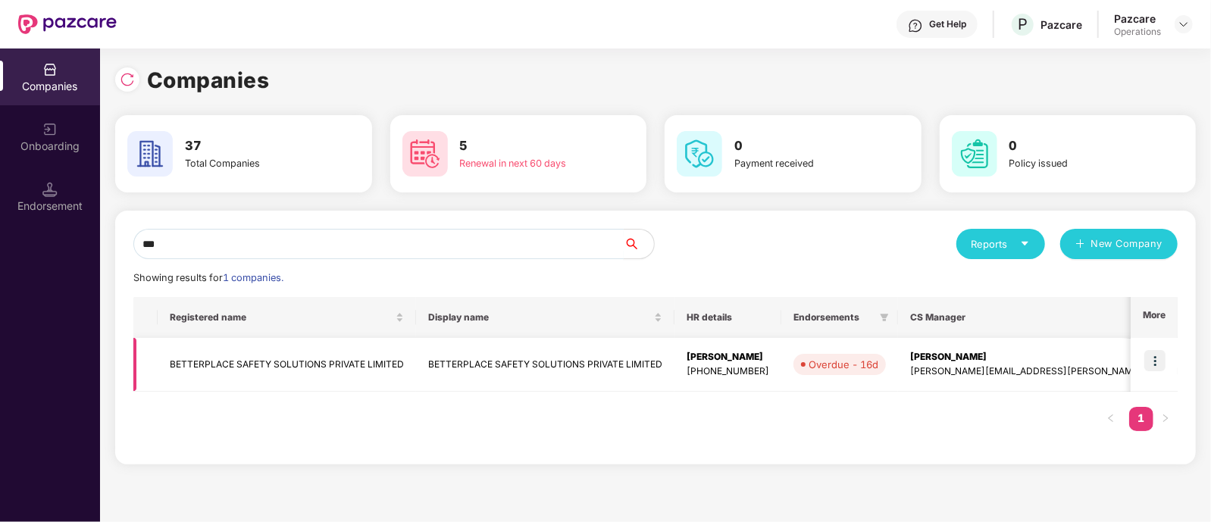
type input "***"
click at [1163, 359] on img at bounding box center [1154, 360] width 21 height 21
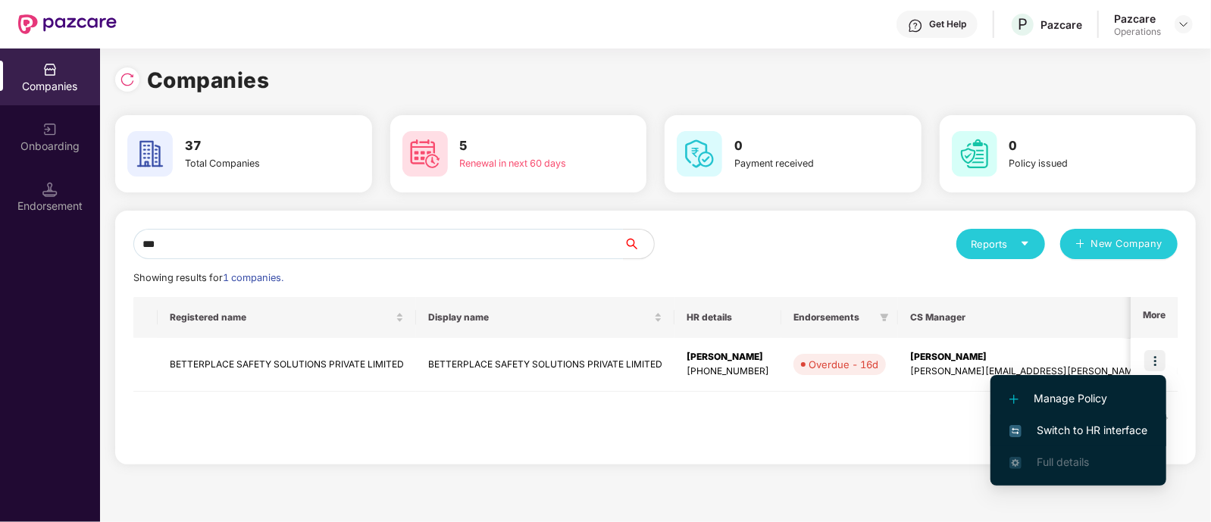
click at [1071, 427] on span "Switch to HR interface" at bounding box center [1078, 430] width 138 height 17
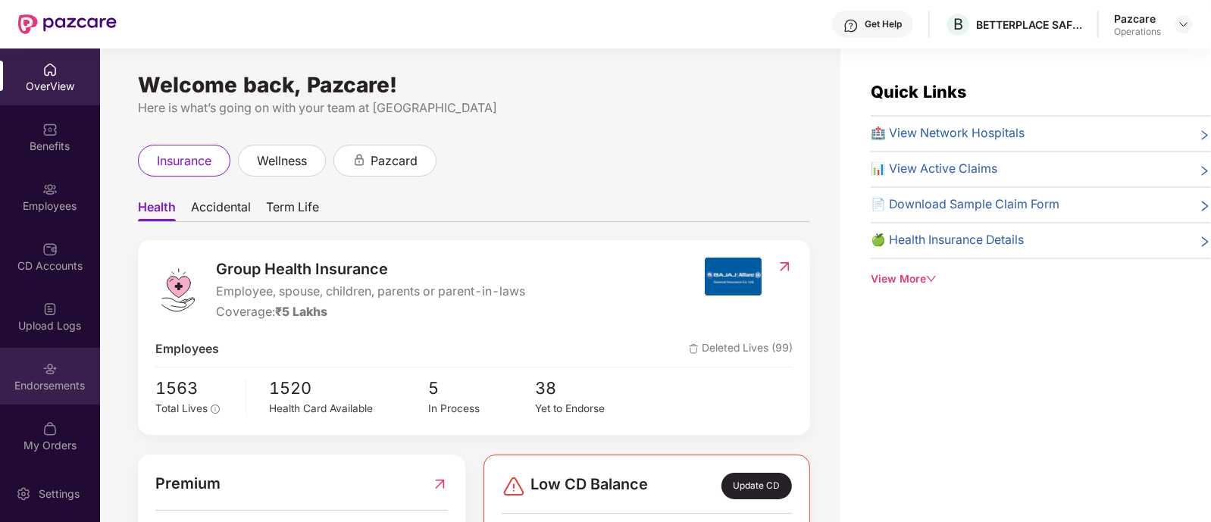
click at [46, 374] on img at bounding box center [49, 368] width 15 height 15
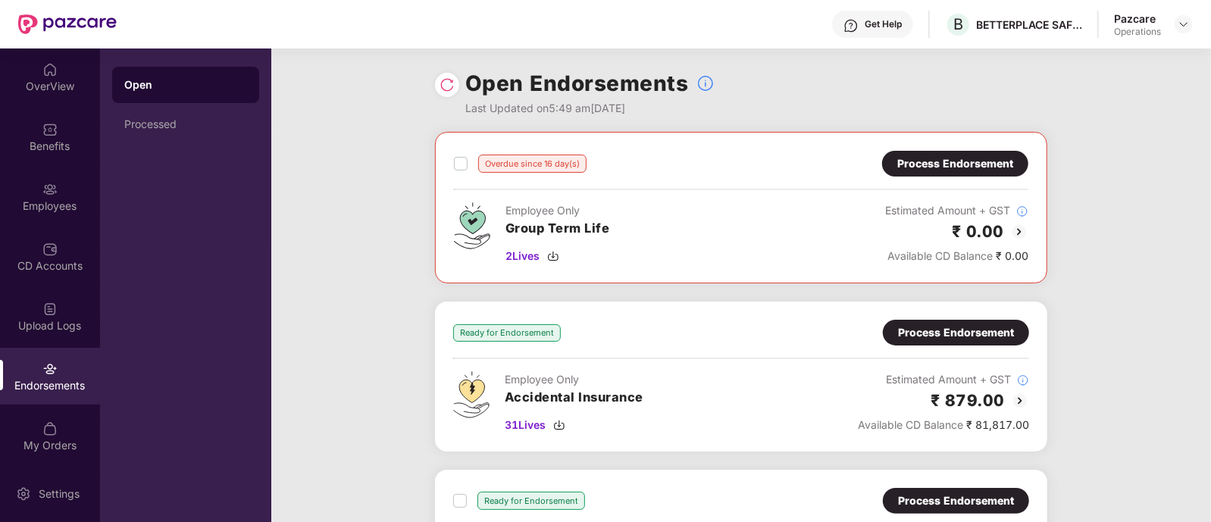
click at [1015, 230] on img at bounding box center [1019, 232] width 18 height 18
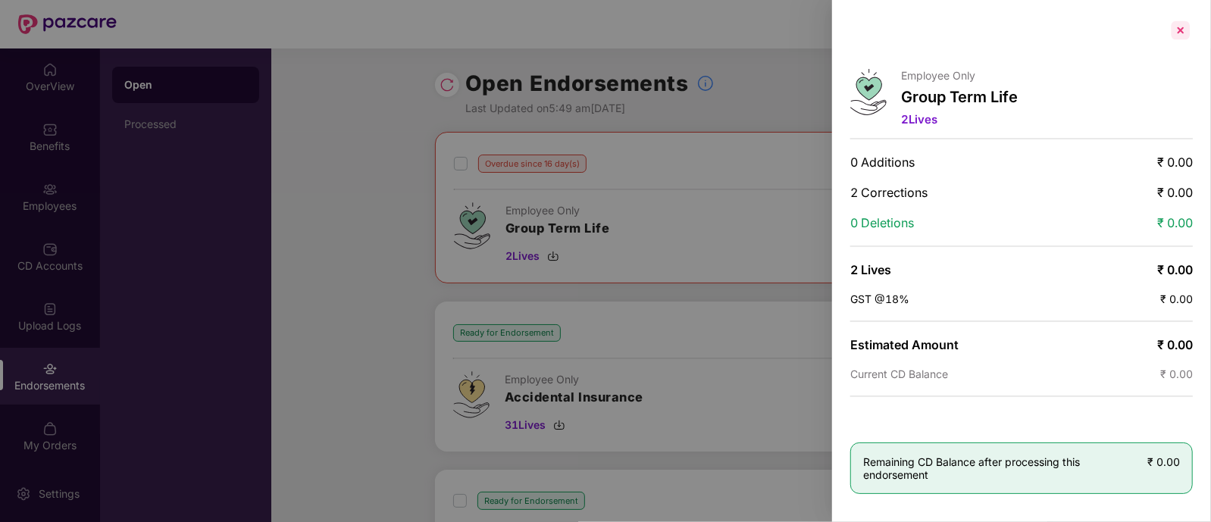
click at [1181, 27] on div at bounding box center [1181, 30] width 24 height 24
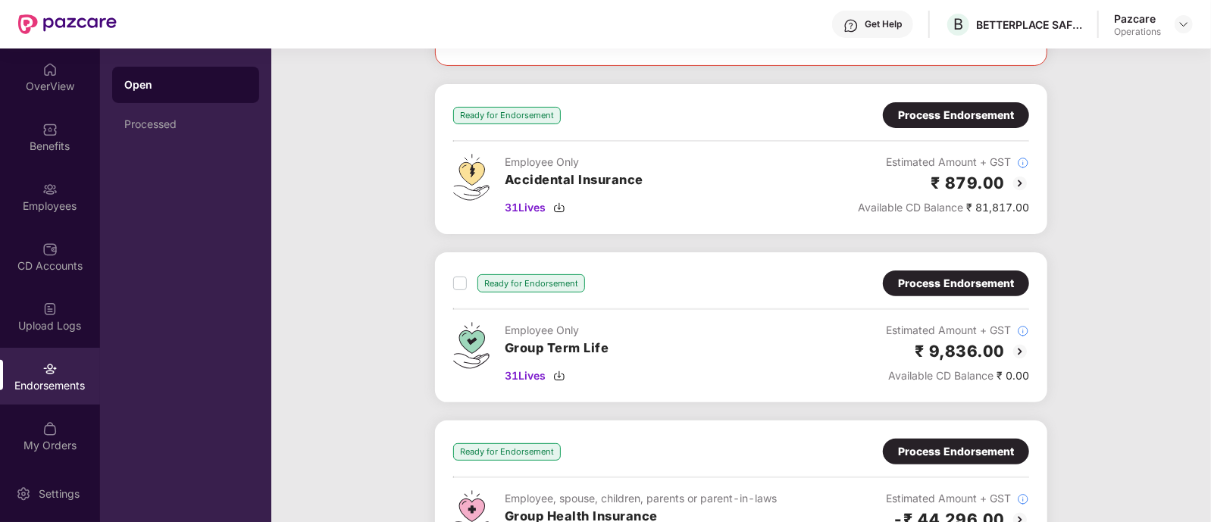
scroll to position [220, 0]
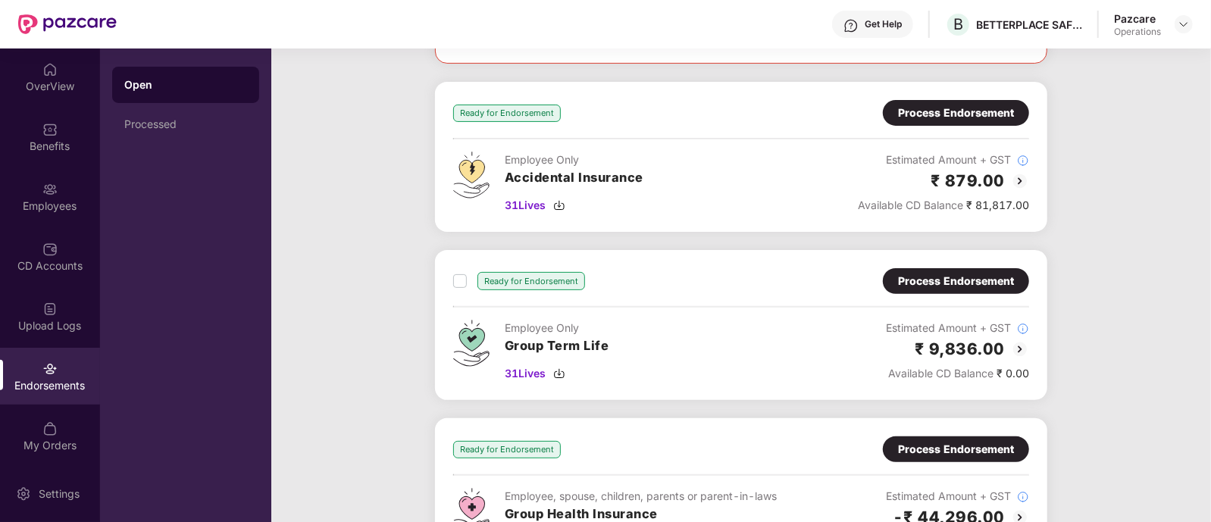
click at [1017, 348] on img at bounding box center [1020, 349] width 18 height 18
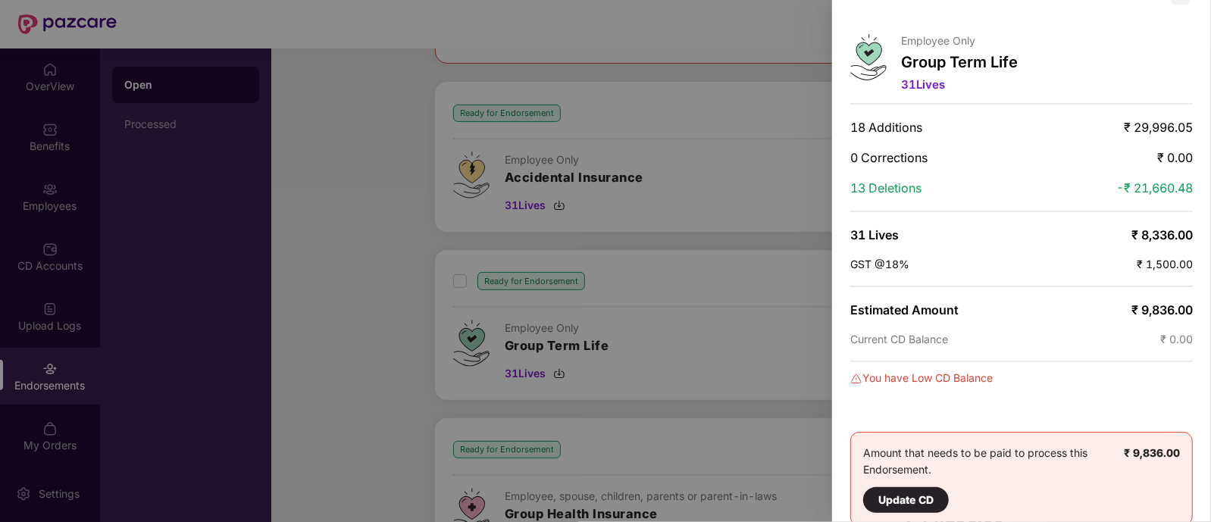
scroll to position [0, 0]
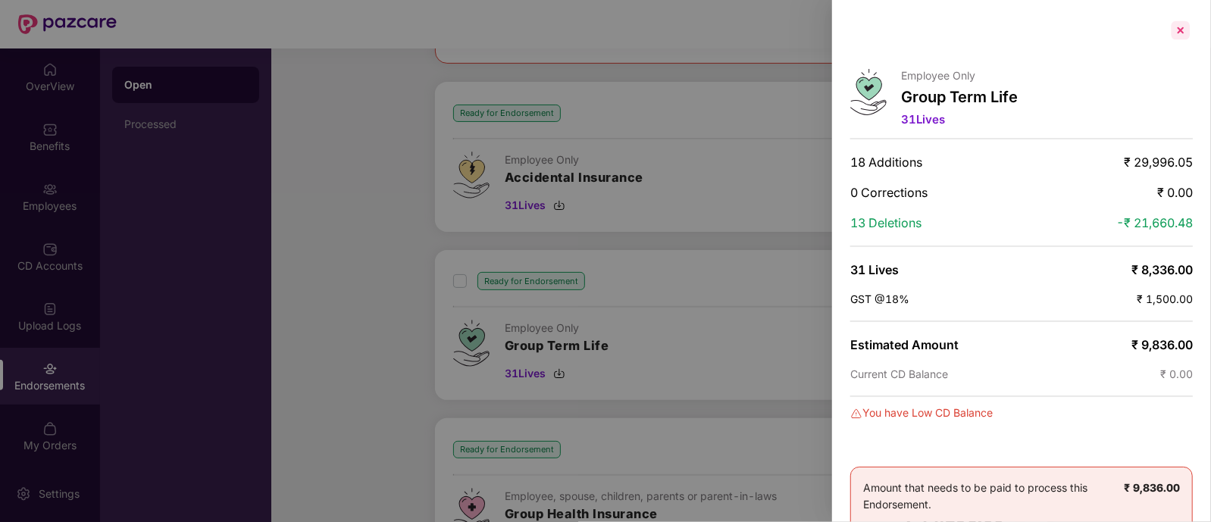
click at [1180, 30] on div at bounding box center [1181, 30] width 24 height 24
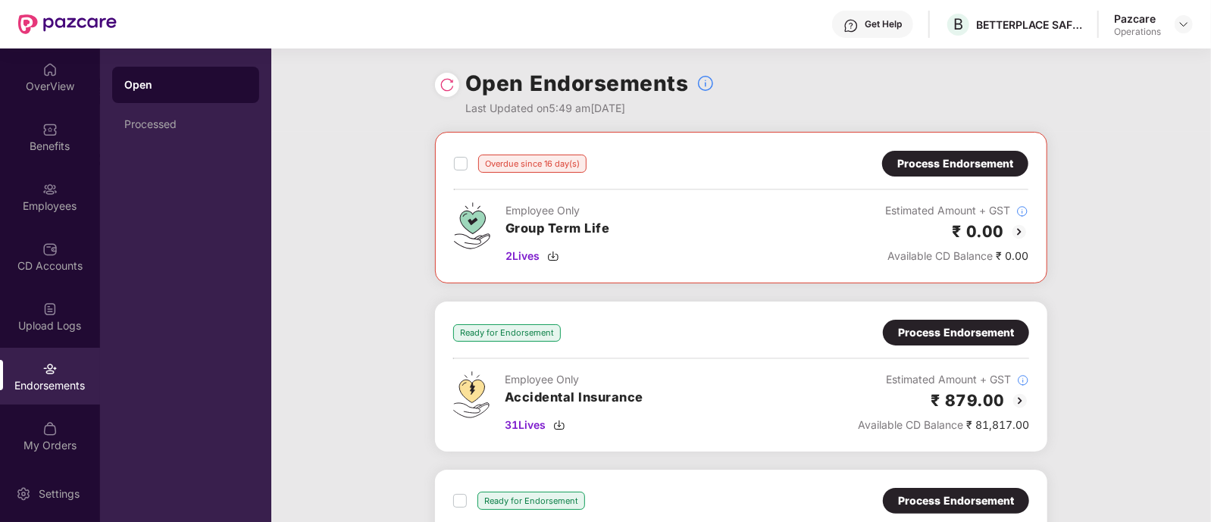
click at [45, 388] on div "Endorsements" at bounding box center [50, 385] width 100 height 15
click at [1181, 16] on div at bounding box center [1184, 24] width 18 height 18
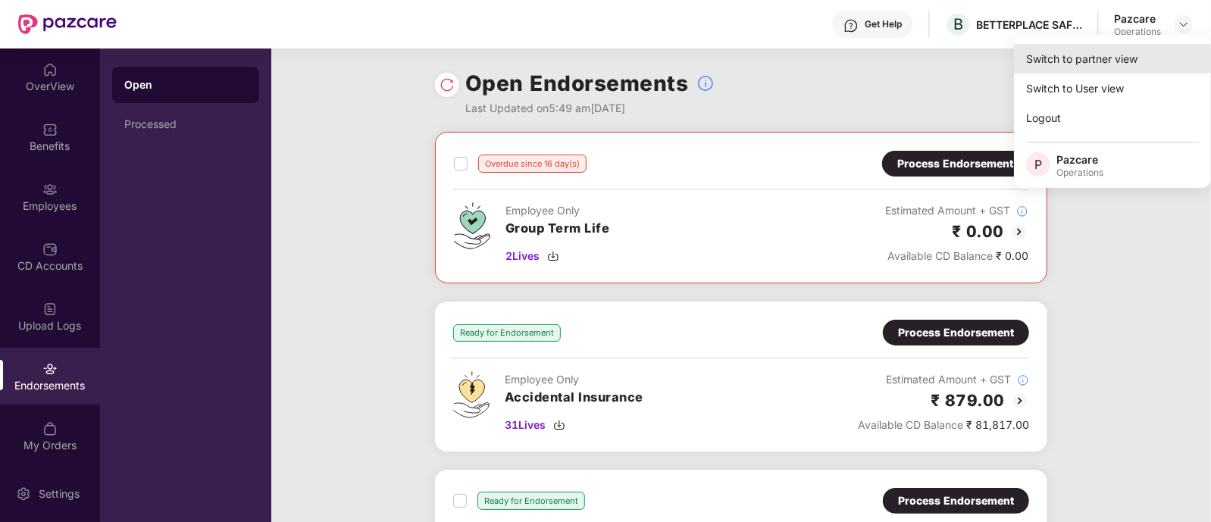
click at [1128, 51] on div "Switch to partner view" at bounding box center [1112, 59] width 197 height 30
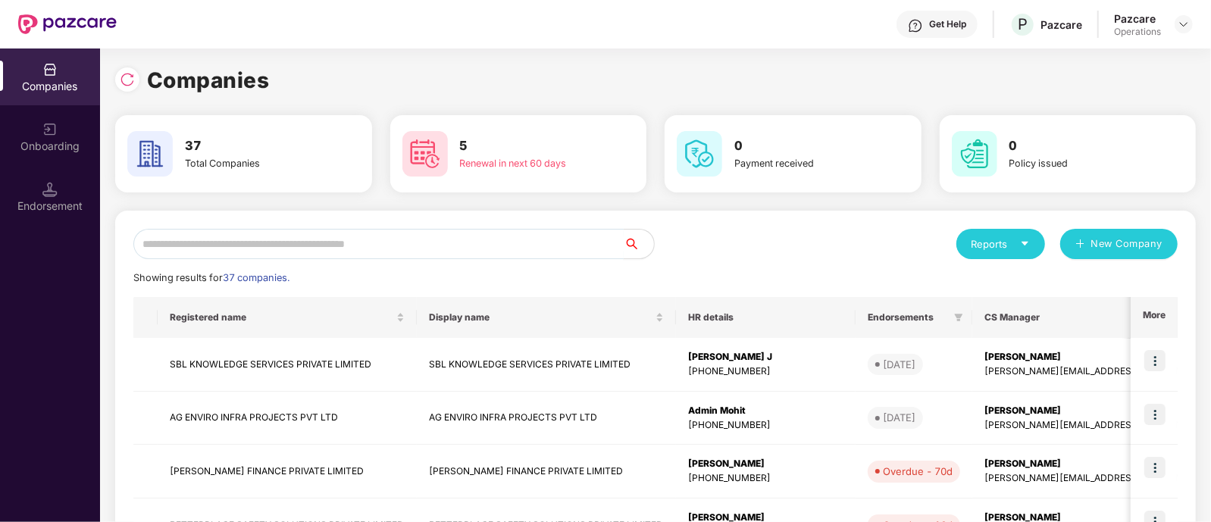
click at [308, 242] on input "text" at bounding box center [378, 244] width 490 height 30
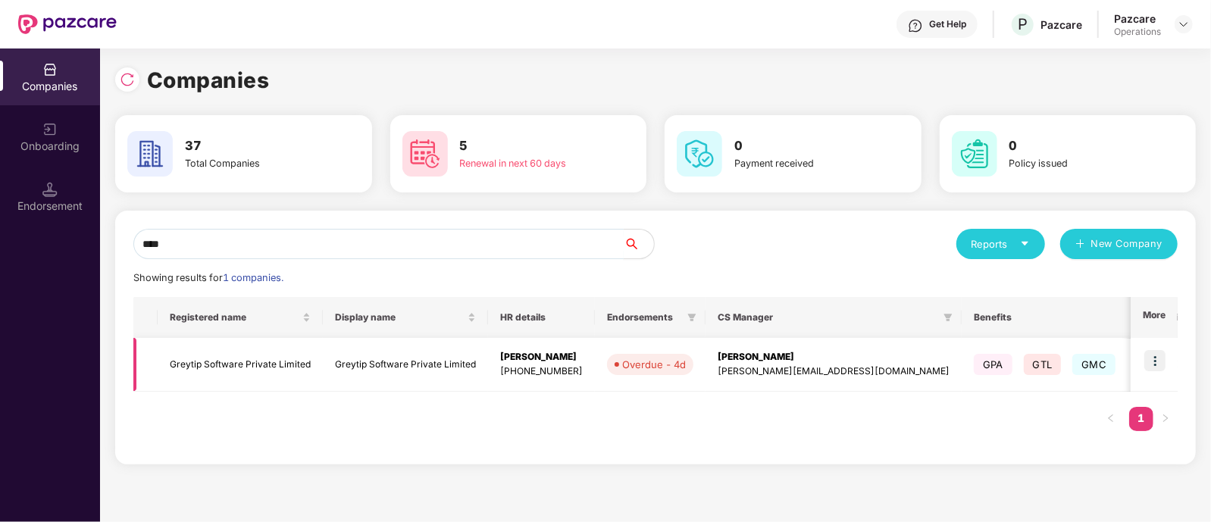
type input "****"
click at [1166, 356] on img at bounding box center [1154, 360] width 21 height 21
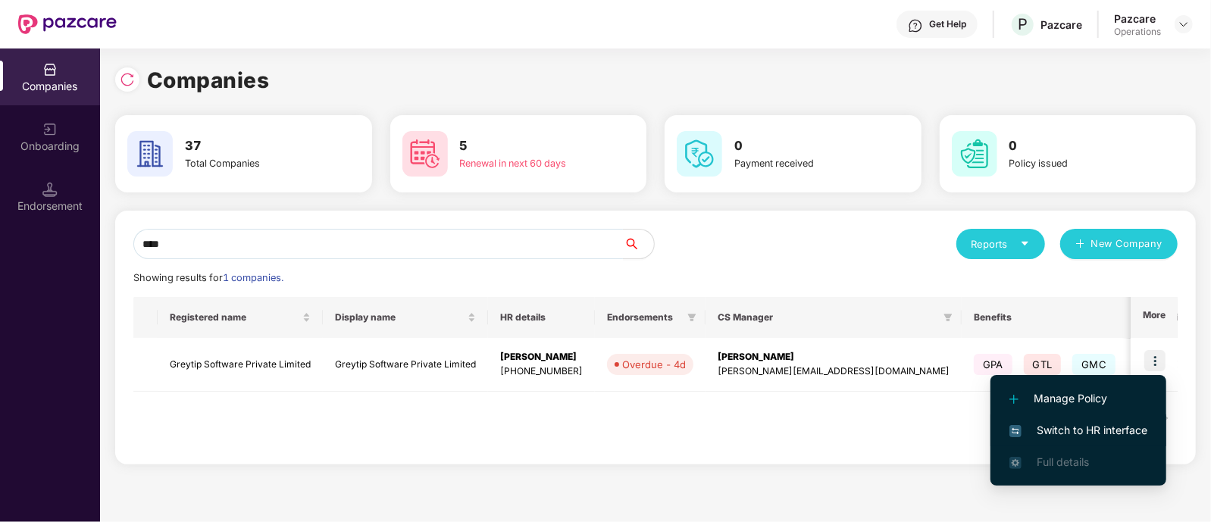
click at [1062, 418] on li "Switch to HR interface" at bounding box center [1078, 431] width 176 height 32
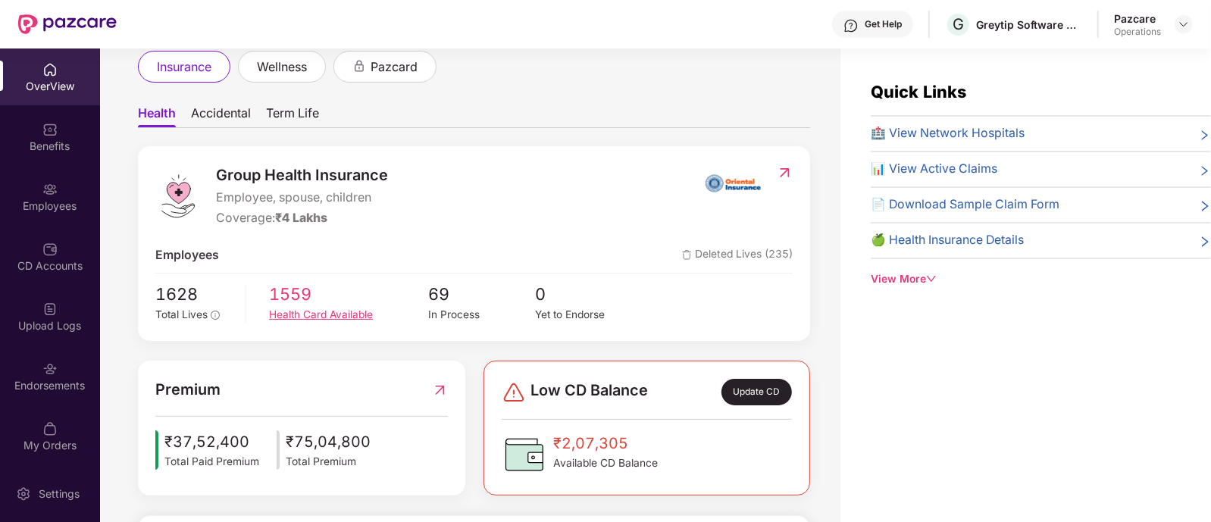
scroll to position [99, 0]
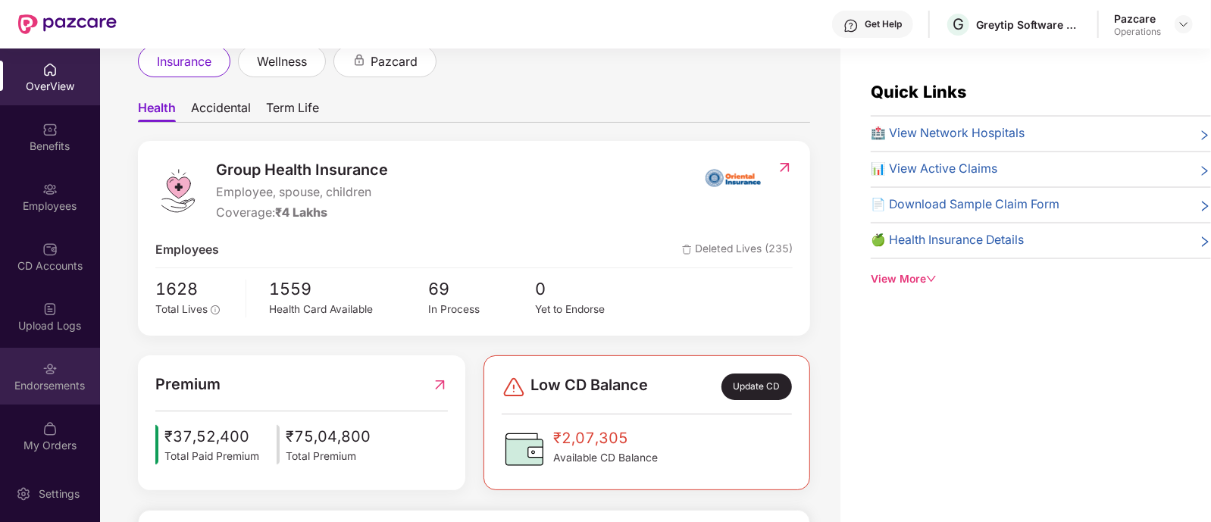
click at [43, 378] on div "Endorsements" at bounding box center [50, 385] width 100 height 15
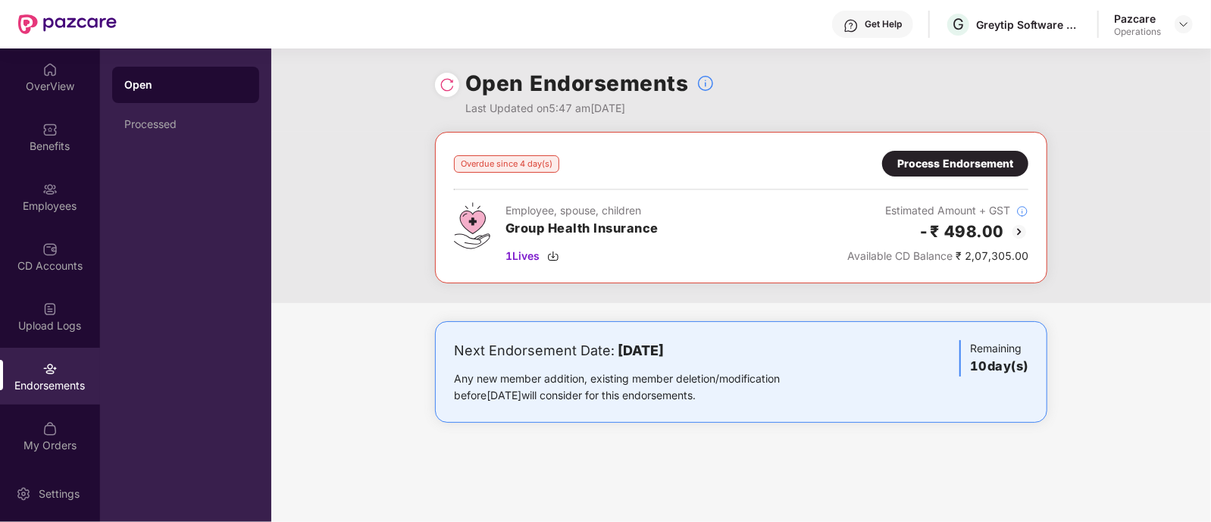
click at [1022, 226] on img at bounding box center [1019, 232] width 18 height 18
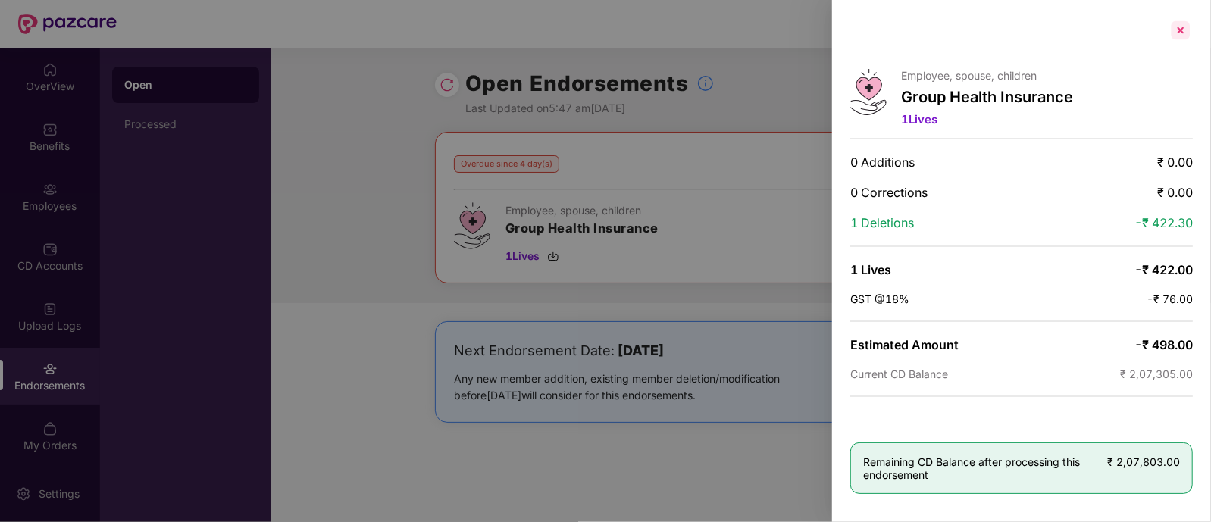
click at [1185, 32] on div at bounding box center [1181, 30] width 24 height 24
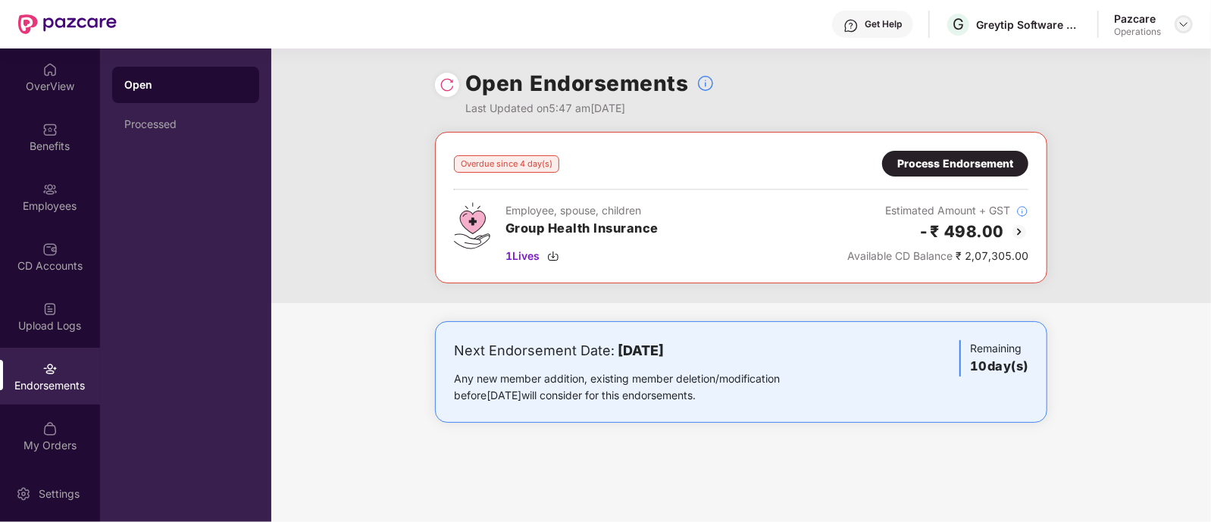
click at [1180, 27] on img at bounding box center [1184, 24] width 12 height 12
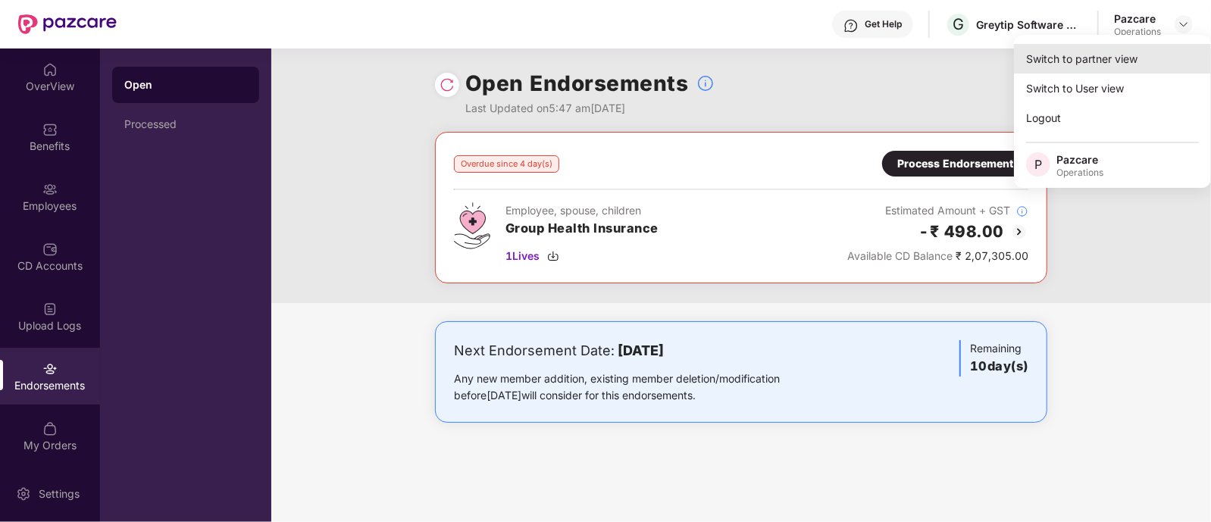
click at [1079, 66] on div "Switch to partner view" at bounding box center [1112, 59] width 197 height 30
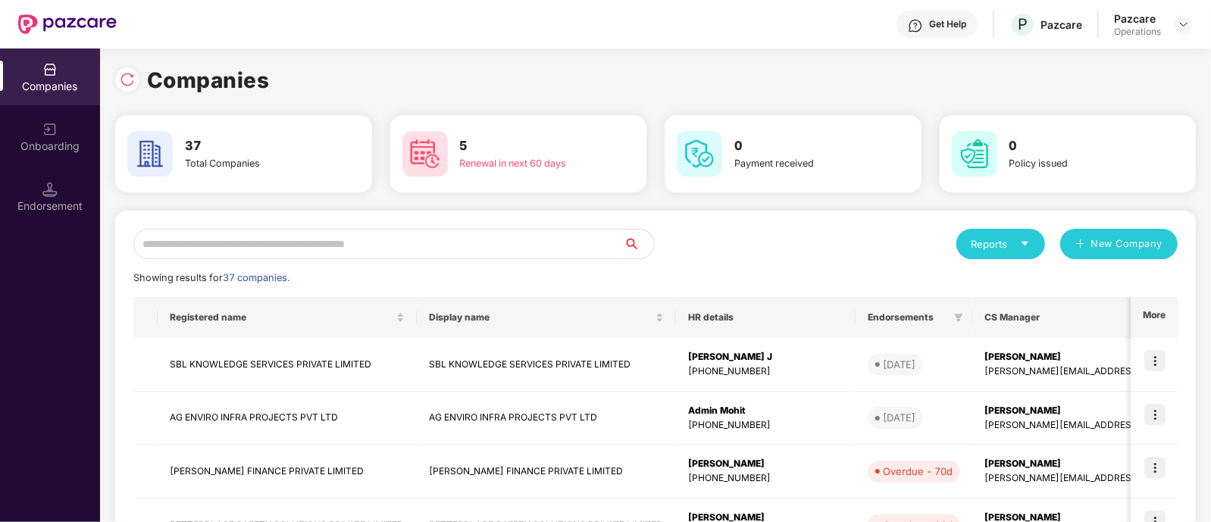
click at [259, 241] on input "text" at bounding box center [378, 244] width 490 height 30
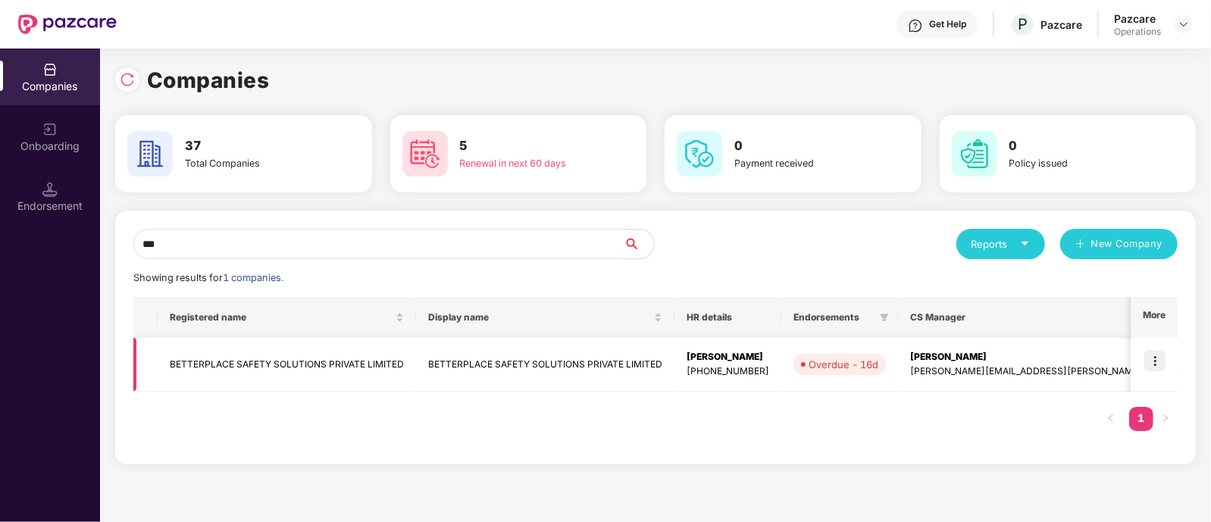
type input "***"
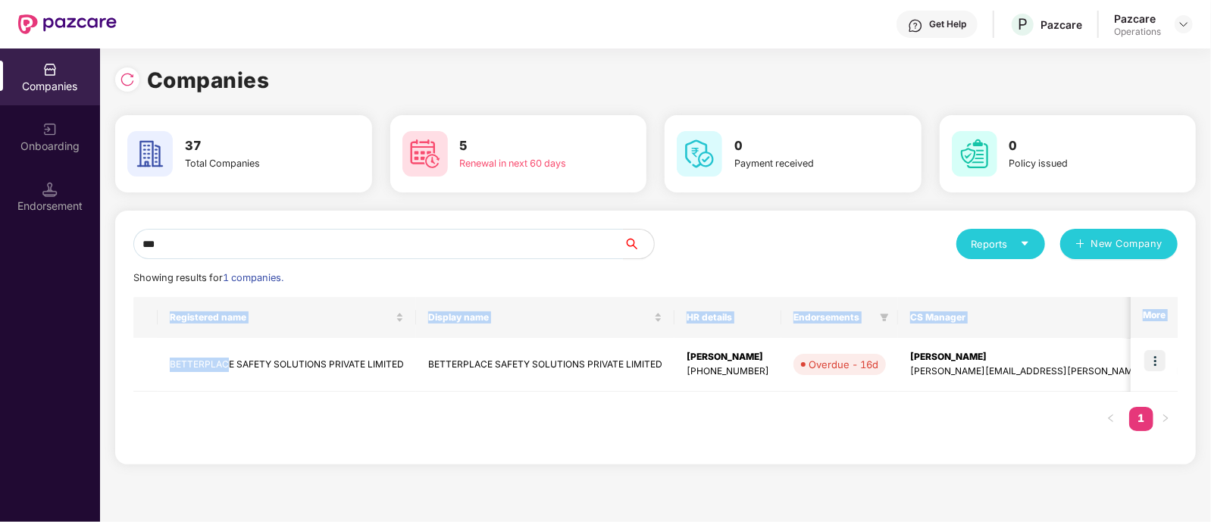
drag, startPoint x: 227, startPoint y: 381, endPoint x: 1033, endPoint y: 297, distance: 810.0
click at [1033, 297] on table "Registered name Display name HR details Endorsements CS Manager Benefits Earlie…" at bounding box center [928, 344] width 1591 height 95
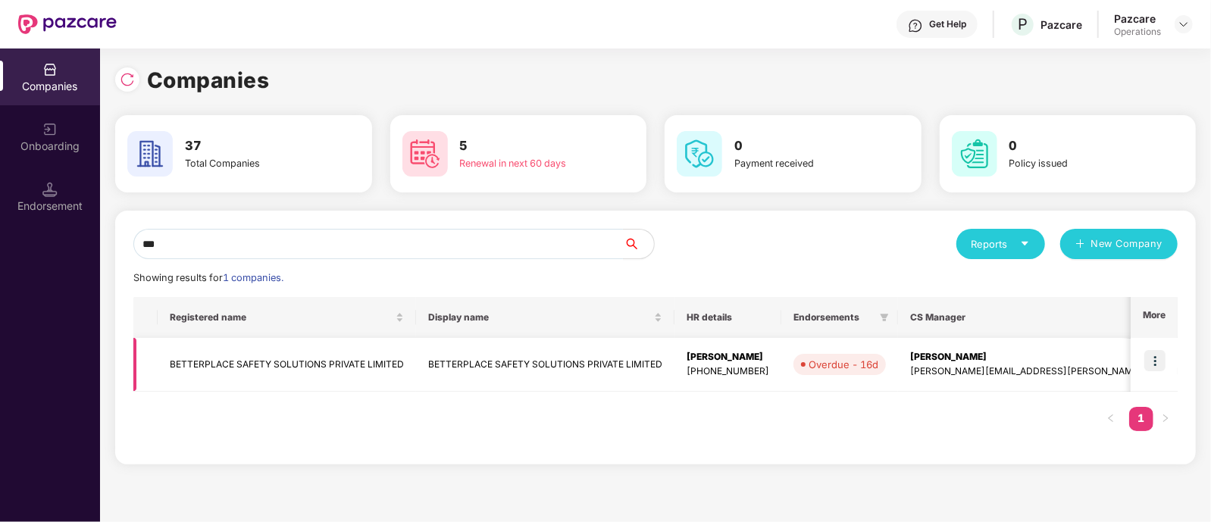
click at [1144, 358] on td at bounding box center [1154, 365] width 47 height 54
click at [1160, 354] on img at bounding box center [1154, 360] width 21 height 21
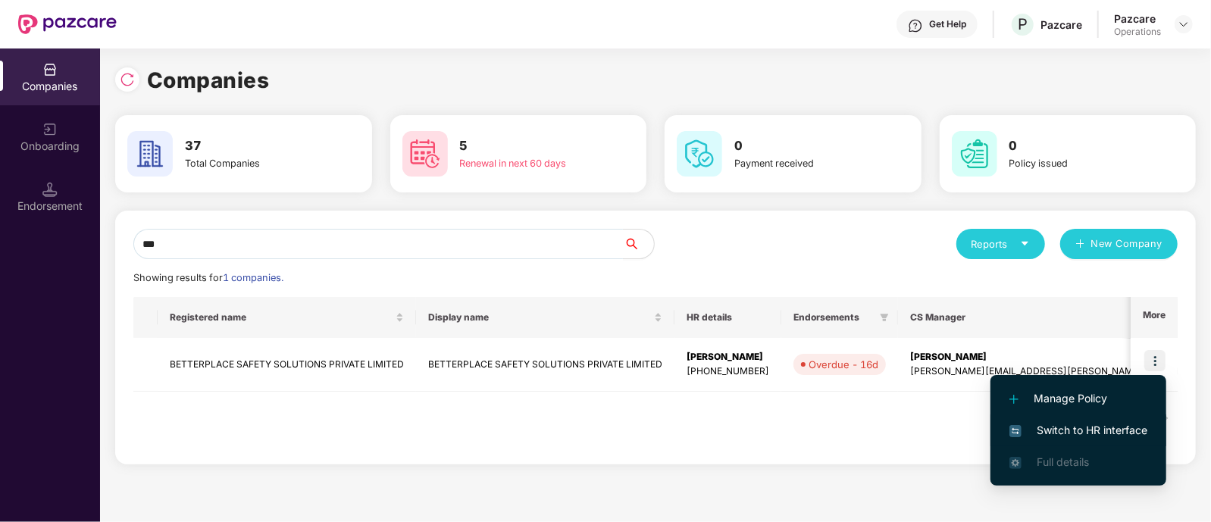
click at [1084, 426] on span "Switch to HR interface" at bounding box center [1078, 430] width 138 height 17
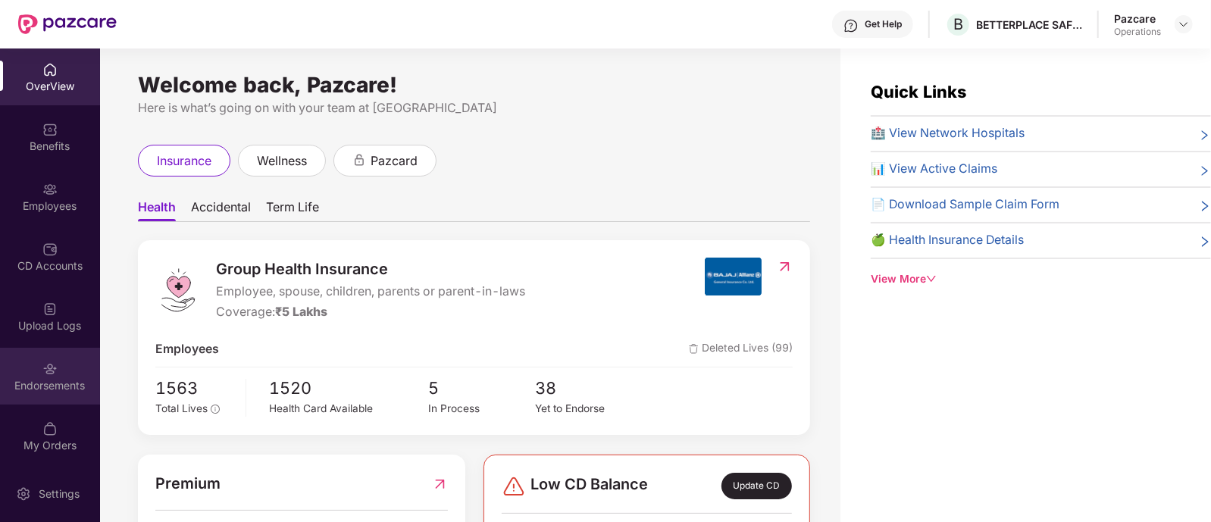
click at [45, 399] on div "Endorsements" at bounding box center [50, 376] width 100 height 57
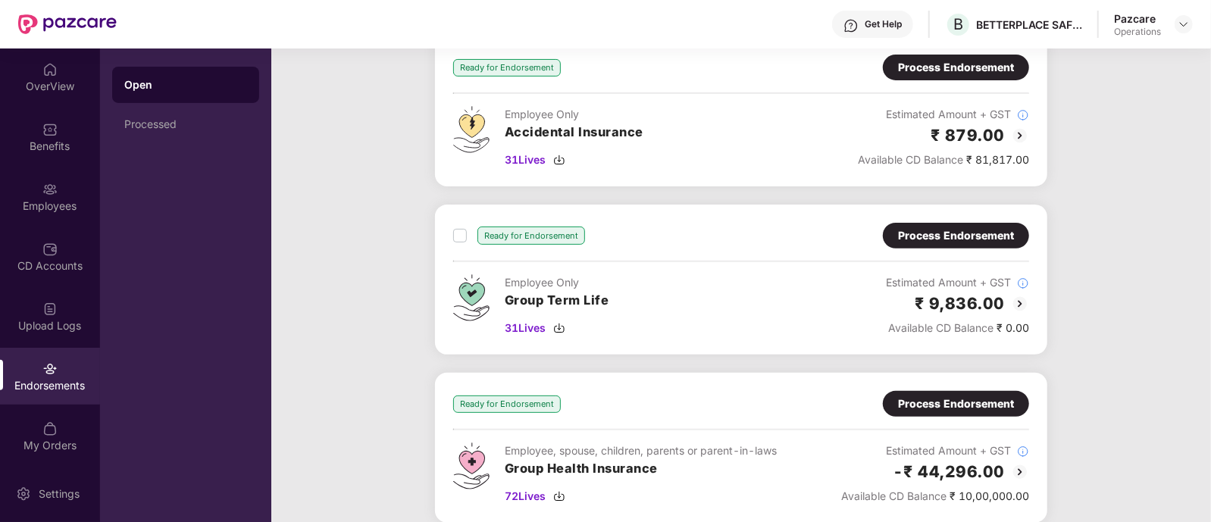
scroll to position [433, 0]
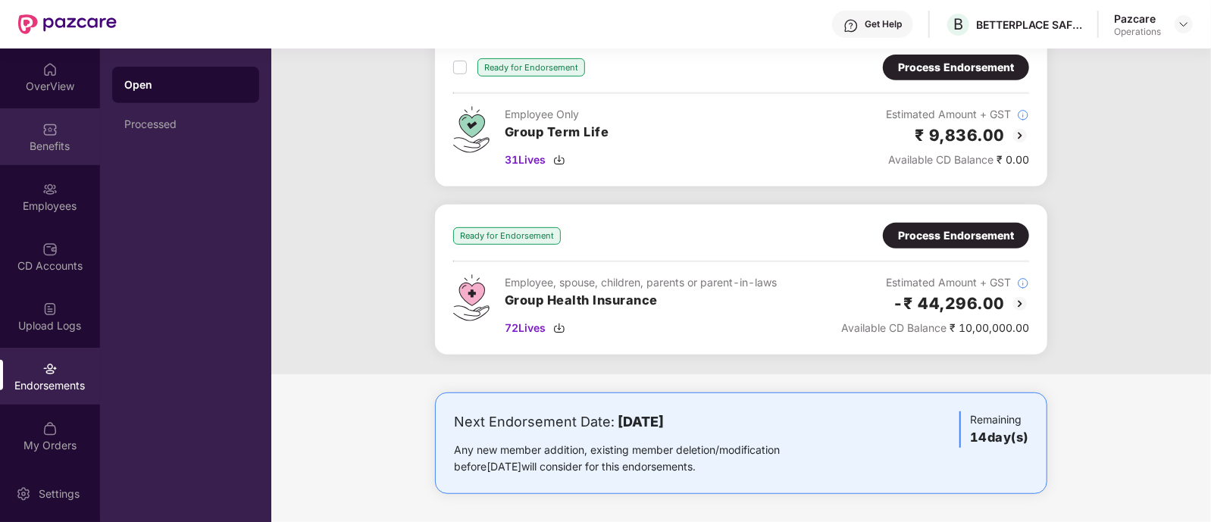
click at [72, 152] on div "Benefits" at bounding box center [50, 146] width 100 height 15
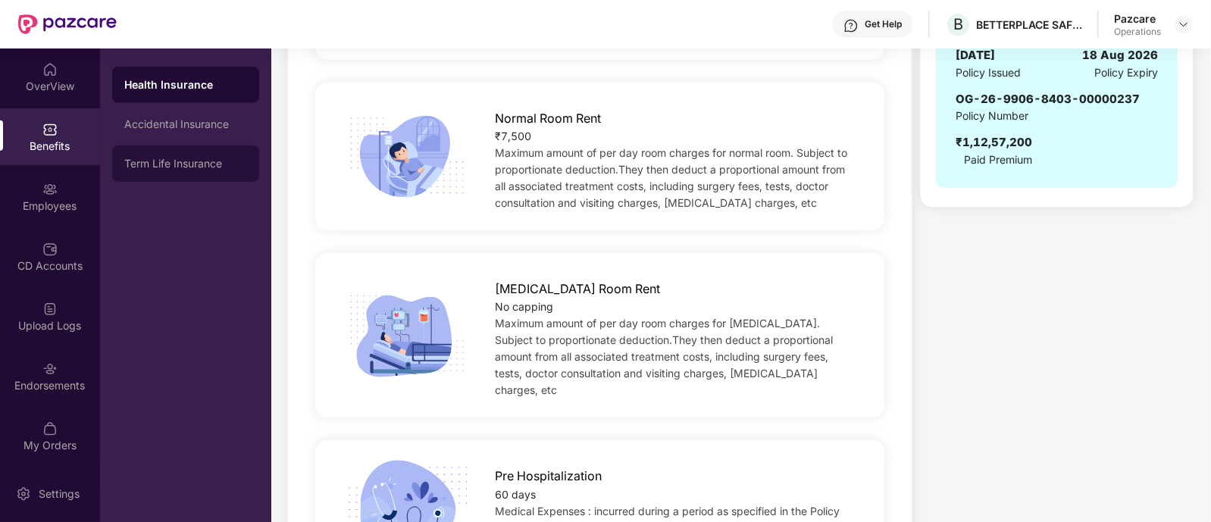
click at [181, 176] on div "Term Life Insurance" at bounding box center [185, 164] width 147 height 36
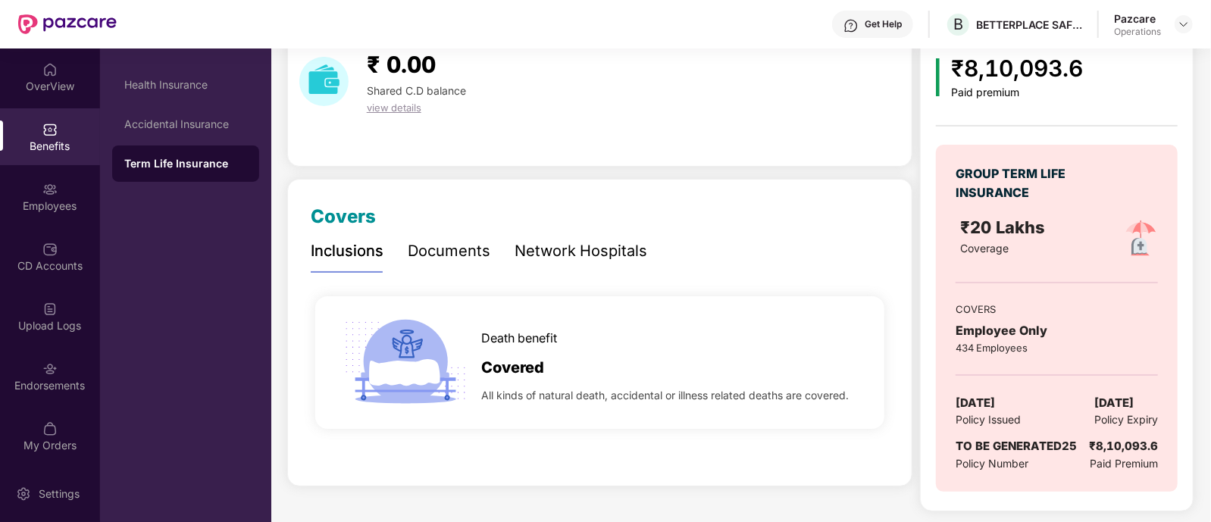
scroll to position [0, 0]
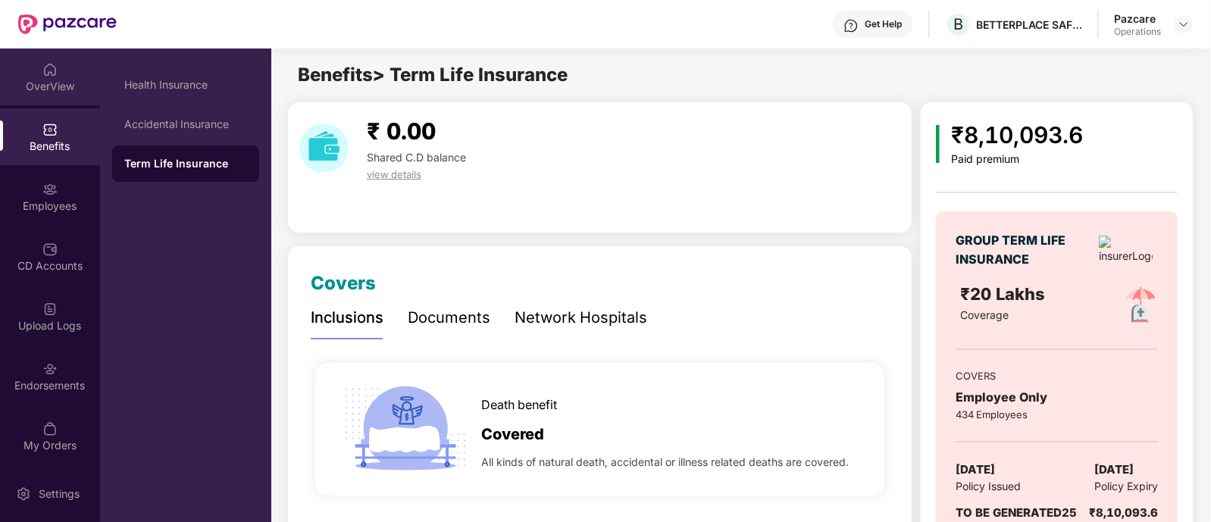
click at [56, 83] on div "OverView" at bounding box center [50, 86] width 100 height 15
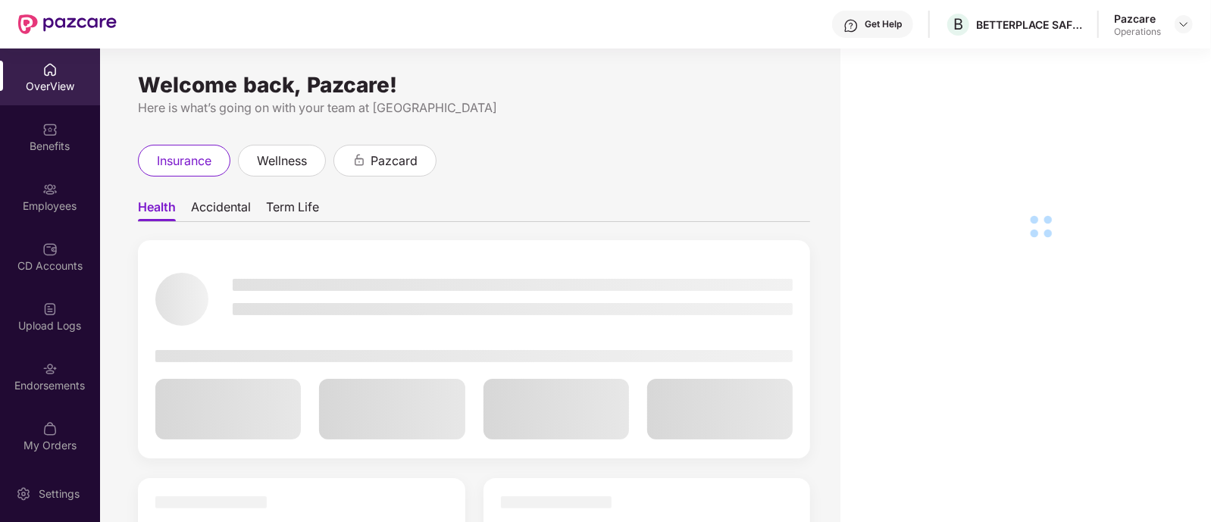
click at [49, 362] on img at bounding box center [49, 368] width 15 height 15
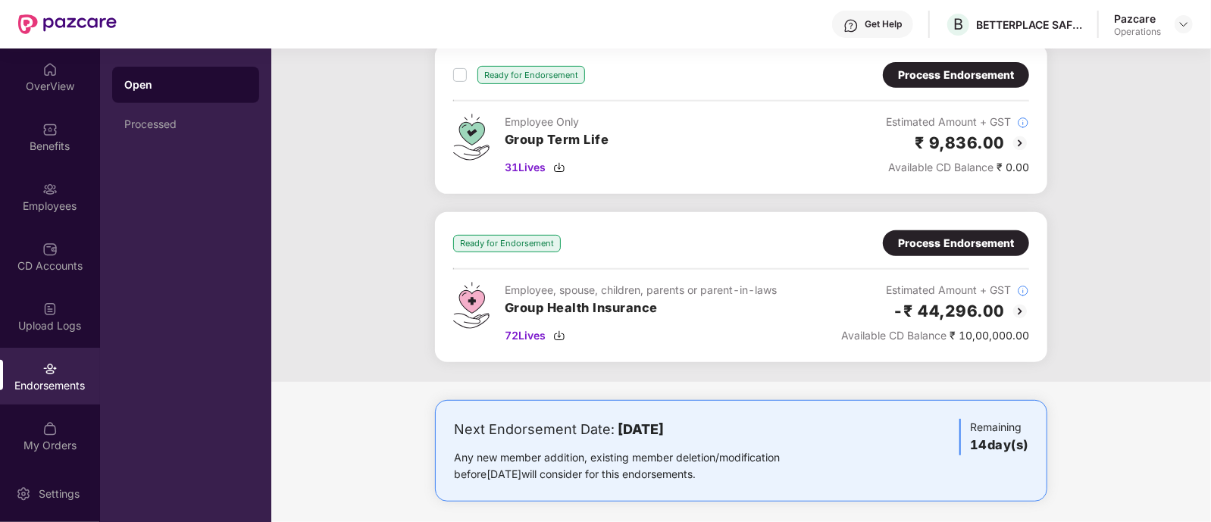
scroll to position [427, 0]
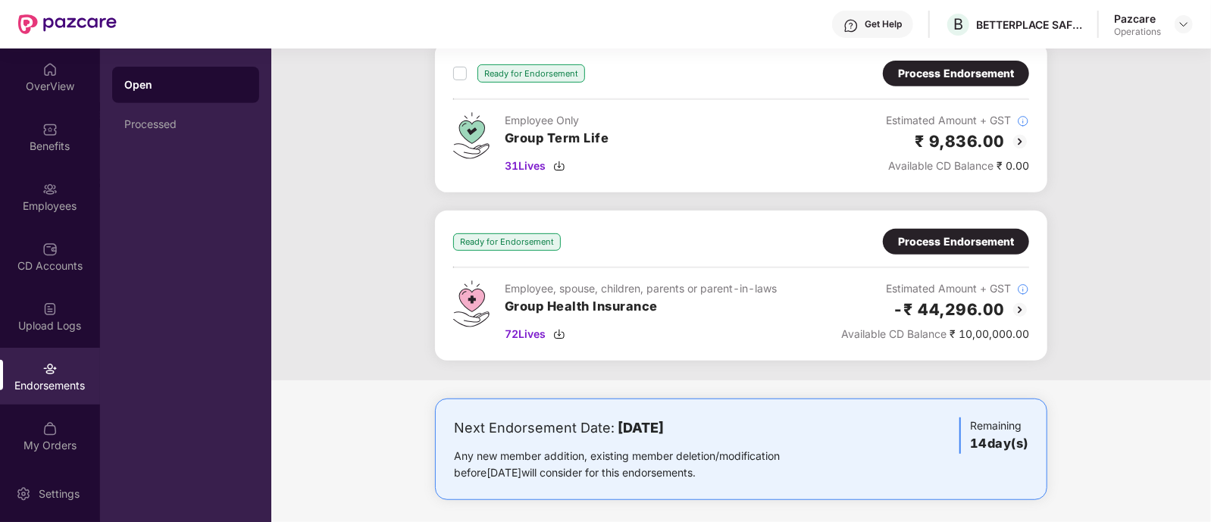
click at [1015, 308] on img at bounding box center [1020, 310] width 18 height 18
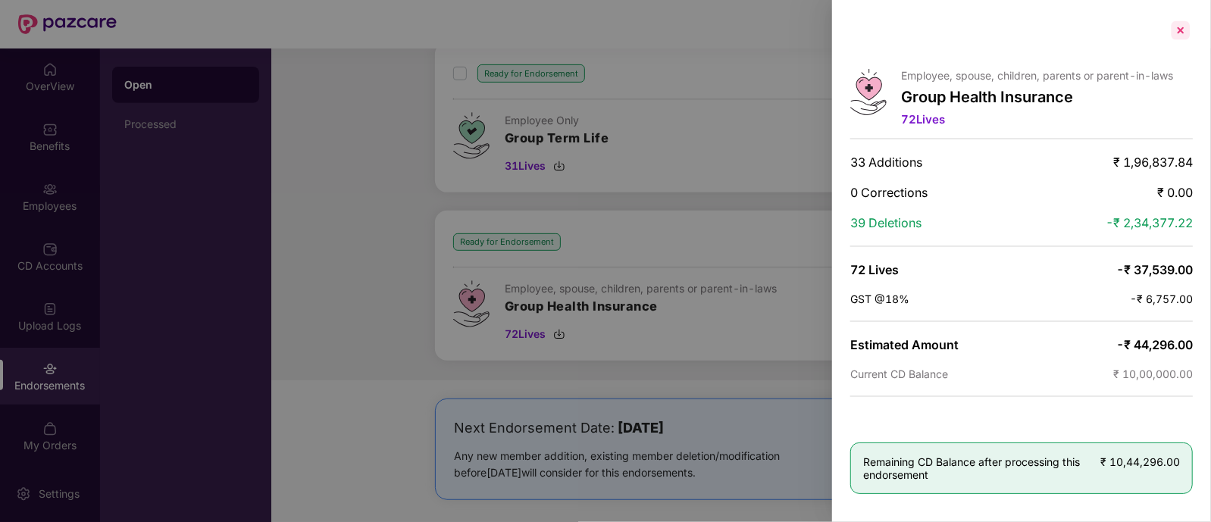
click at [1178, 36] on div at bounding box center [1181, 30] width 24 height 24
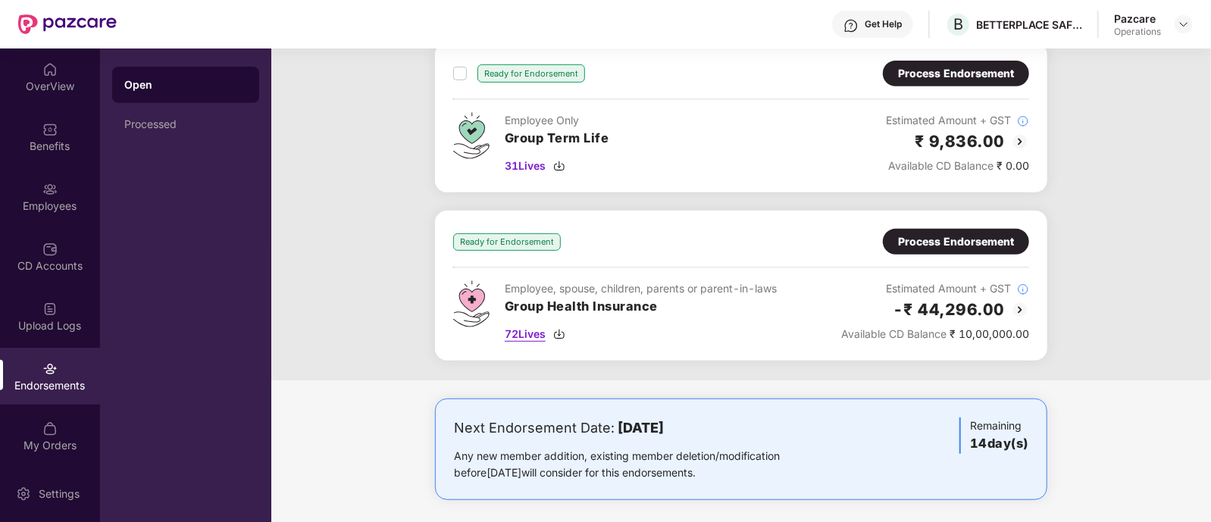
click at [565, 333] on img at bounding box center [559, 334] width 12 height 12
